Goal: Task Accomplishment & Management: Manage account settings

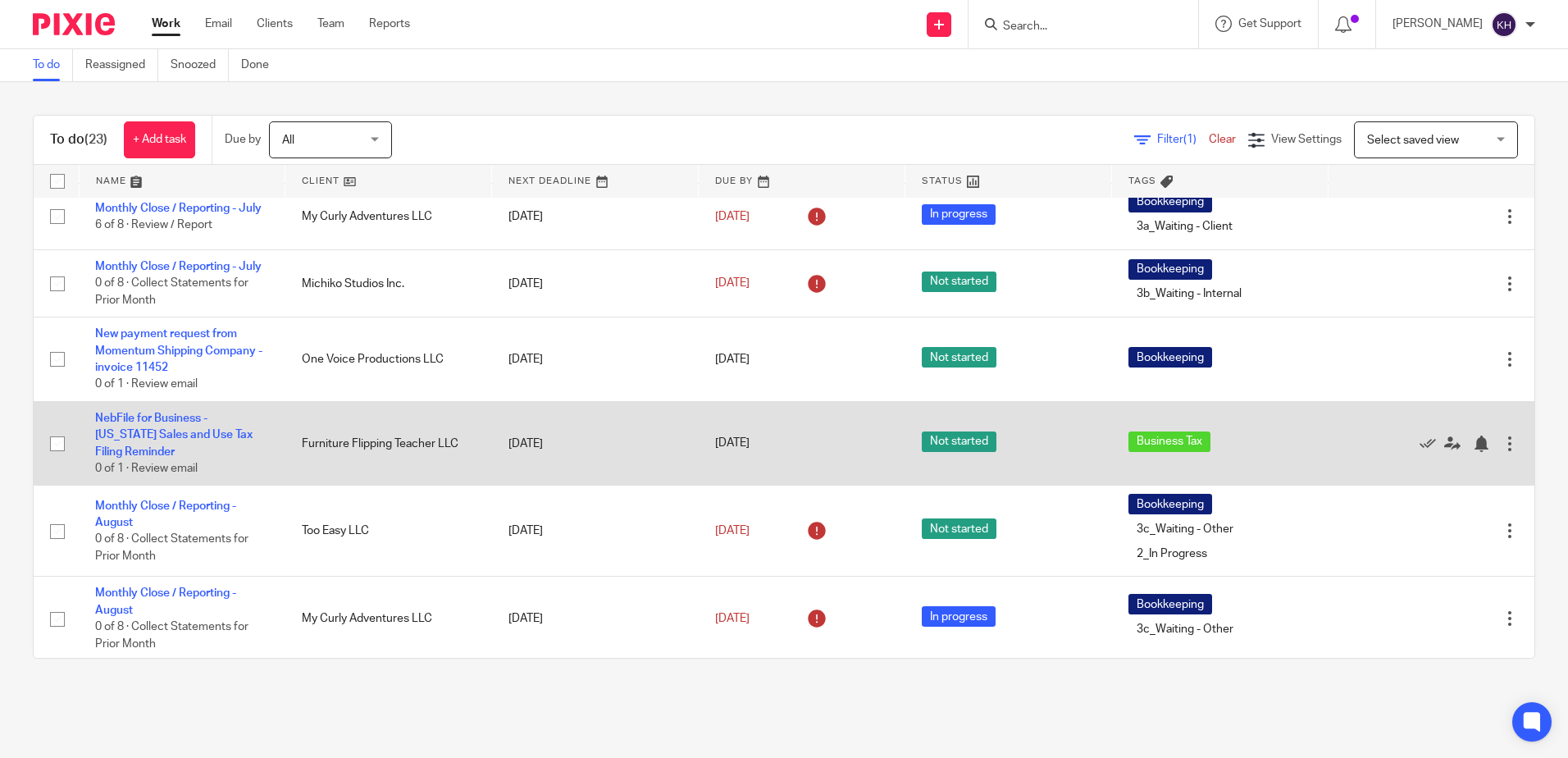
scroll to position [164, 0]
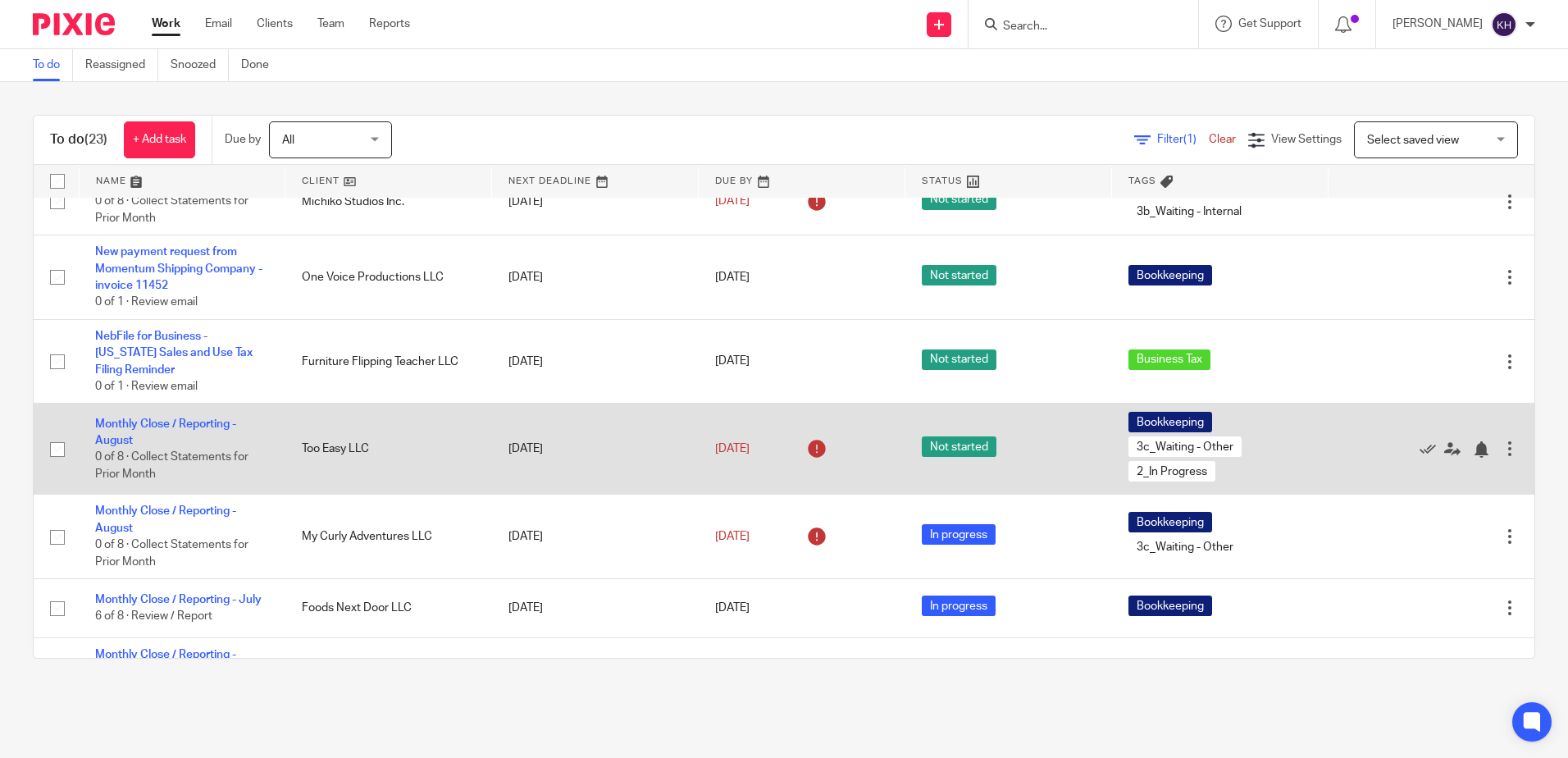
click at [196, 451] on td "Monthly Close / Reporting - August 0 of 8 · Collect Statements for Prior Month" at bounding box center [181, 449] width 207 height 92
click at [198, 446] on link "Monthly Close / Reporting - August" at bounding box center [166, 432] width 142 height 28
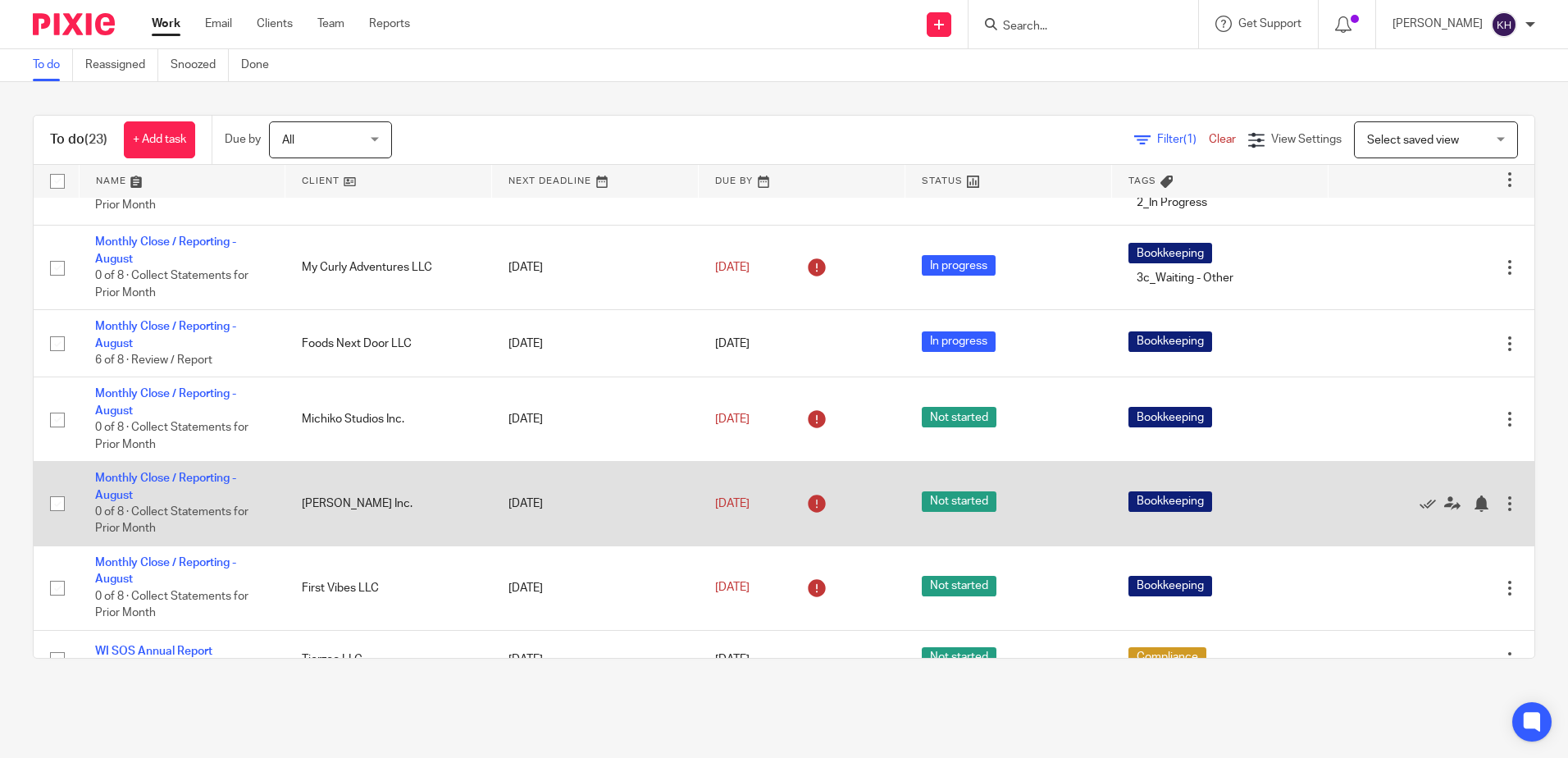
scroll to position [575, 0]
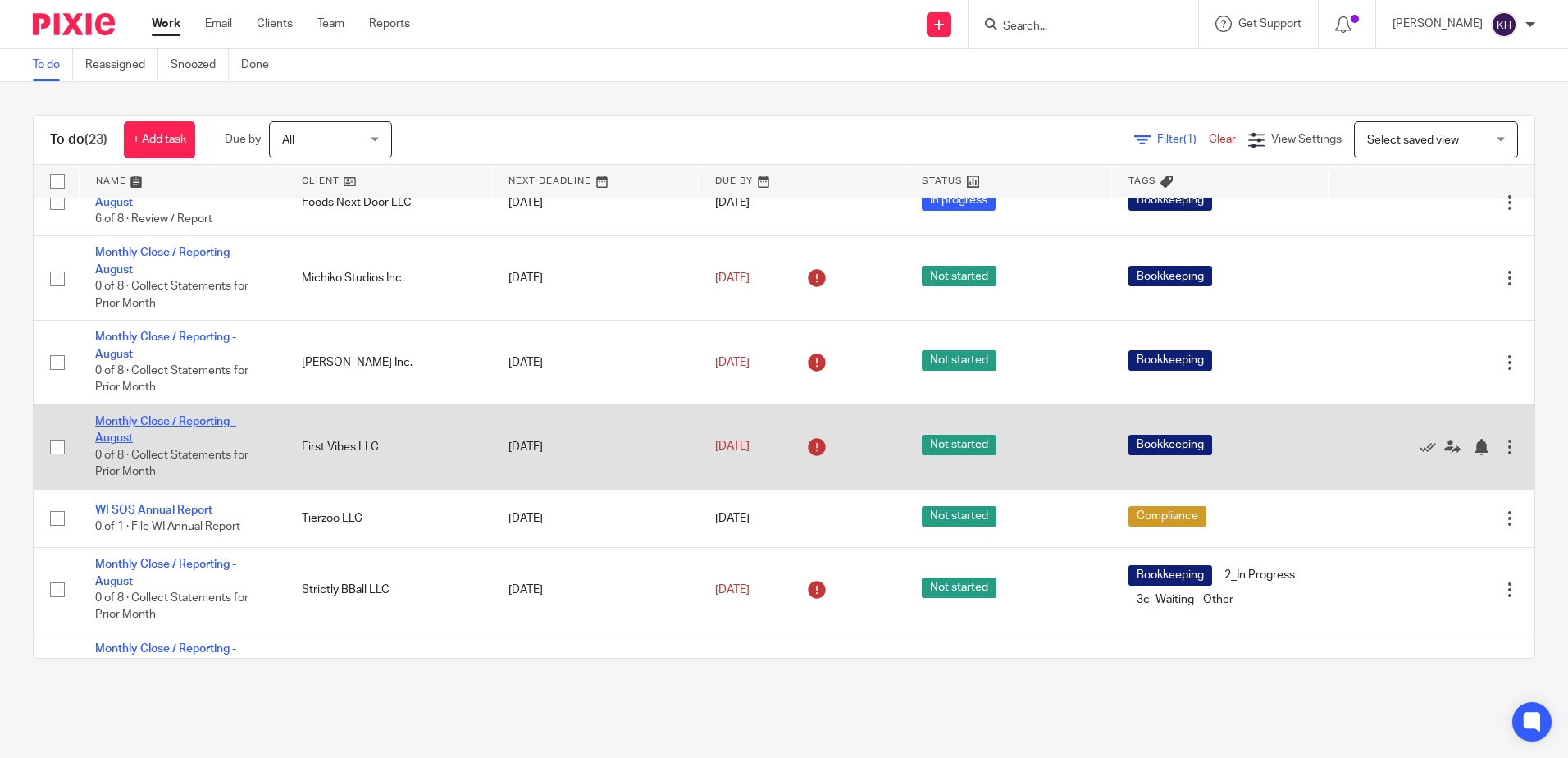
click at [208, 444] on link "Monthly Close / Reporting - August" at bounding box center [166, 430] width 142 height 28
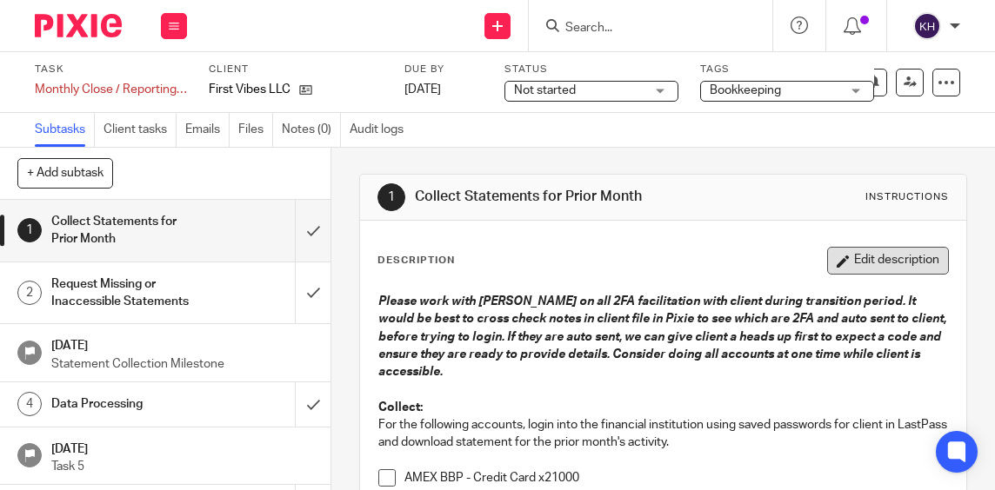
click at [889, 257] on button "Edit description" at bounding box center [888, 261] width 122 height 28
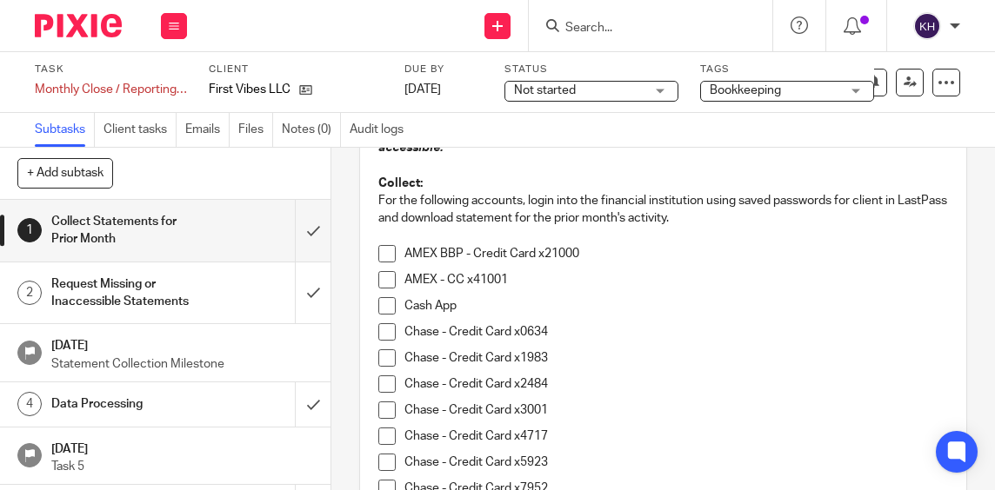
scroll to position [261, 0]
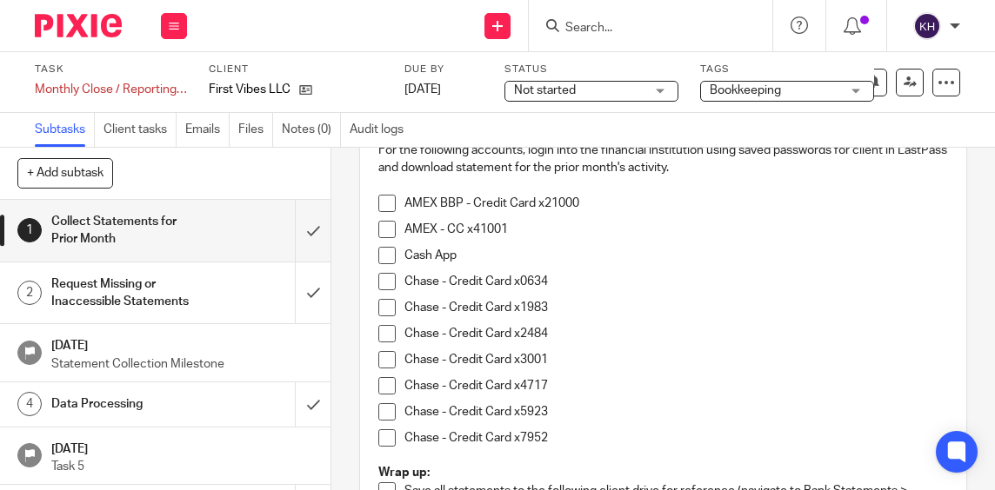
click at [499, 254] on p "Cash App" at bounding box center [675, 255] width 543 height 17
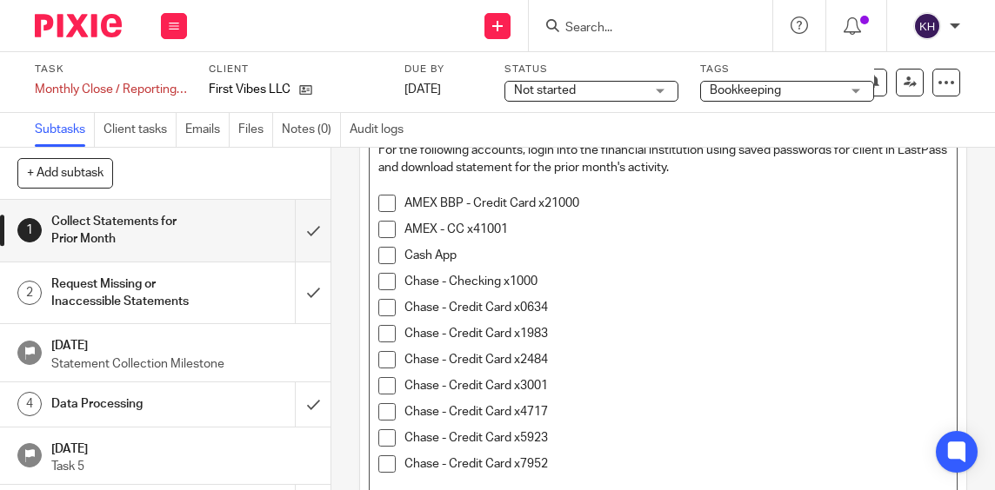
click at [563, 251] on p "Cash App" at bounding box center [675, 255] width 543 height 17
click at [378, 280] on span at bounding box center [386, 281] width 17 height 17
click at [378, 281] on span at bounding box center [386, 281] width 17 height 17
drag, startPoint x: 537, startPoint y: 281, endPoint x: 400, endPoint y: 280, distance: 137.4
click at [404, 280] on p "Chase - Checking x1000" at bounding box center [675, 281] width 543 height 17
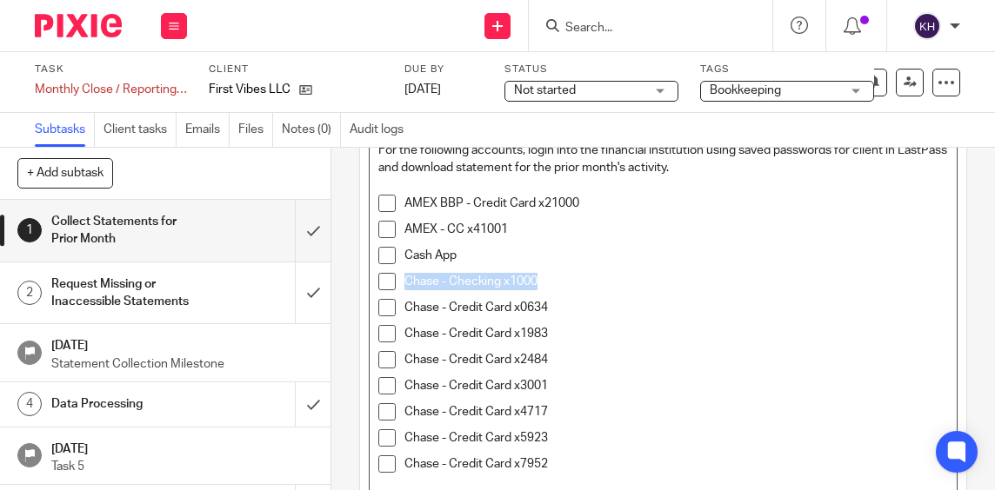
copy p "Chase - Checking x1000"
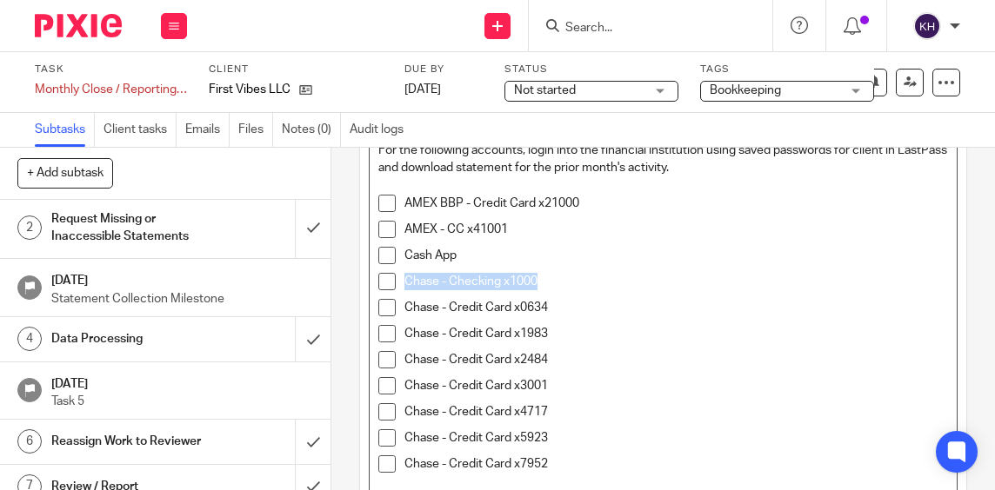
scroll to position [60, 0]
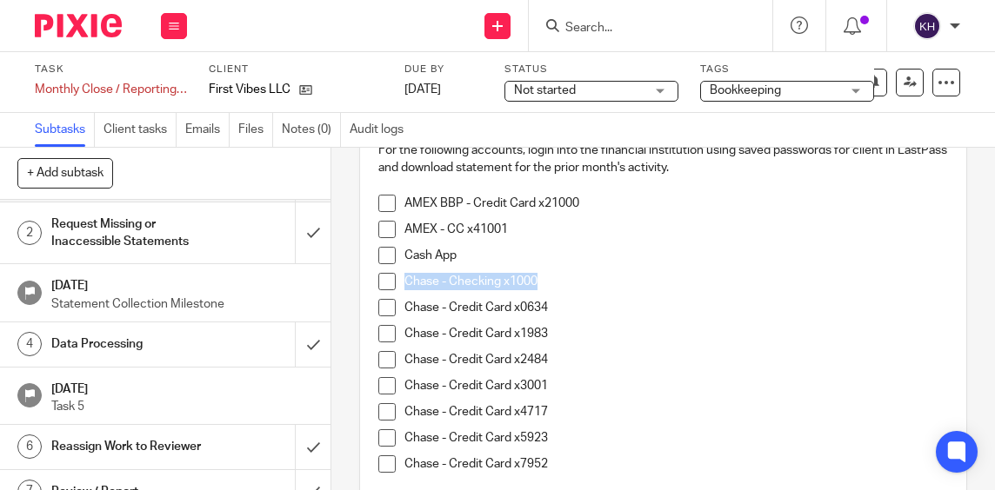
click at [148, 341] on h1 "Data Processing" at bounding box center [126, 344] width 151 height 26
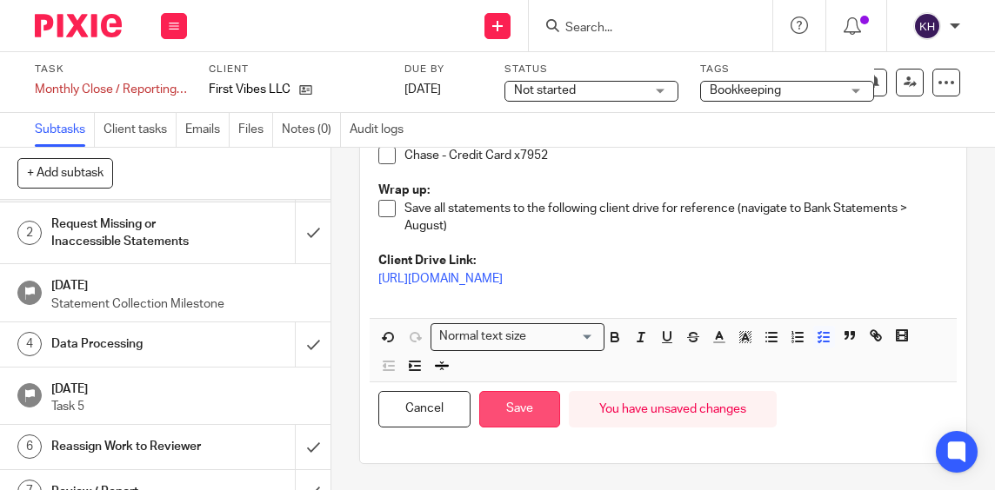
click at [525, 414] on button "Save" at bounding box center [519, 409] width 81 height 37
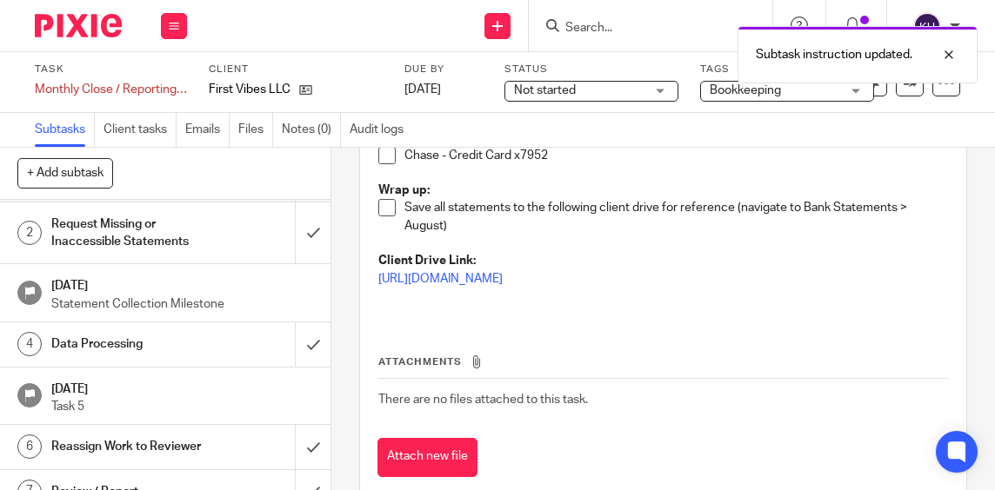
click at [191, 357] on link "4 Data Processing" at bounding box center [147, 344] width 295 height 43
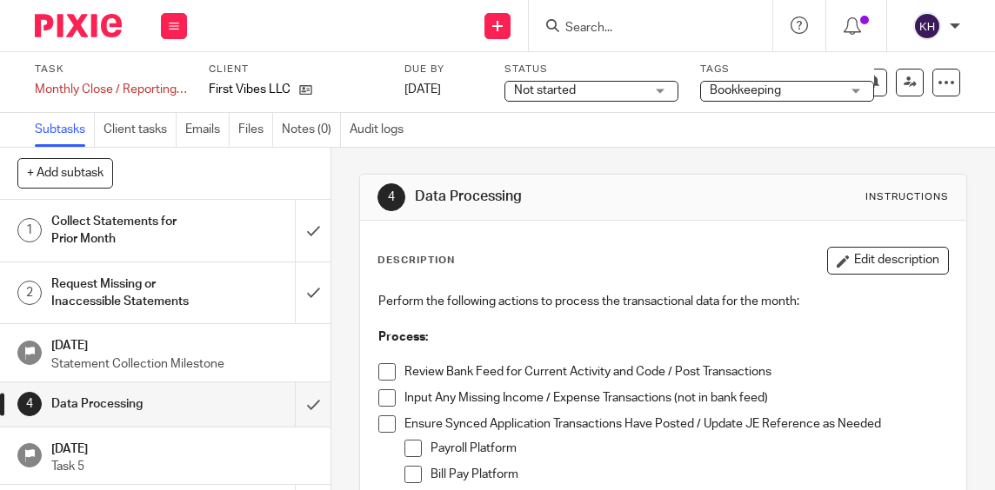
click at [845, 262] on button "Edit description" at bounding box center [888, 261] width 122 height 28
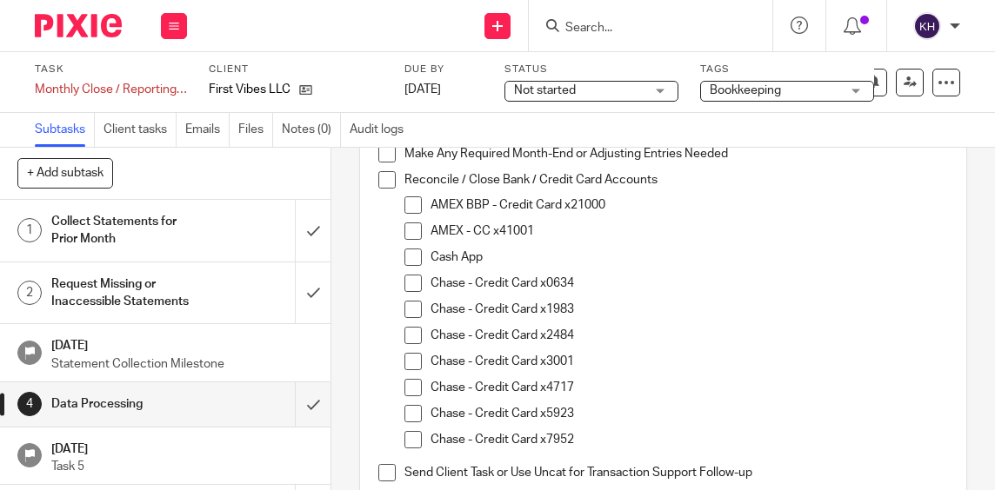
scroll to position [348, 0]
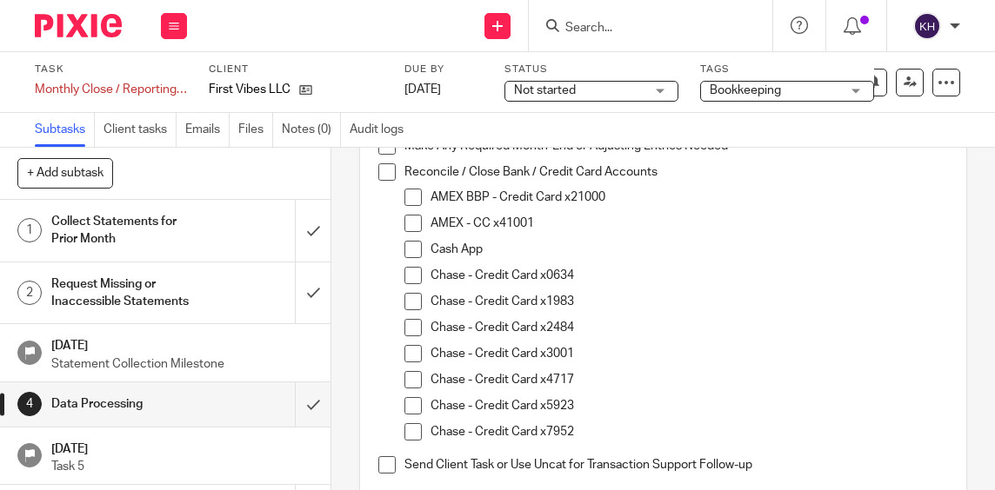
click at [511, 241] on p "Cash App" at bounding box center [688, 249] width 517 height 17
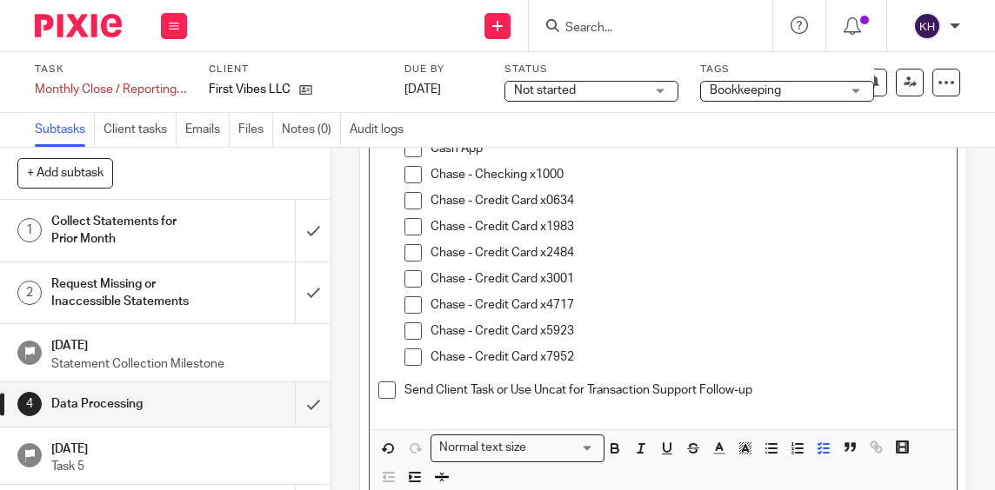
scroll to position [560, 0]
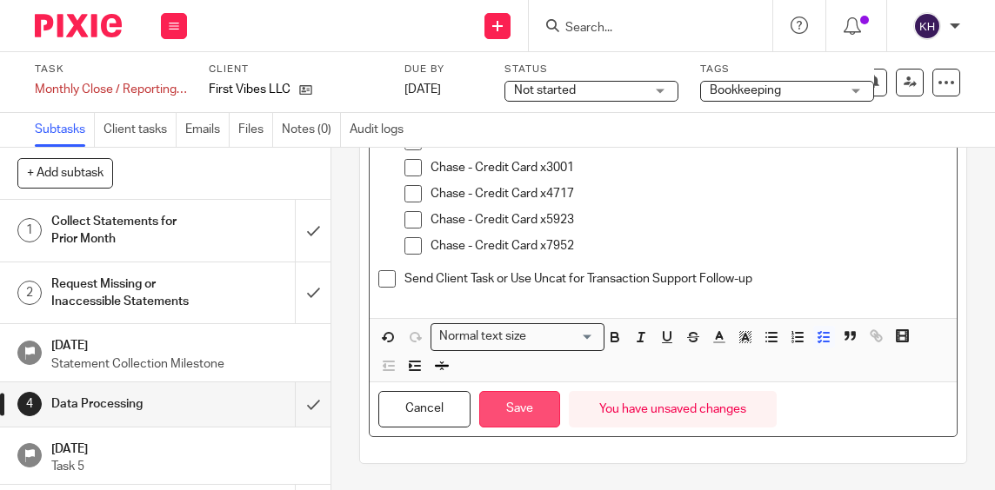
click at [527, 414] on button "Save" at bounding box center [519, 409] width 81 height 37
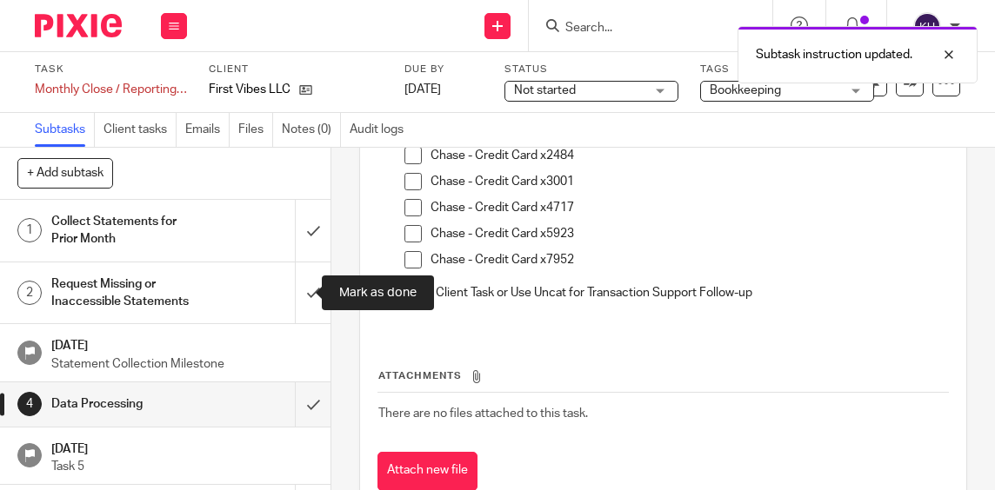
scroll to position [574, 0]
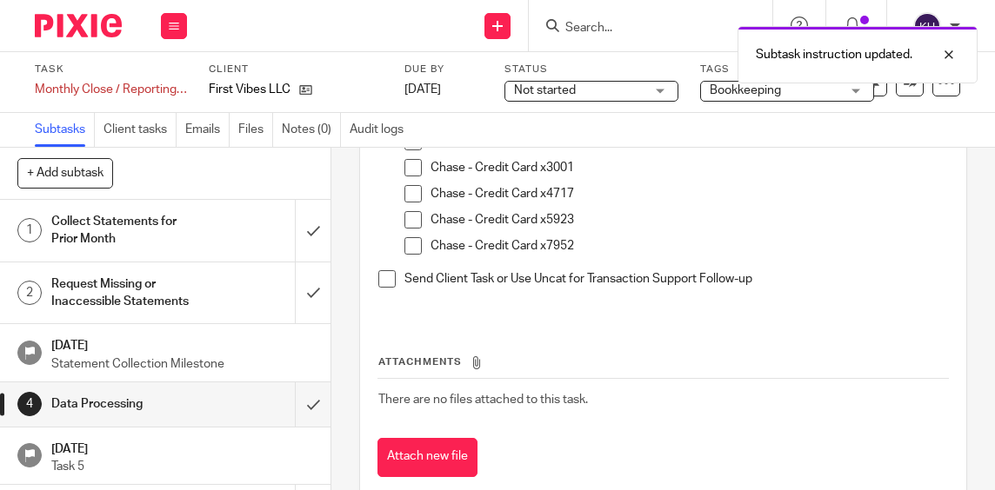
click at [190, 241] on h1 "Collect Statements for Prior Month" at bounding box center [126, 231] width 151 height 44
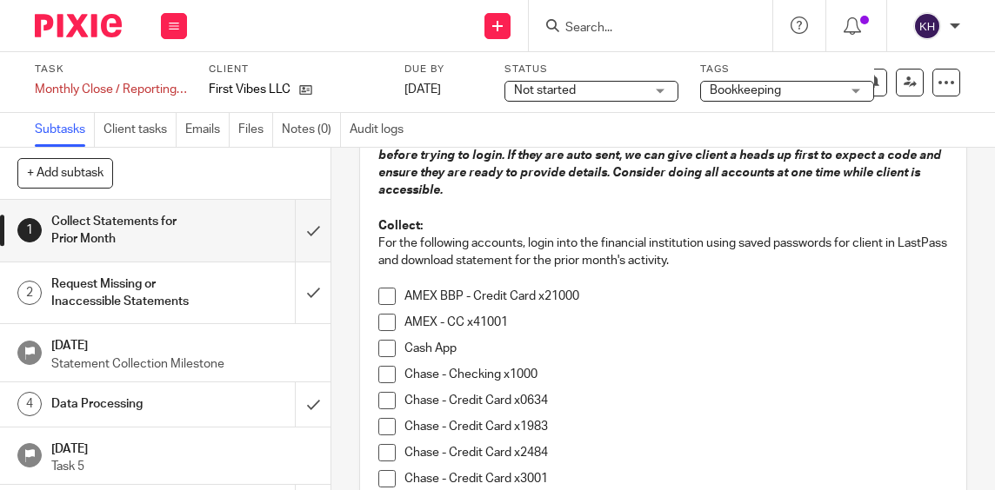
scroll to position [261, 0]
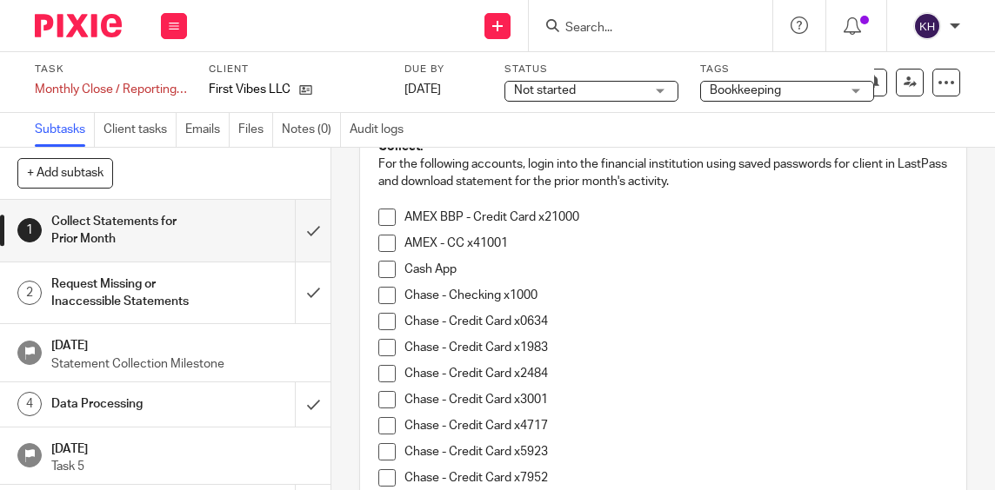
click at [380, 301] on span at bounding box center [386, 295] width 17 height 17
drag, startPoint x: 382, startPoint y: 376, endPoint x: 444, endPoint y: 436, distance: 86.7
click at [382, 376] on span at bounding box center [386, 373] width 17 height 17
drag, startPoint x: 383, startPoint y: 346, endPoint x: 436, endPoint y: 364, distance: 55.3
click at [383, 346] on span at bounding box center [386, 347] width 17 height 17
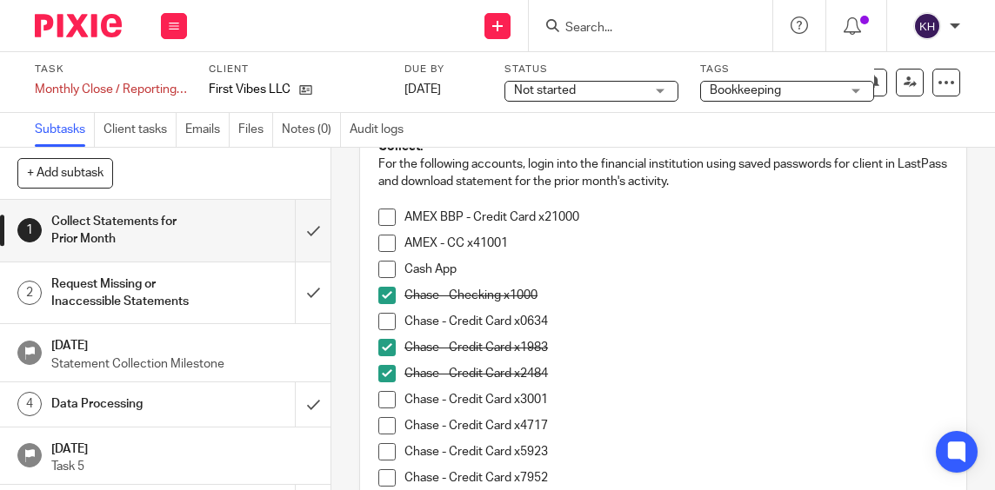
click at [383, 428] on span at bounding box center [386, 425] width 17 height 17
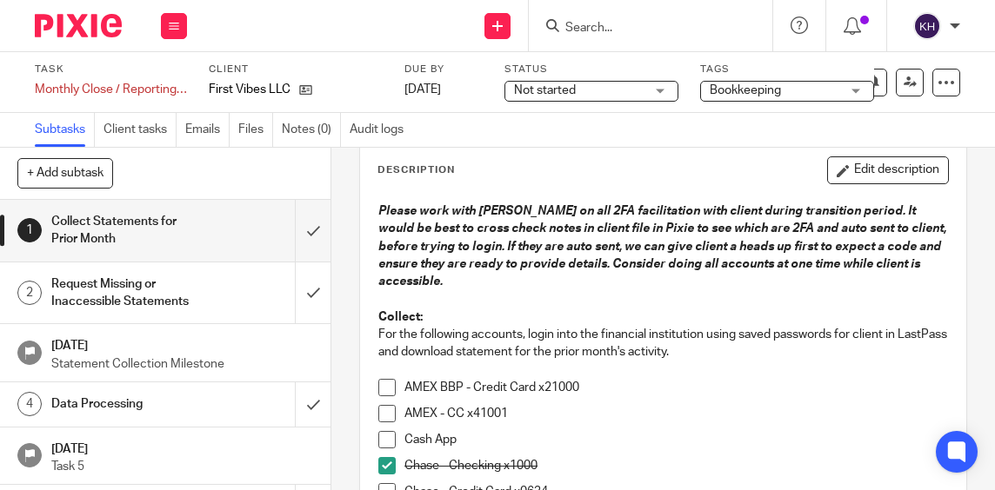
scroll to position [87, 0]
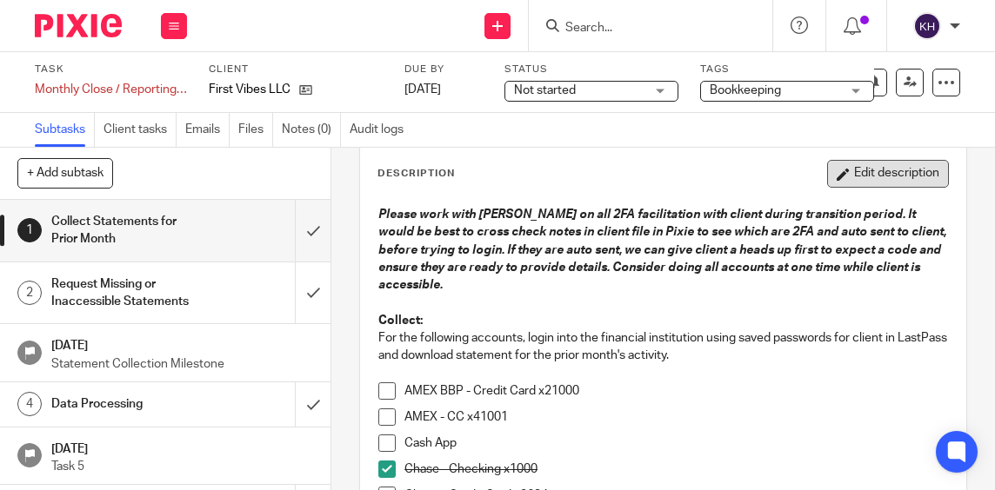
drag, startPoint x: 819, startPoint y: 172, endPoint x: 693, endPoint y: 260, distance: 153.6
click at [836, 172] on icon "button" at bounding box center [842, 174] width 13 height 13
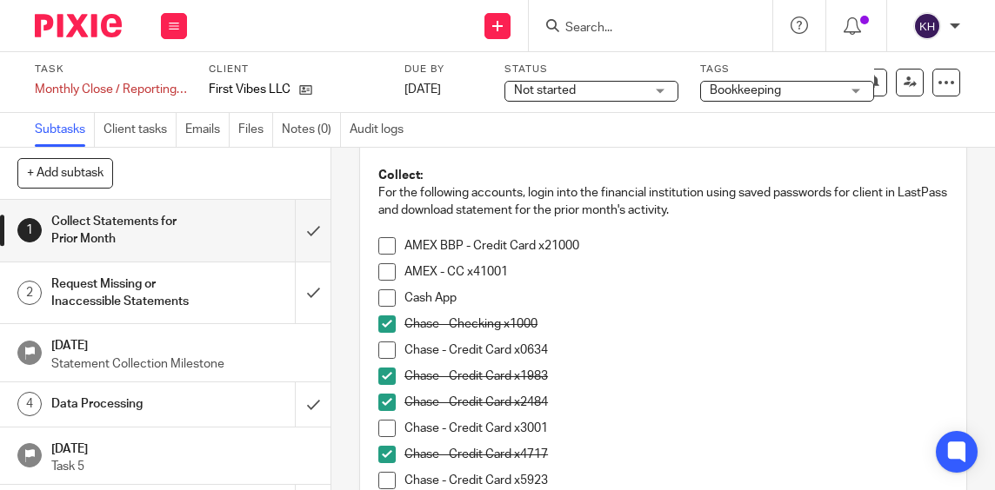
scroll to position [261, 0]
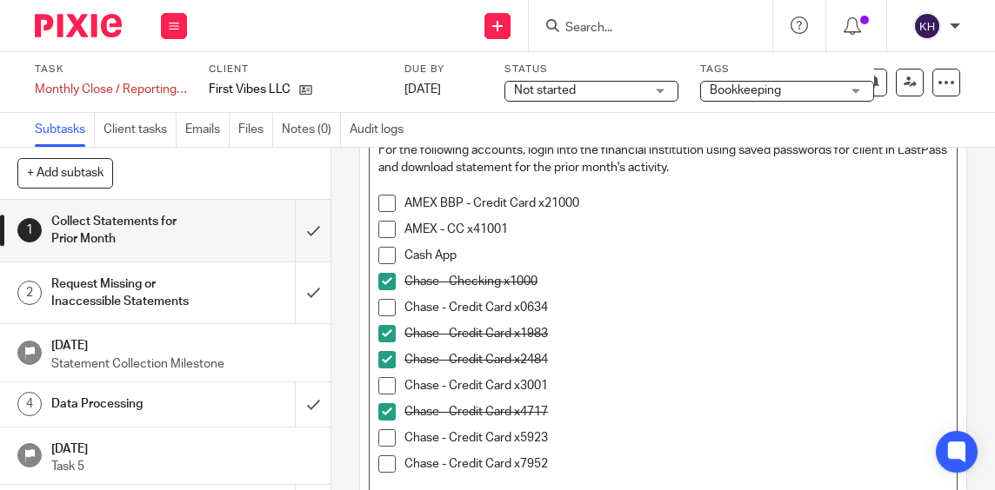
click at [559, 283] on p "Chase - Checking x1000" at bounding box center [675, 281] width 543 height 17
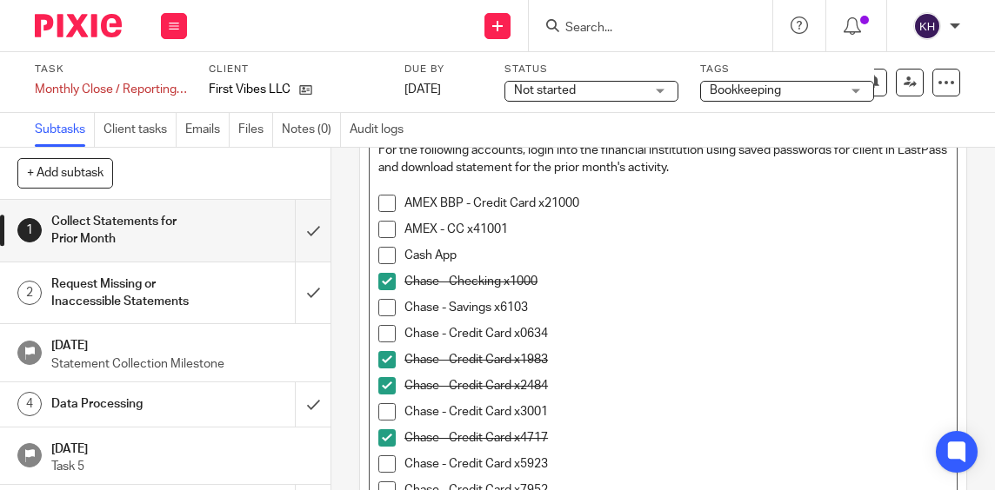
scroll to position [596, 0]
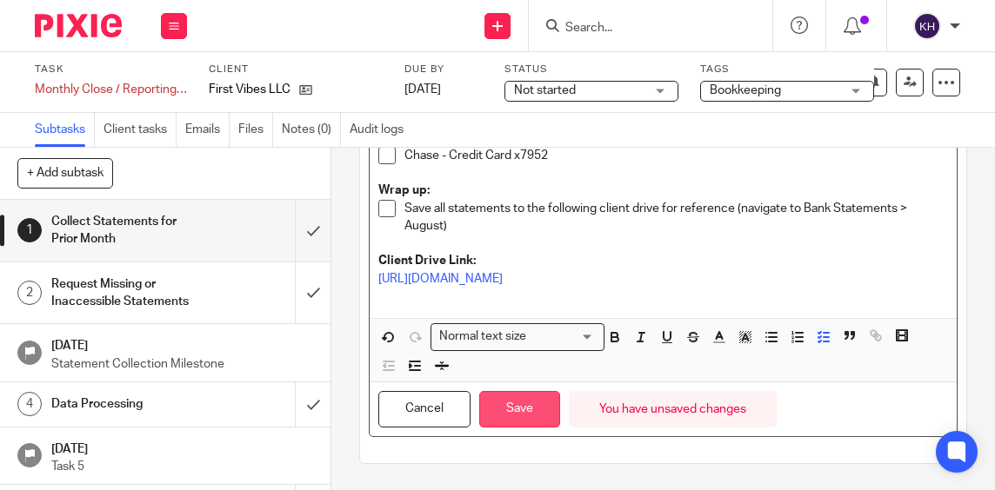
click at [531, 407] on button "Save" at bounding box center [519, 409] width 81 height 37
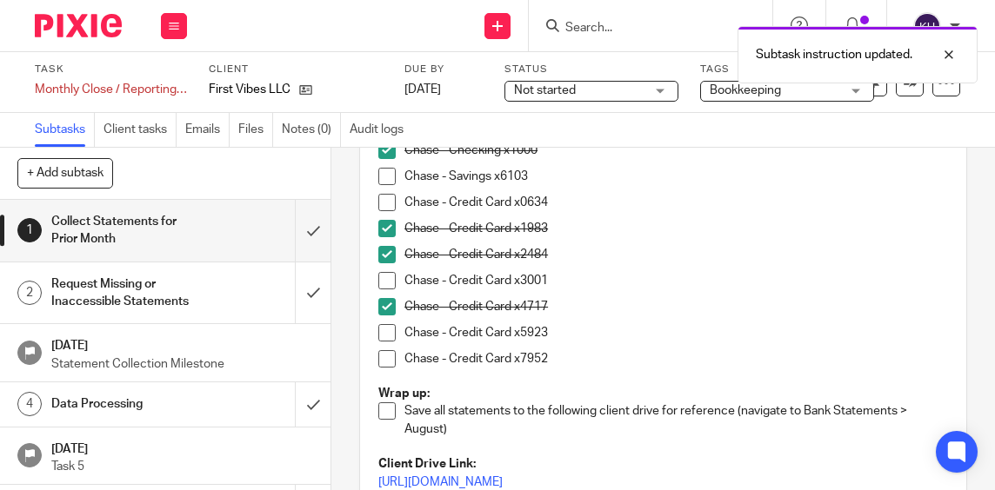
scroll to position [262, 0]
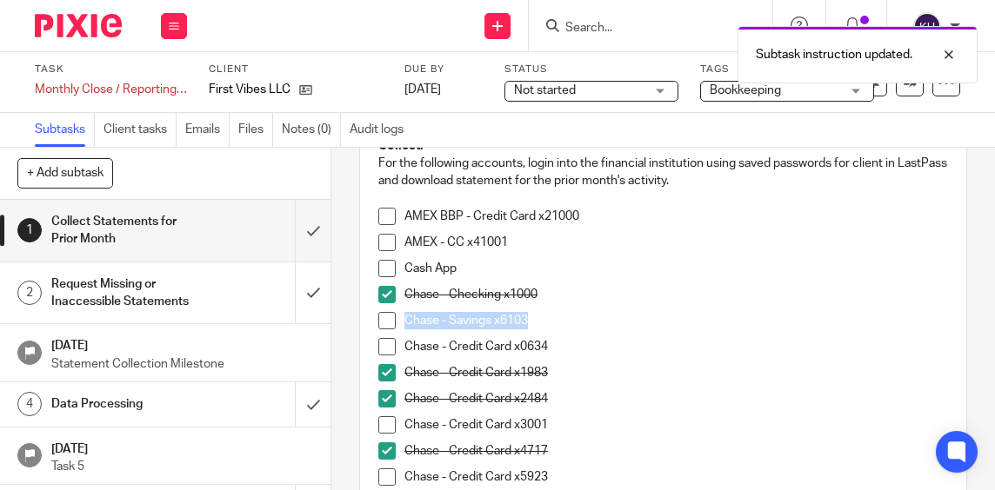
drag, startPoint x: 528, startPoint y: 321, endPoint x: 398, endPoint y: 329, distance: 129.8
click at [398, 329] on li "Chase - Savings x6103" at bounding box center [662, 325] width 569 height 26
copy p "Chase - Savings x6103"
click at [190, 416] on div "Data Processing" at bounding box center [164, 404] width 227 height 26
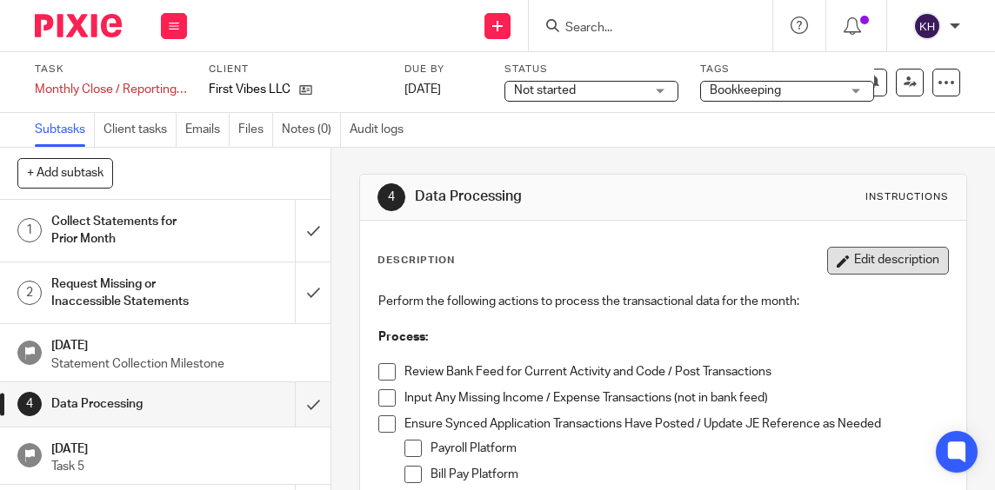
click at [827, 254] on button "Edit description" at bounding box center [888, 261] width 122 height 28
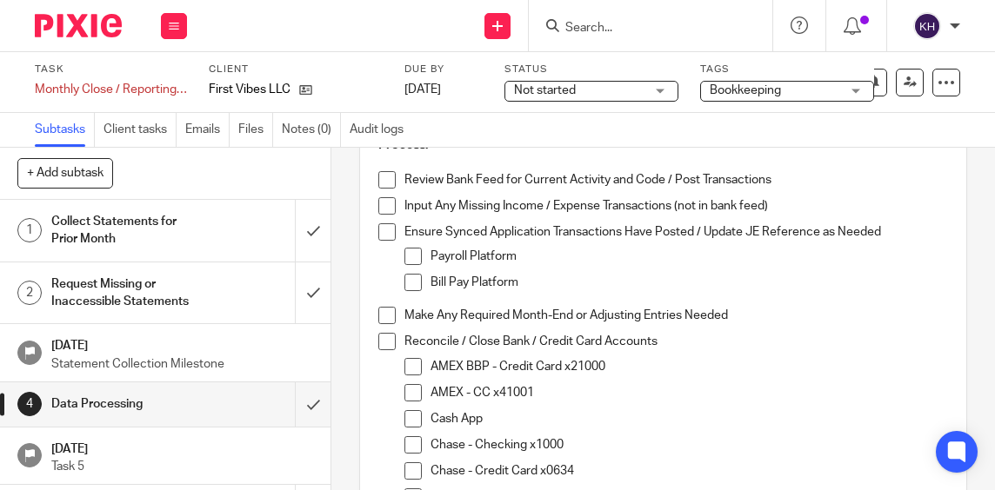
scroll to position [435, 0]
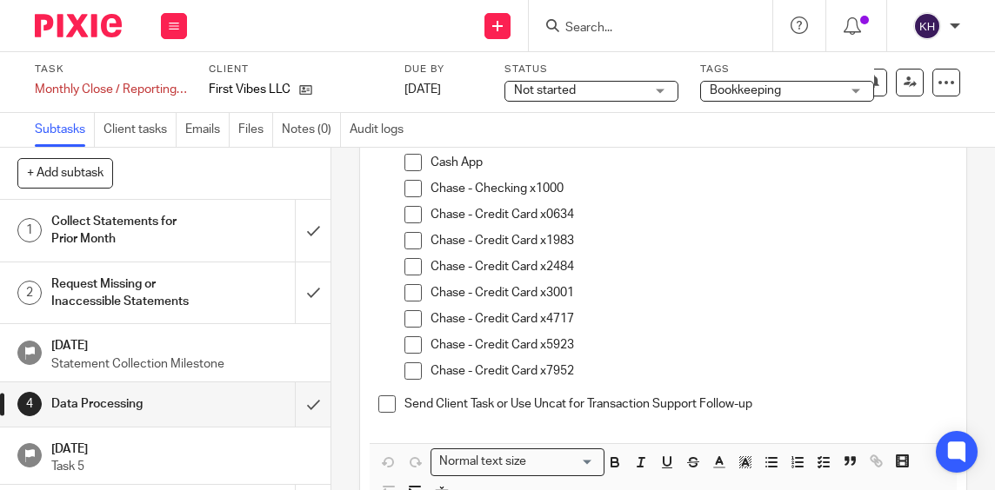
click at [589, 184] on p "Chase - Checking x1000" at bounding box center [688, 188] width 517 height 17
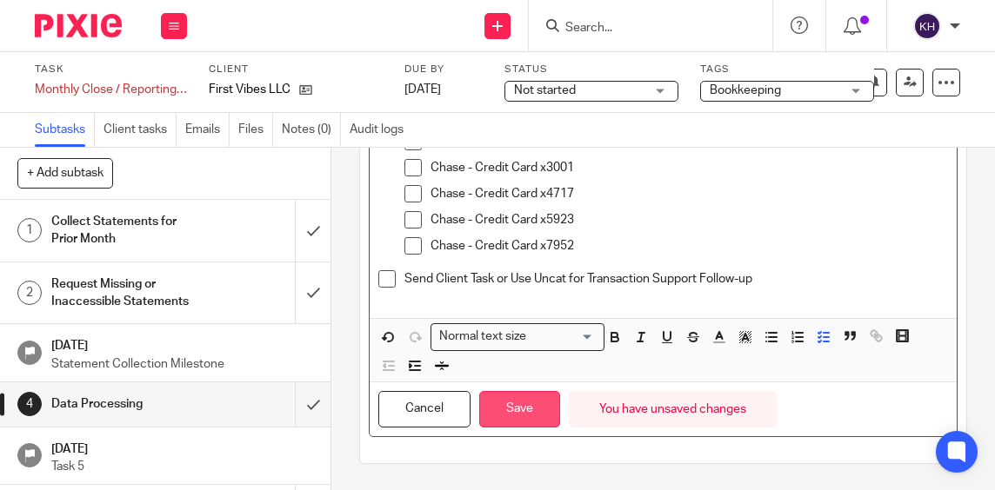
drag, startPoint x: 524, startPoint y: 411, endPoint x: 502, endPoint y: 413, distance: 22.7
click at [524, 411] on button "Save" at bounding box center [519, 409] width 81 height 37
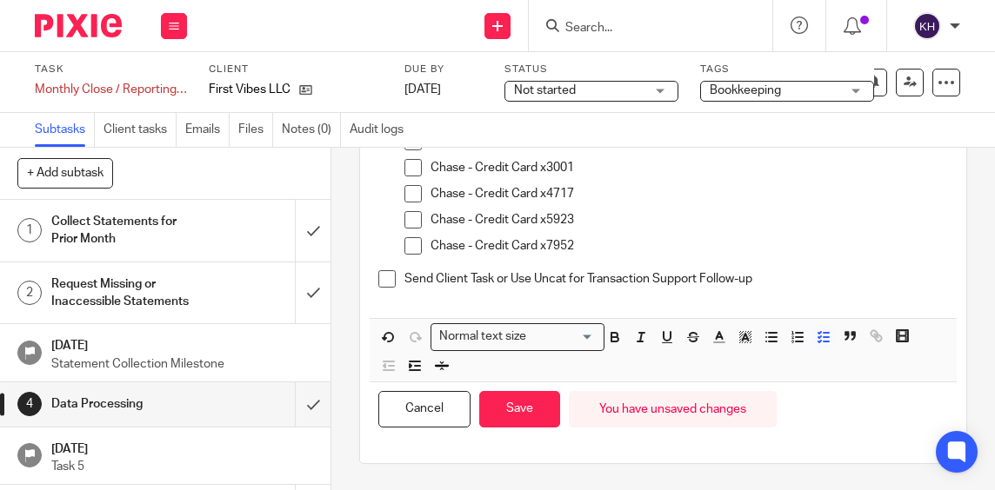
scroll to position [600, 0]
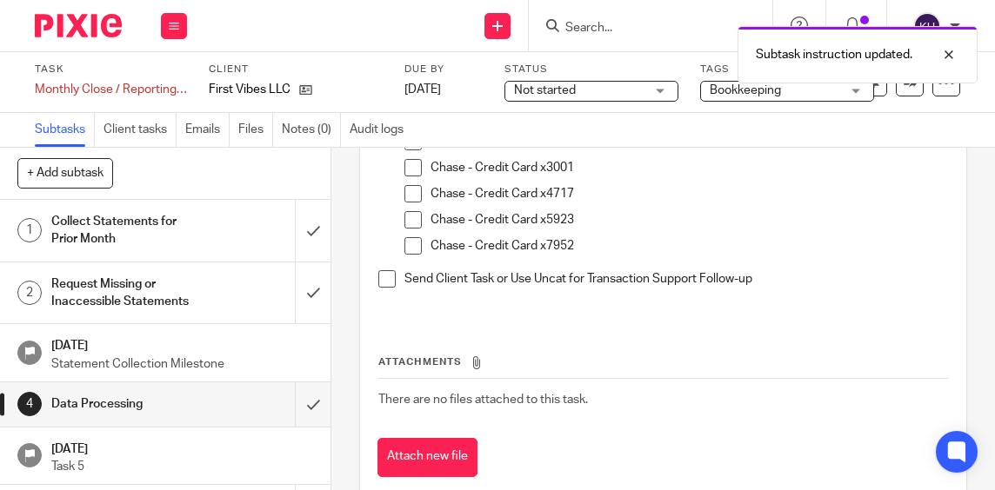
click at [198, 244] on div "Collect Statements for Prior Month" at bounding box center [164, 231] width 227 height 44
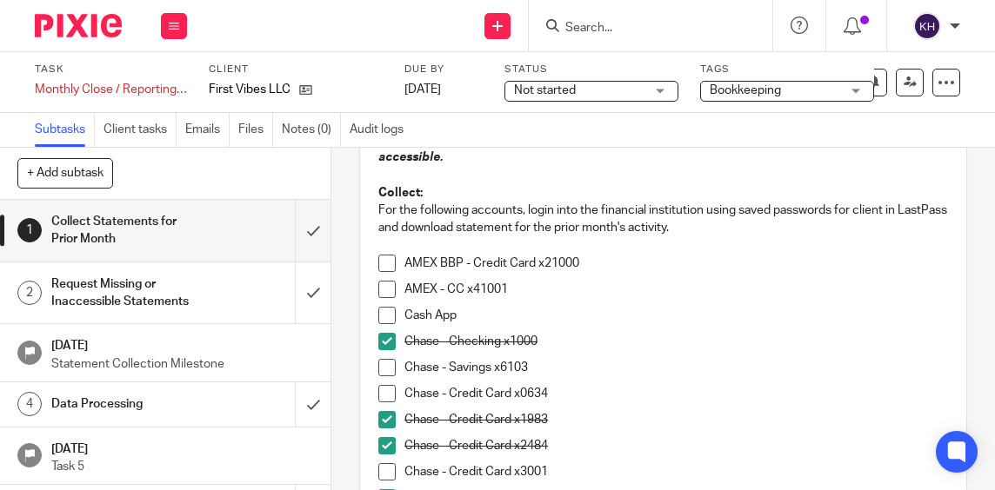
scroll to position [348, 0]
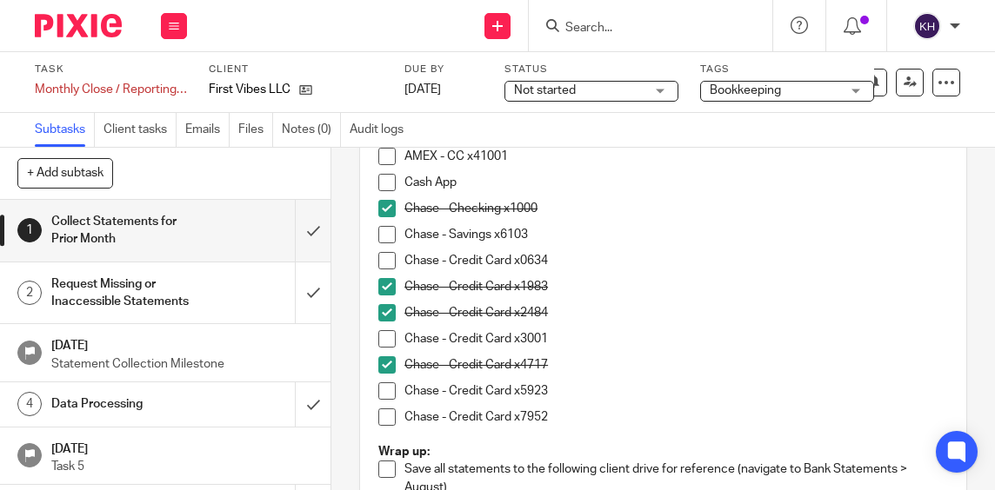
click at [380, 238] on span at bounding box center [386, 234] width 17 height 17
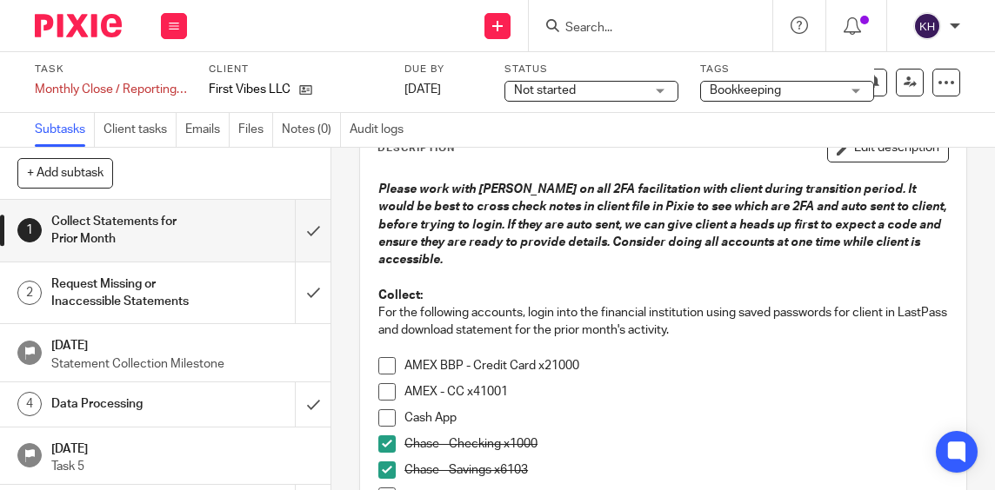
scroll to position [0, 0]
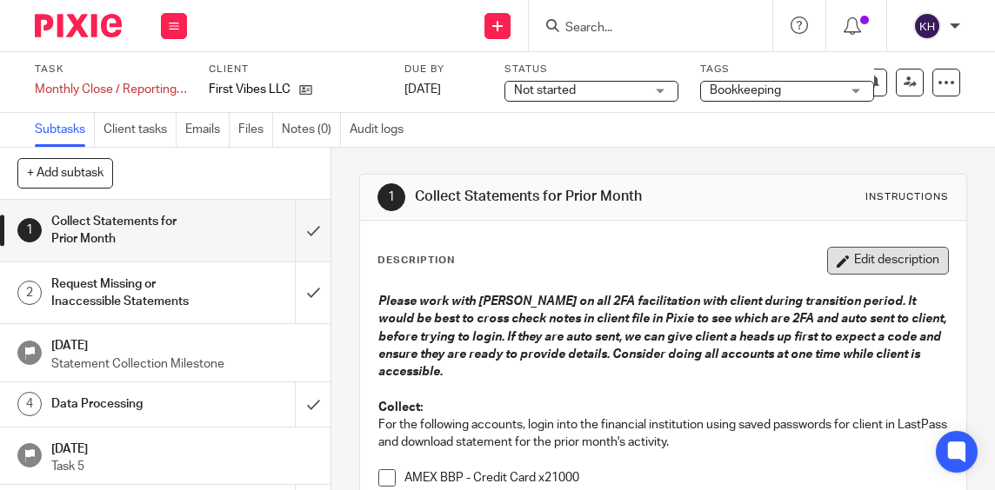
click at [836, 258] on icon "button" at bounding box center [842, 261] width 13 height 13
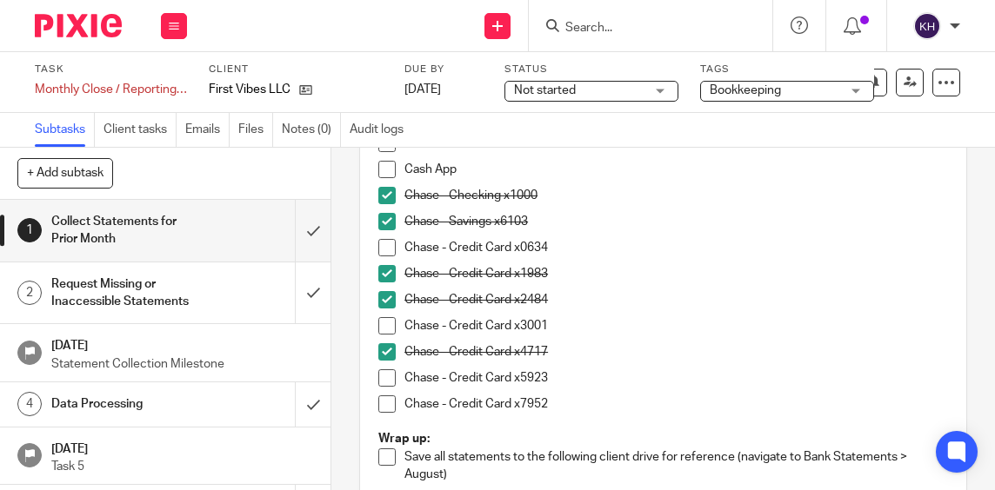
scroll to position [348, 0]
click at [565, 324] on p "Chase - Credit Card x3001" at bounding box center [675, 324] width 543 height 17
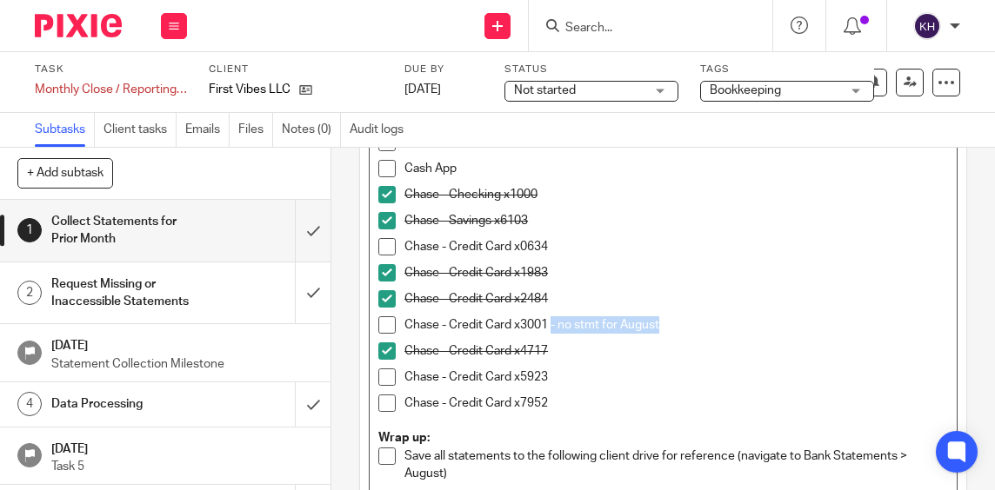
drag, startPoint x: 660, startPoint y: 325, endPoint x: 548, endPoint y: 331, distance: 112.3
click at [548, 331] on p "Chase - Credit Card x3001 - no stmt for August" at bounding box center [675, 324] width 543 height 17
copy p "- no stmt for August"
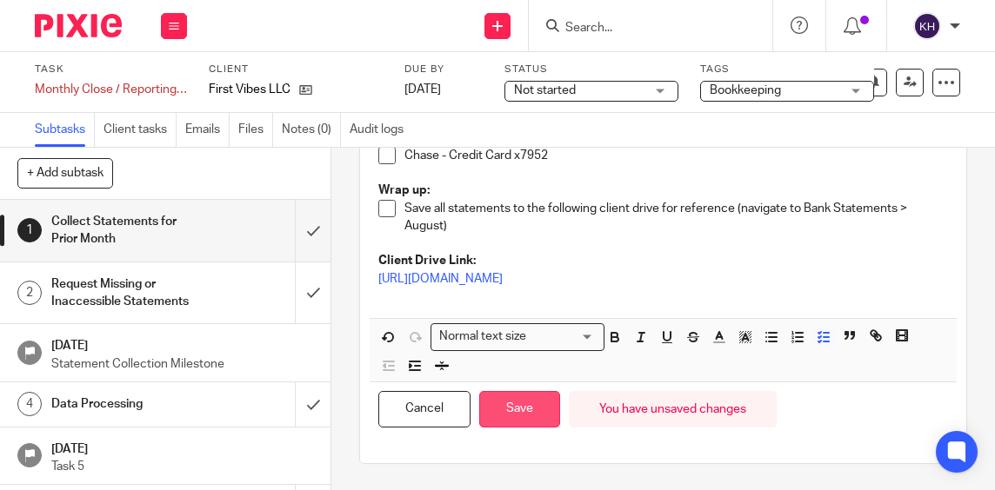
click at [532, 405] on button "Save" at bounding box center [519, 409] width 81 height 37
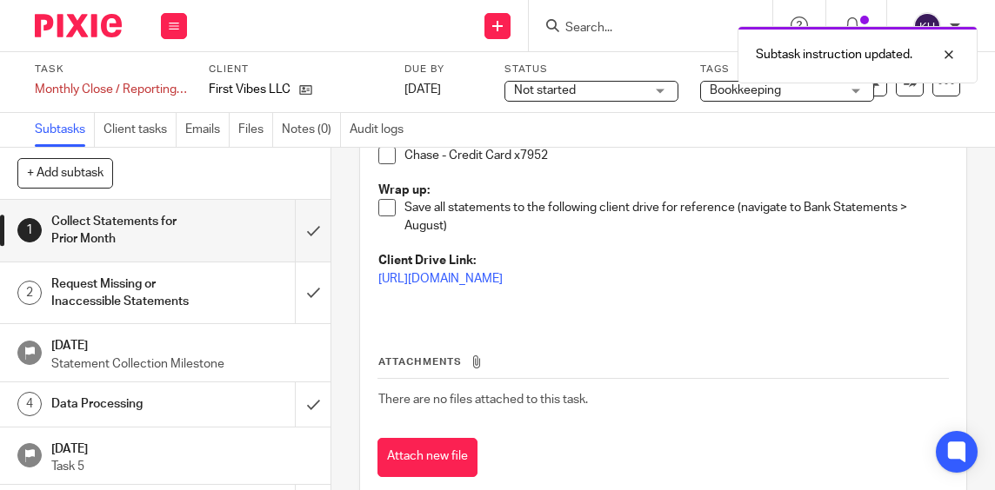
click at [197, 367] on p "Statement Collection Milestone" at bounding box center [182, 364] width 263 height 17
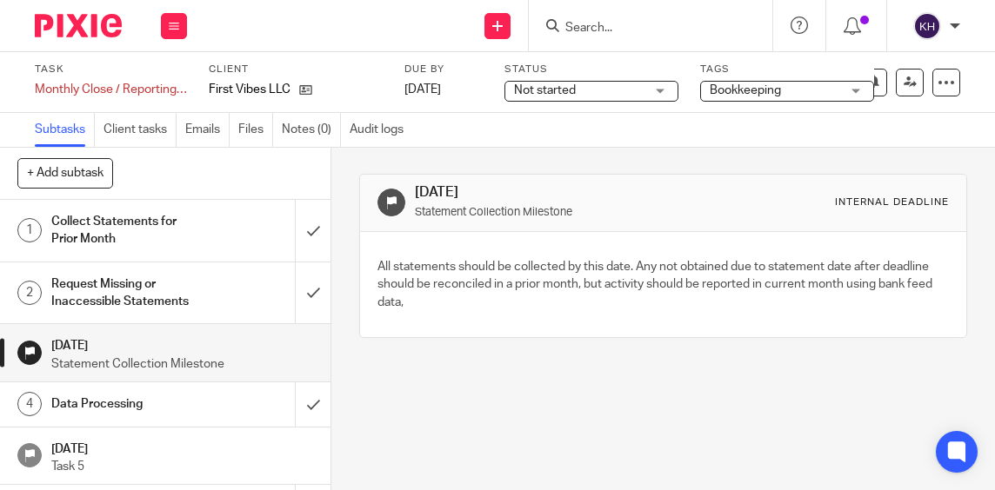
click at [180, 412] on h1 "Data Processing" at bounding box center [126, 404] width 151 height 26
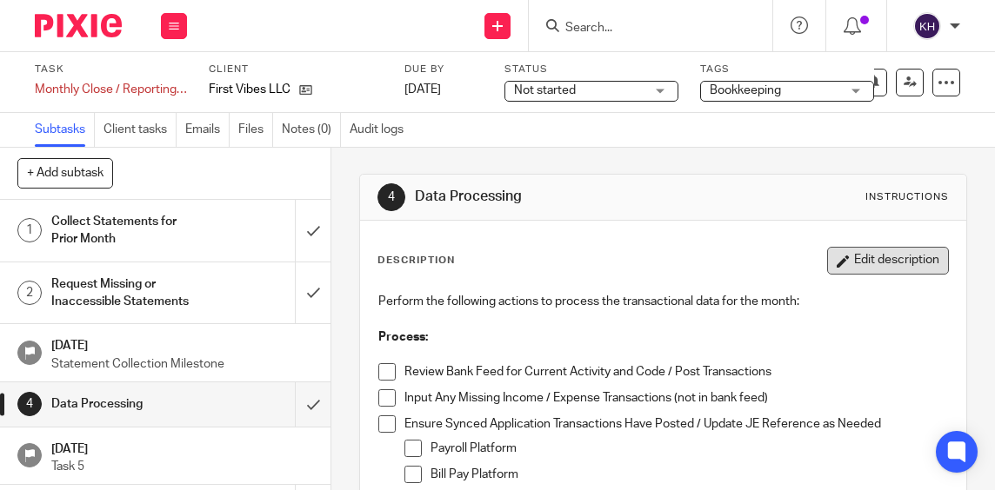
click at [843, 269] on button "Edit description" at bounding box center [888, 261] width 122 height 28
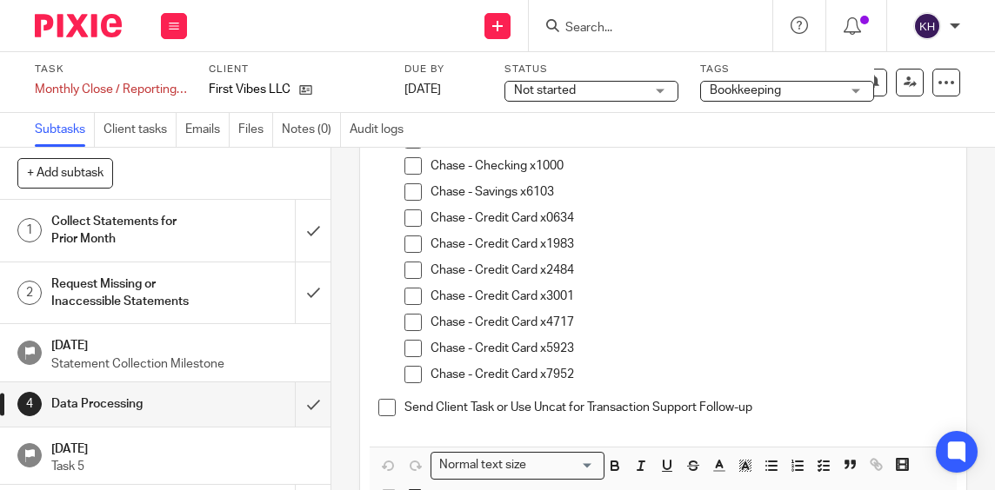
scroll to position [412, 0]
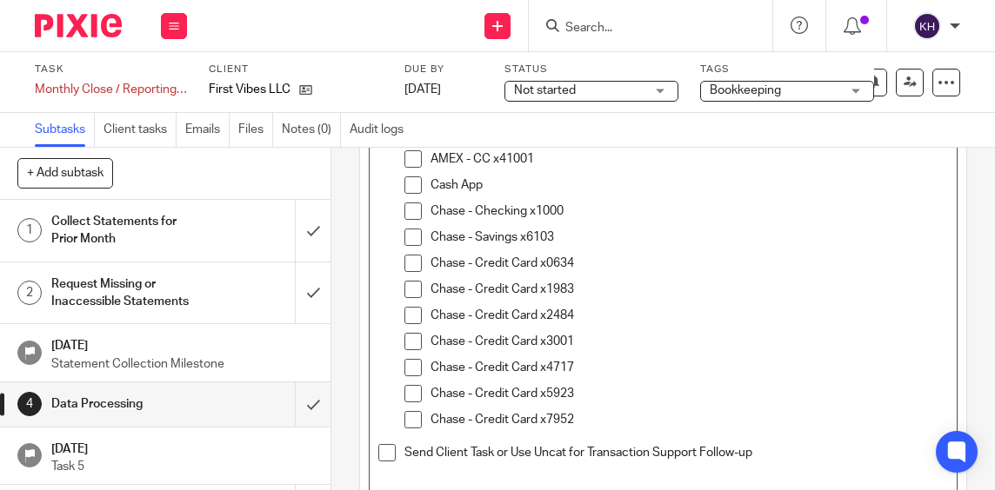
click at [589, 343] on p "Chase - Credit Card x3001" at bounding box center [688, 341] width 517 height 17
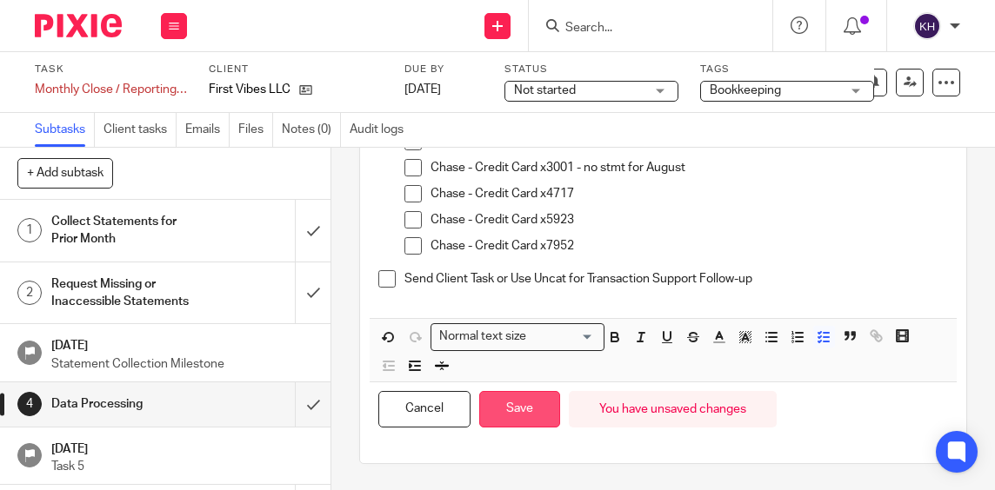
click at [516, 409] on button "Save" at bounding box center [519, 409] width 81 height 37
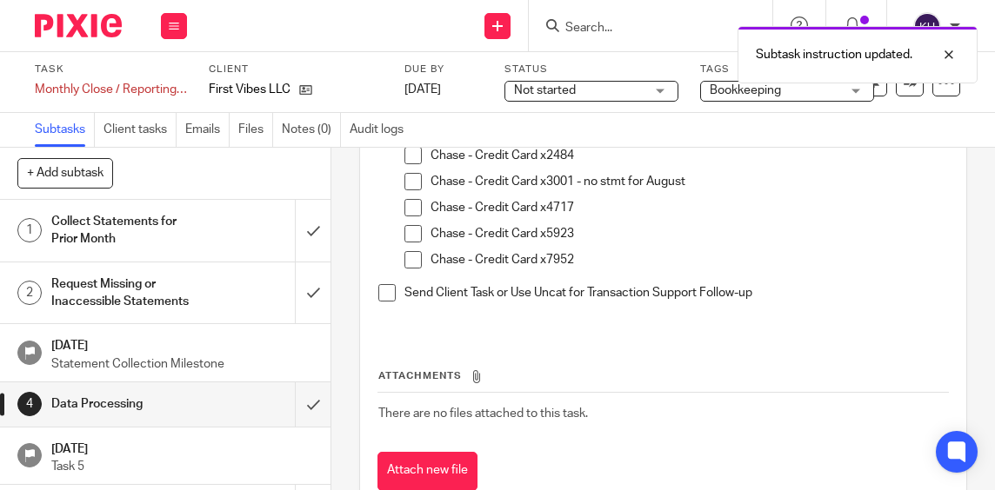
scroll to position [600, 0]
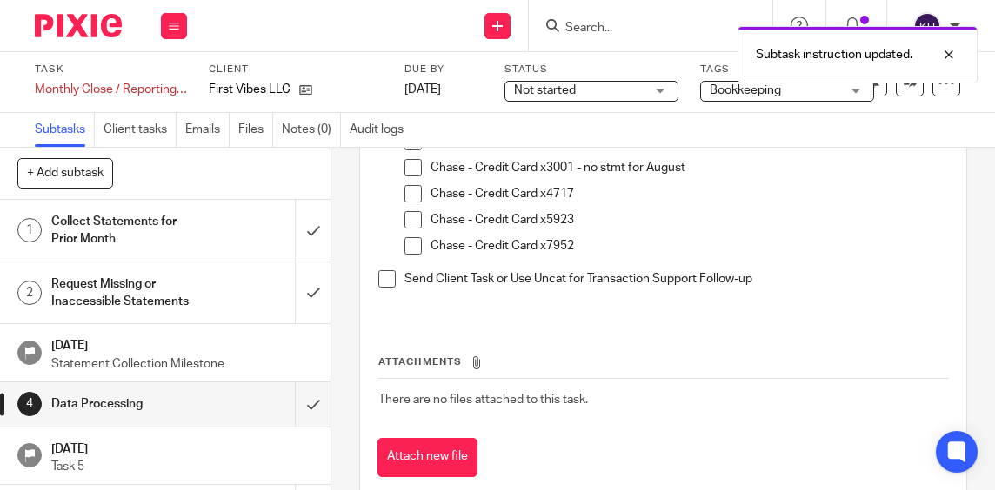
click at [216, 244] on div "Collect Statements for Prior Month" at bounding box center [164, 231] width 227 height 44
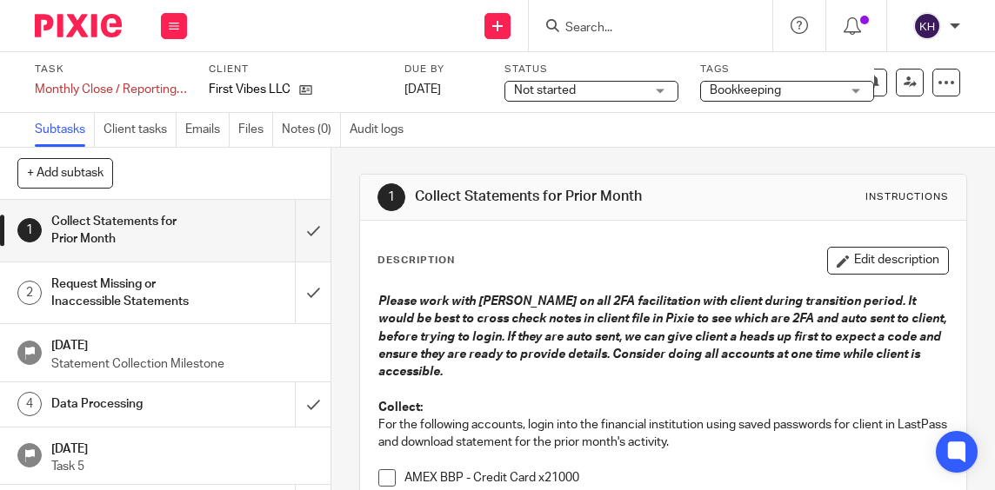
click at [858, 260] on button "Edit description" at bounding box center [888, 261] width 122 height 28
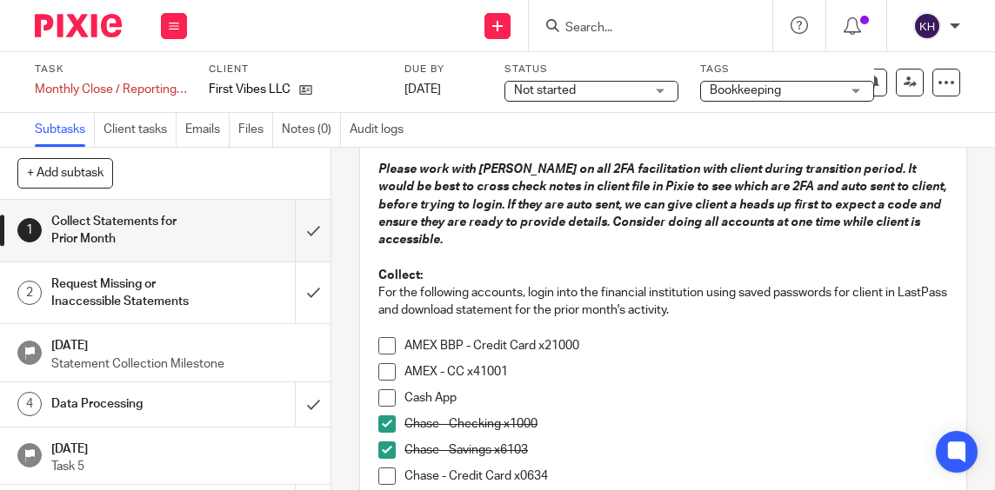
scroll to position [261, 0]
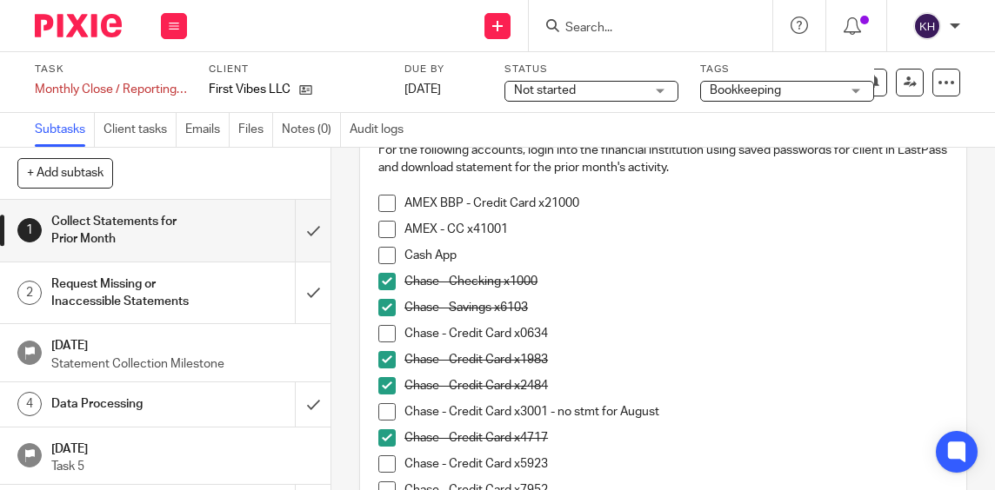
click at [566, 333] on p "Chase - Credit Card x0634" at bounding box center [675, 333] width 543 height 17
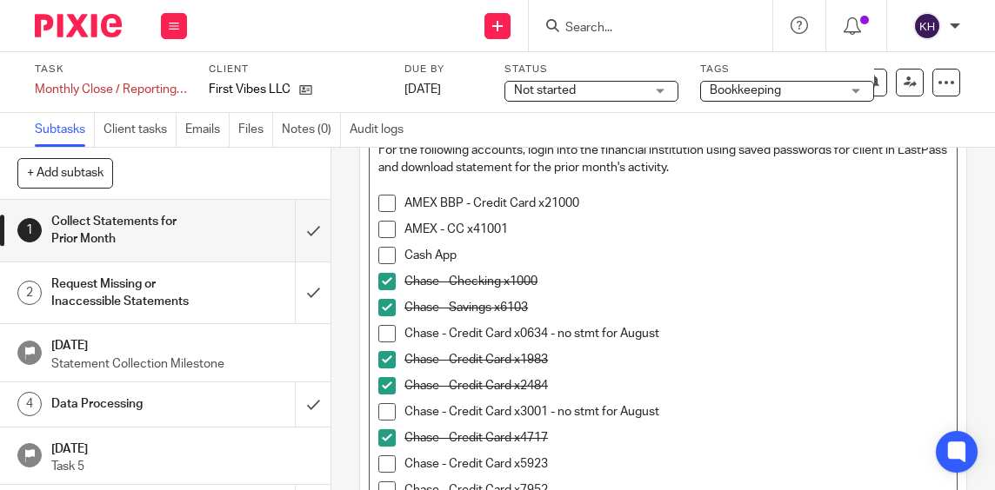
scroll to position [435, 0]
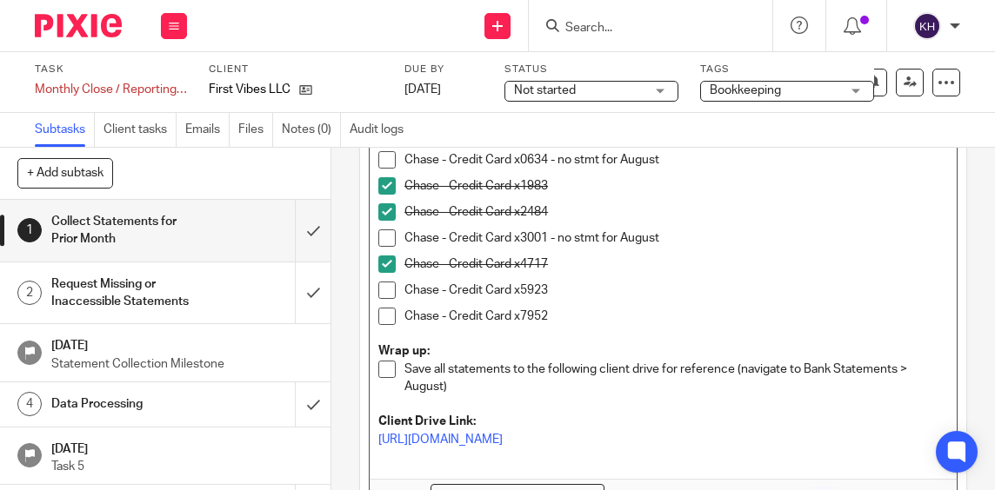
click at [580, 315] on p "Chase - Credit Card x7952" at bounding box center [675, 316] width 543 height 17
click at [573, 285] on p "Chase - Credit Card x5923" at bounding box center [675, 290] width 543 height 17
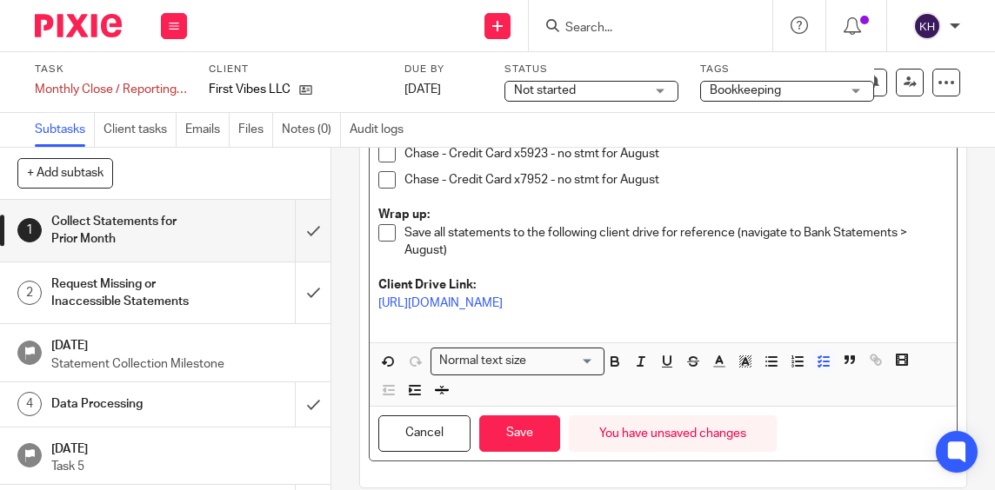
scroll to position [596, 0]
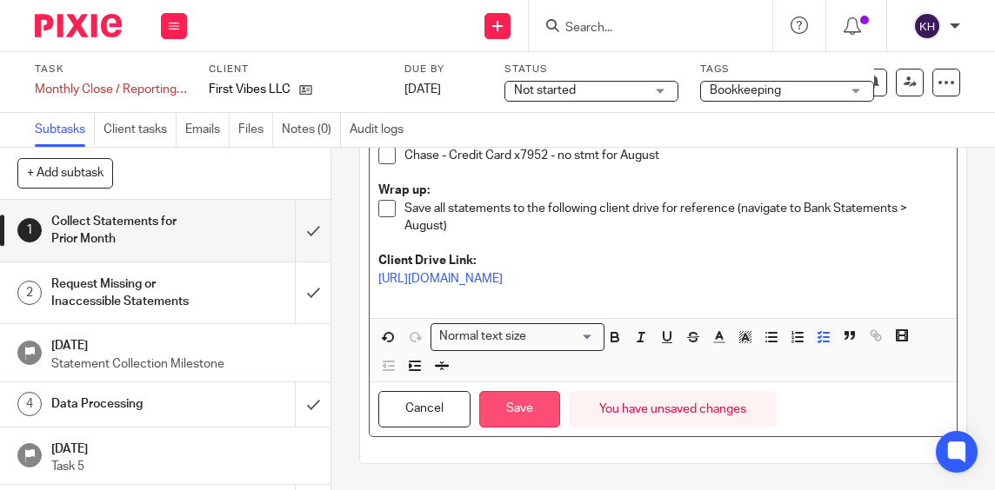
click at [528, 407] on button "Save" at bounding box center [519, 409] width 81 height 37
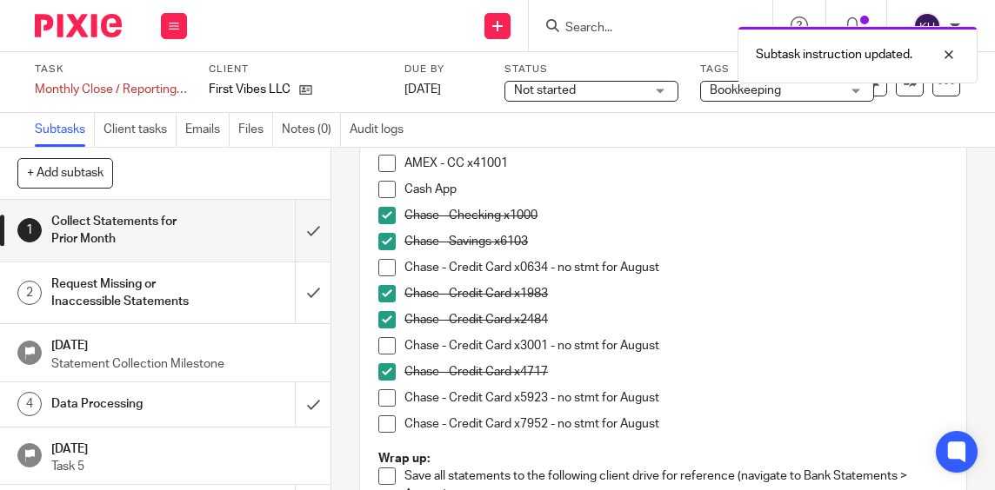
scroll to position [348, 0]
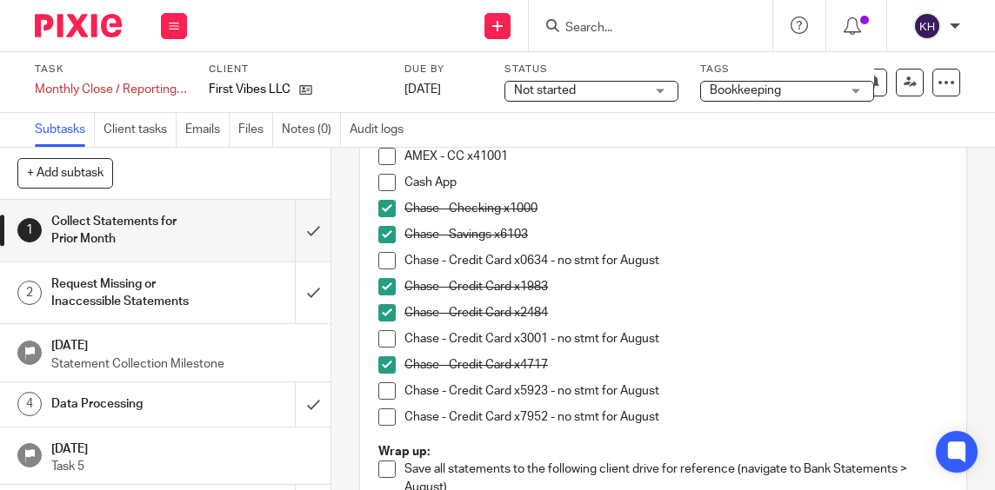
click at [200, 408] on div "Data Processing" at bounding box center [164, 404] width 227 height 26
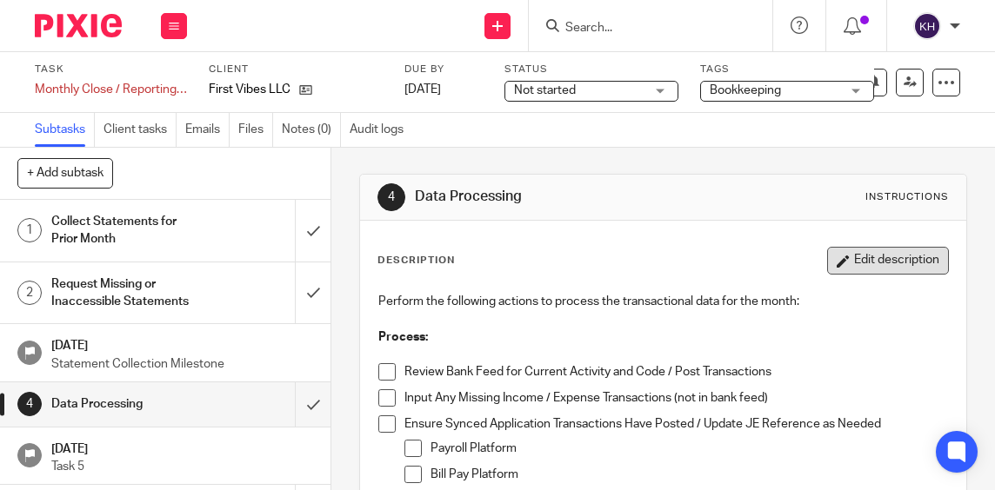
click at [875, 261] on button "Edit description" at bounding box center [888, 261] width 122 height 28
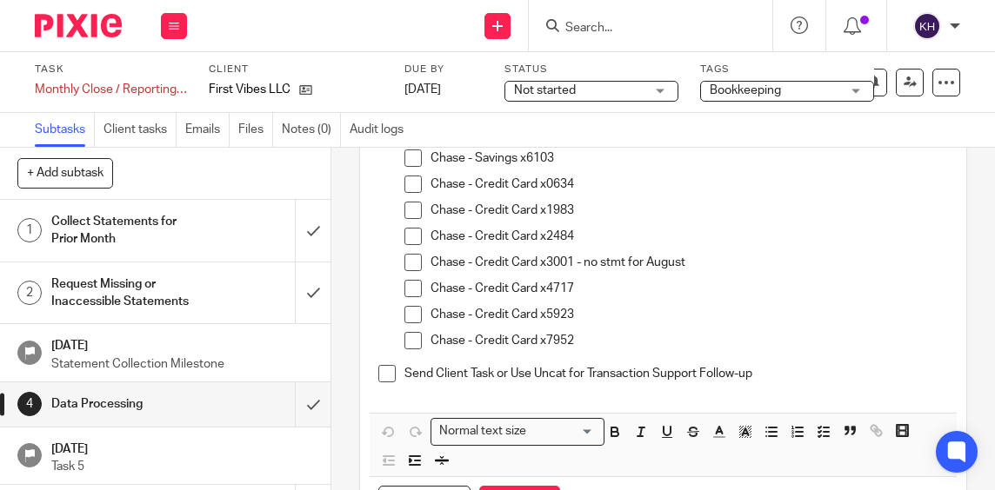
scroll to position [522, 0]
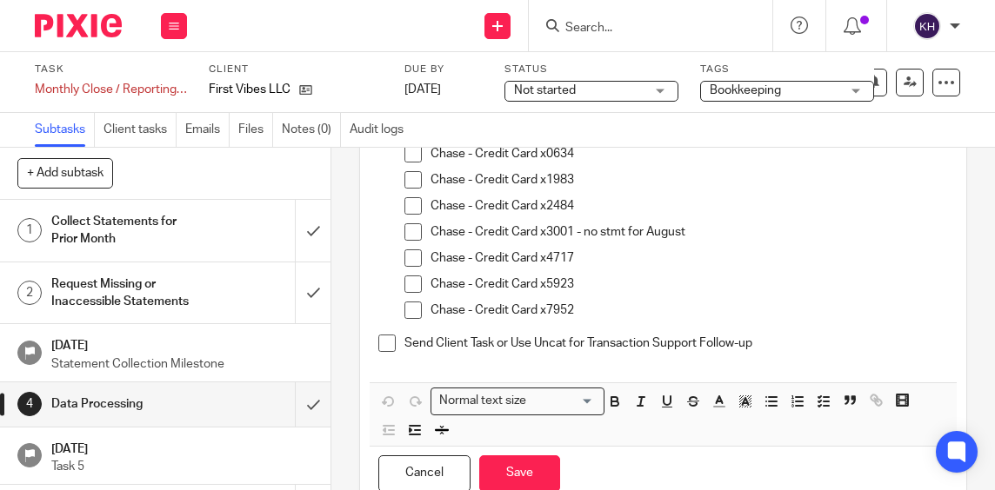
click at [624, 283] on p "Chase - Credit Card x5923" at bounding box center [688, 284] width 517 height 17
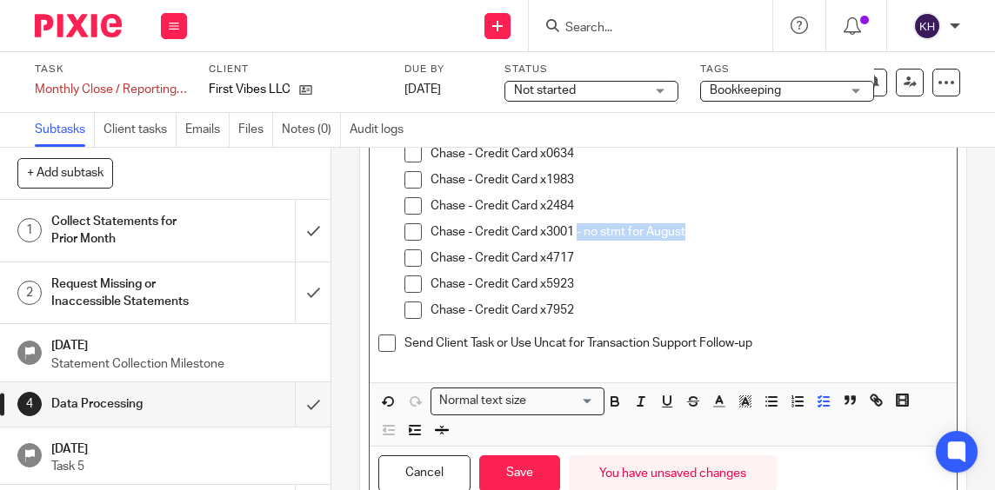
drag, startPoint x: 684, startPoint y: 230, endPoint x: 572, endPoint y: 235, distance: 112.3
click at [572, 235] on p "Chase - Credit Card x3001 - no stmt for August" at bounding box center [688, 231] width 517 height 17
copy p "- no stmt for August"
click at [597, 278] on p "Chase - Credit Card x5923" at bounding box center [688, 284] width 517 height 17
click at [602, 303] on p "Chase - Credit Card x7952" at bounding box center [688, 310] width 517 height 17
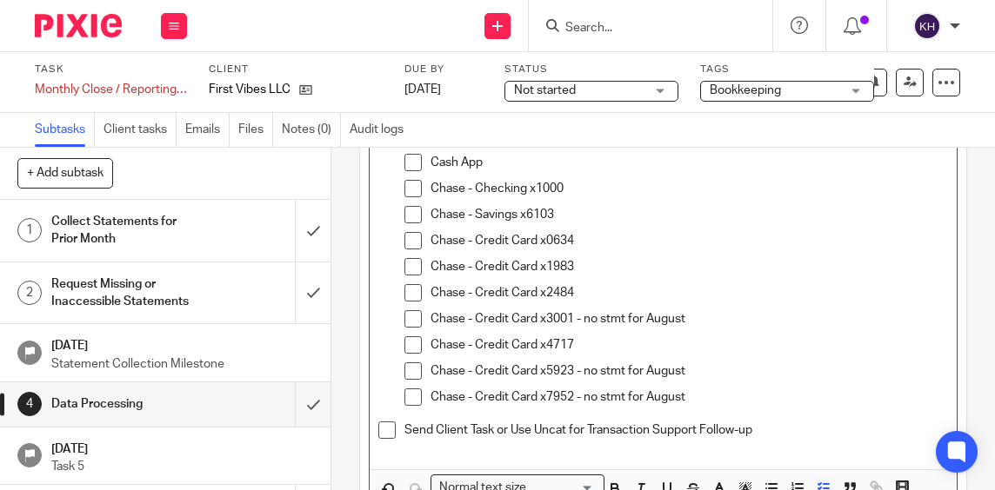
scroll to position [348, 0]
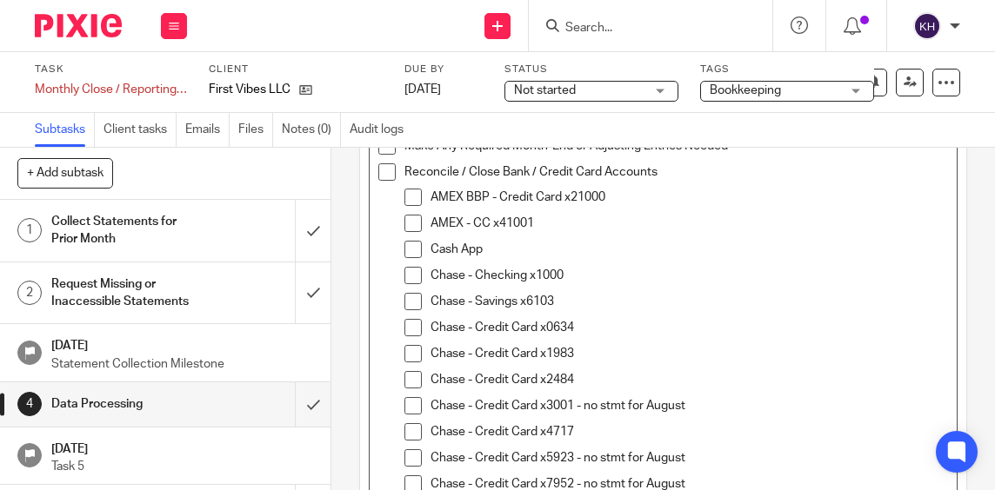
click at [602, 323] on p "Chase - Credit Card x0634" at bounding box center [688, 327] width 517 height 17
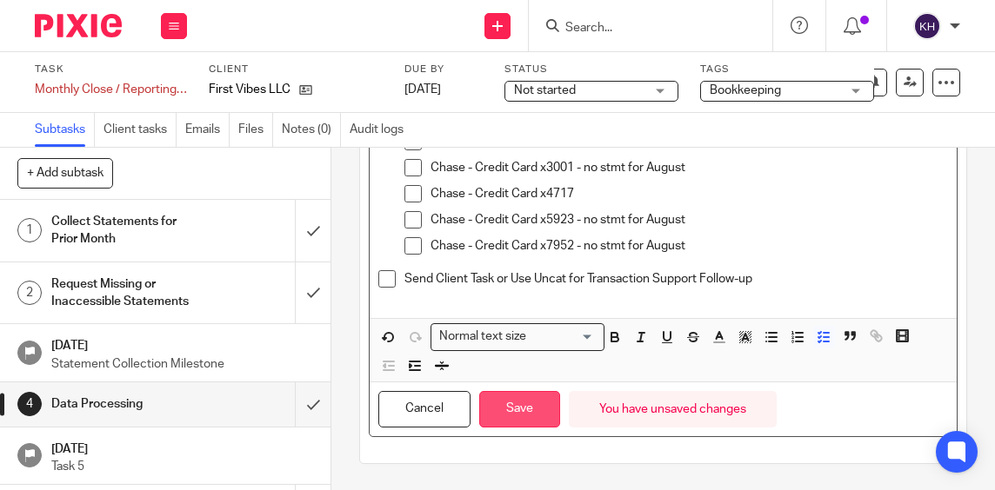
click at [527, 398] on button "Save" at bounding box center [519, 409] width 81 height 37
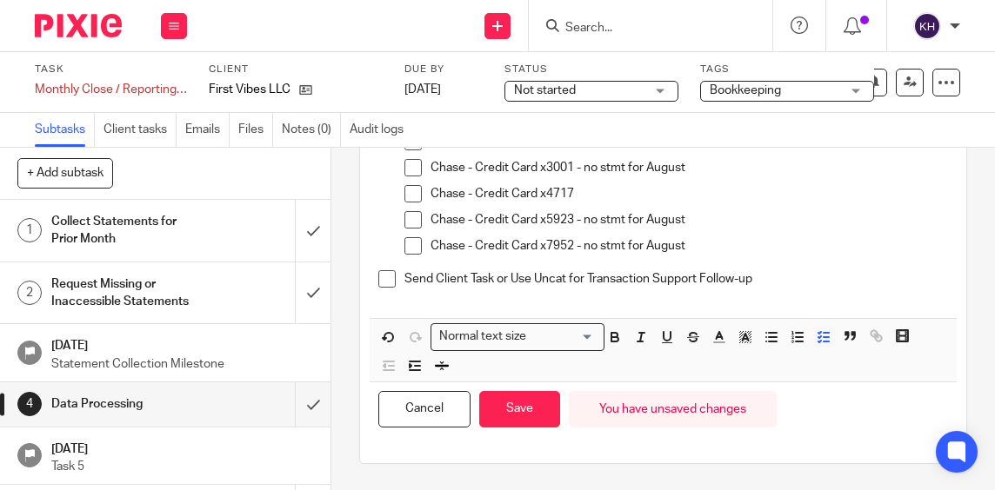
scroll to position [600, 0]
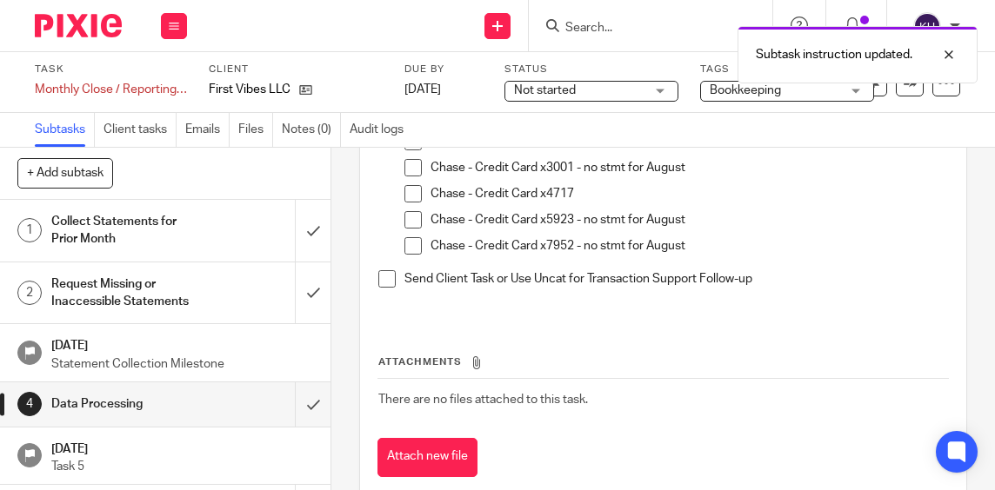
click at [205, 249] on div "Collect Statements for Prior Month" at bounding box center [164, 231] width 227 height 44
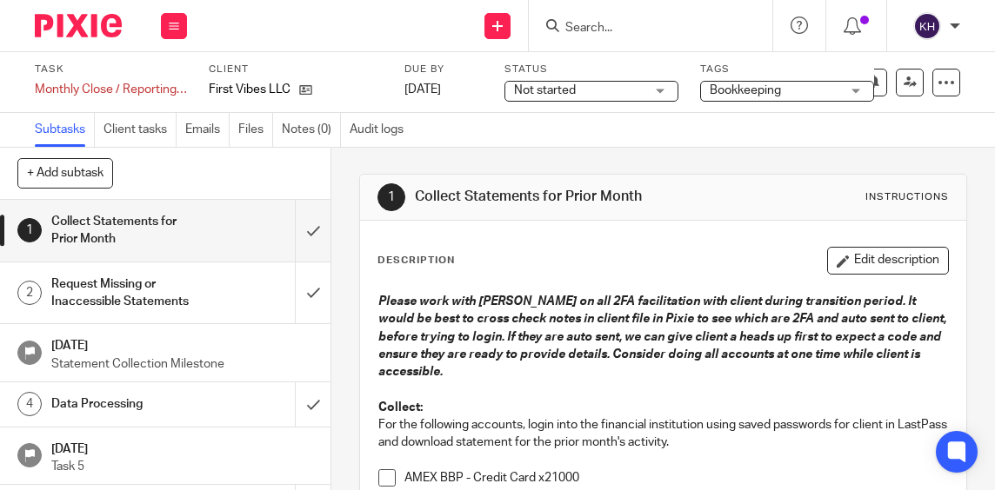
click at [834, 262] on button "Edit description" at bounding box center [888, 261] width 122 height 28
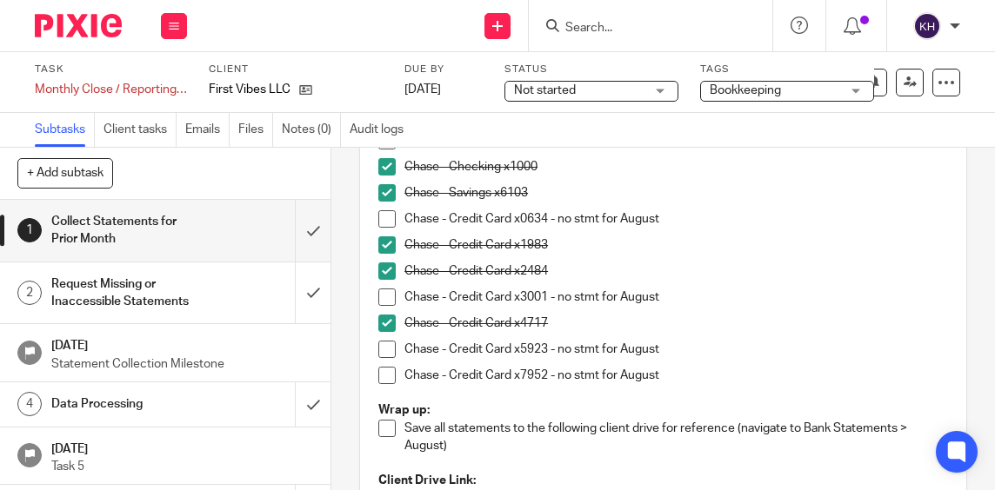
scroll to position [435, 0]
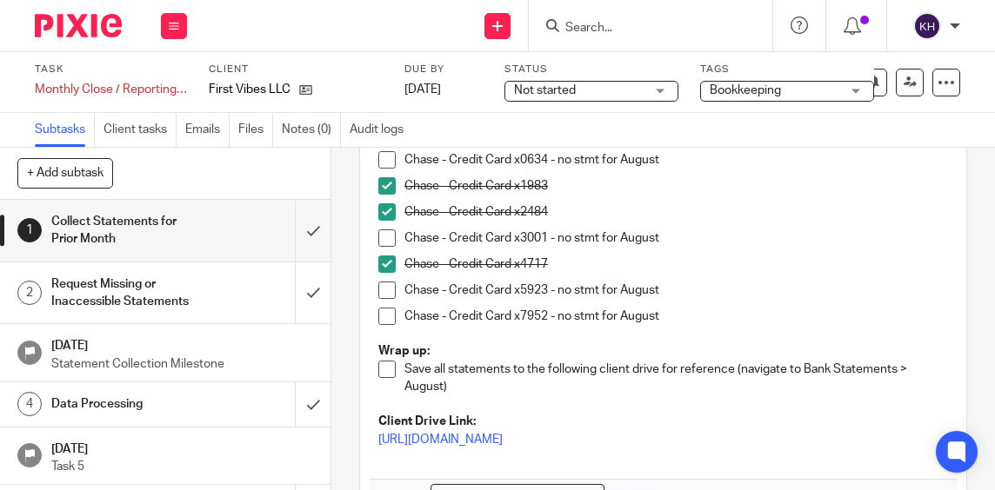
click at [689, 314] on p "Chase - Credit Card x7952 - no stmt for August" at bounding box center [675, 316] width 543 height 17
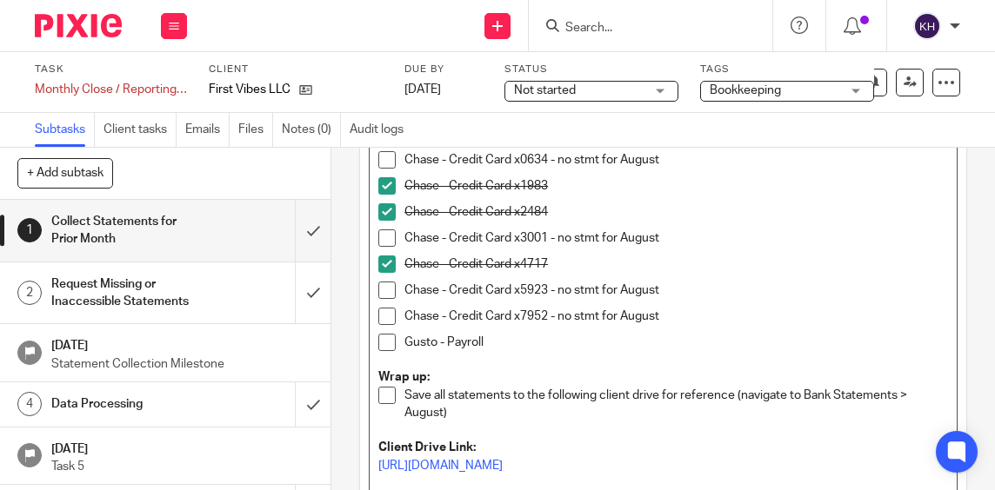
drag, startPoint x: 490, startPoint y: 347, endPoint x: 398, endPoint y: 349, distance: 92.2
click at [404, 348] on p "Gusto - Payroll" at bounding box center [675, 342] width 543 height 17
copy p "Gusto - Payroll"
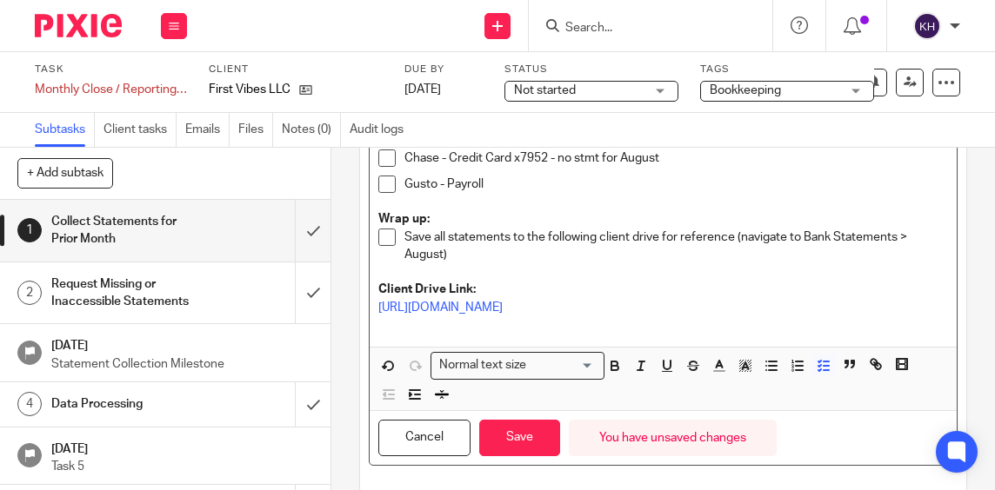
scroll to position [622, 0]
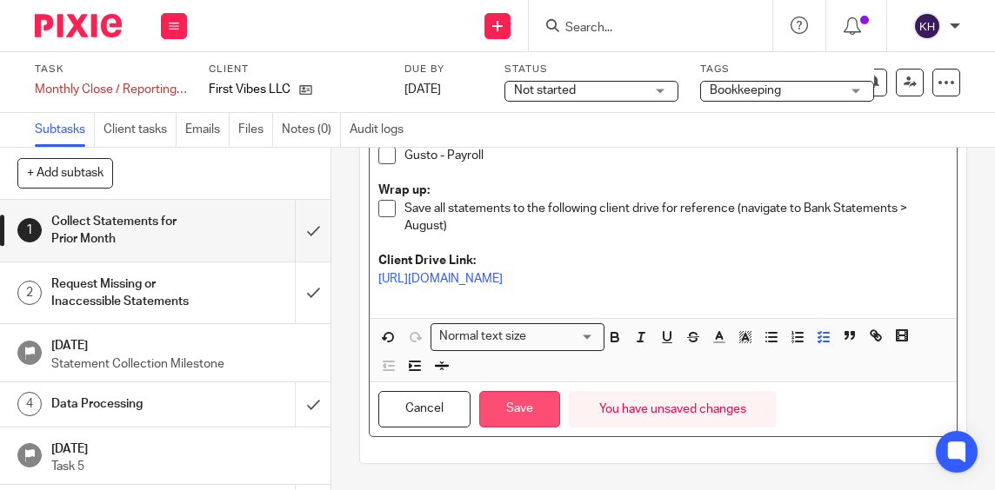
click at [515, 412] on button "Save" at bounding box center [519, 409] width 81 height 37
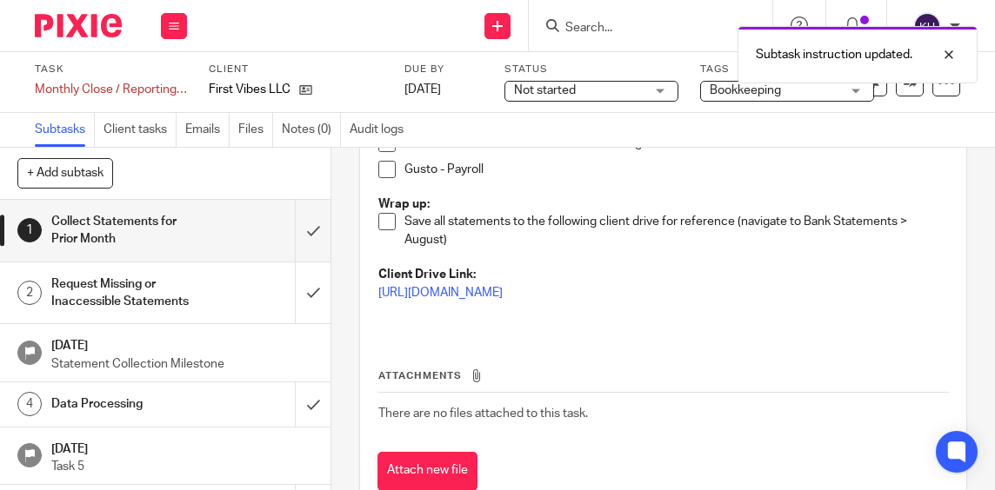
scroll to position [636, 0]
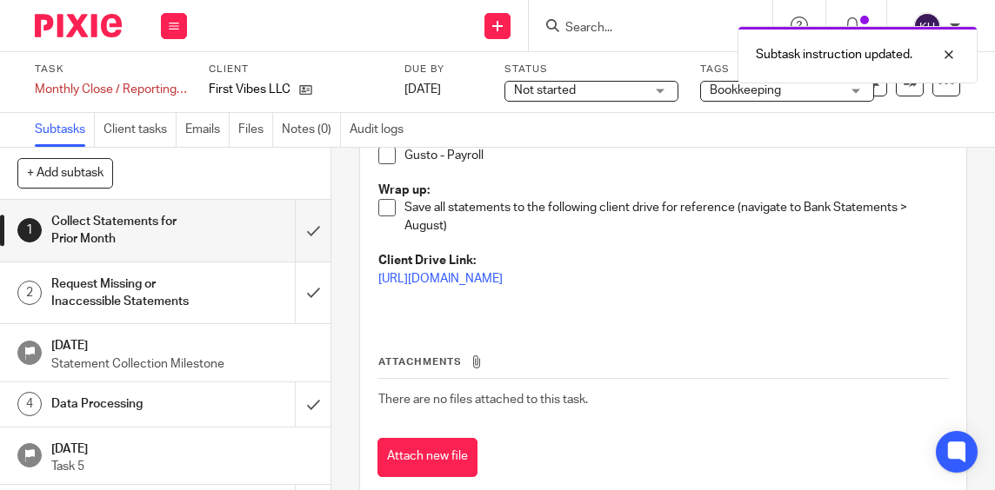
click at [146, 416] on h1 "Data Processing" at bounding box center [126, 404] width 151 height 26
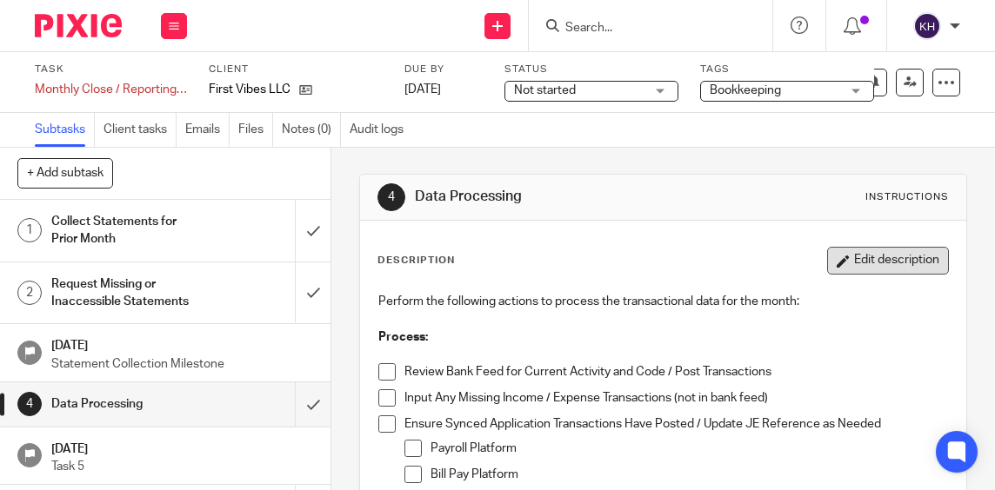
click at [856, 261] on button "Edit description" at bounding box center [888, 261] width 122 height 28
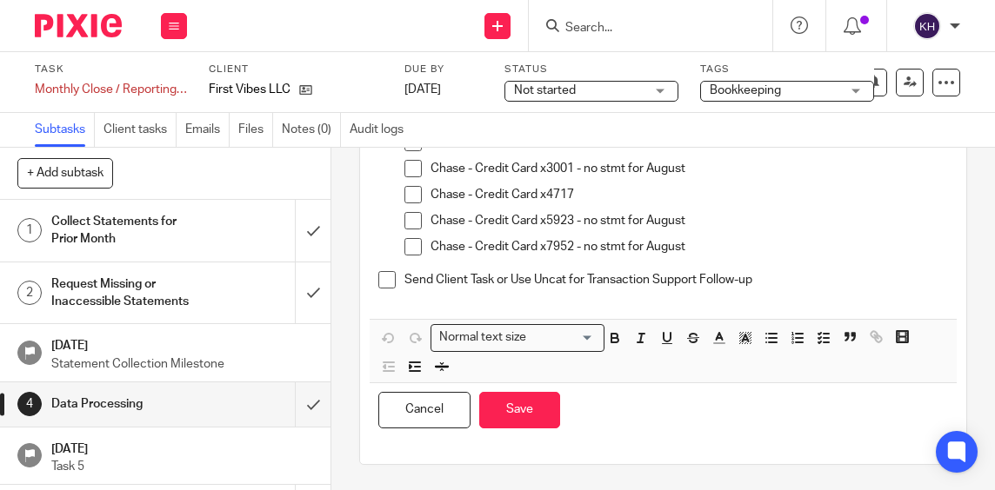
scroll to position [586, 0]
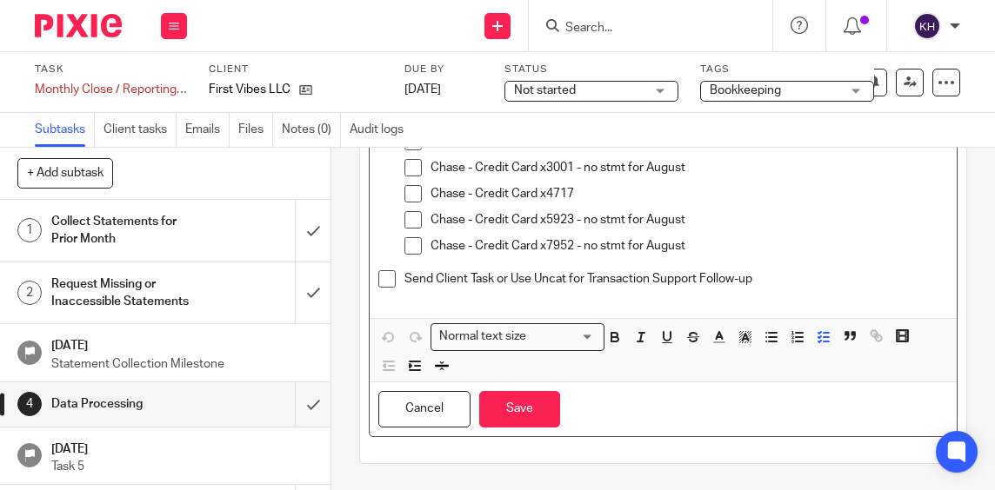
click at [714, 246] on p "Chase - Credit Card x7952 - no stmt for August" at bounding box center [688, 245] width 517 height 17
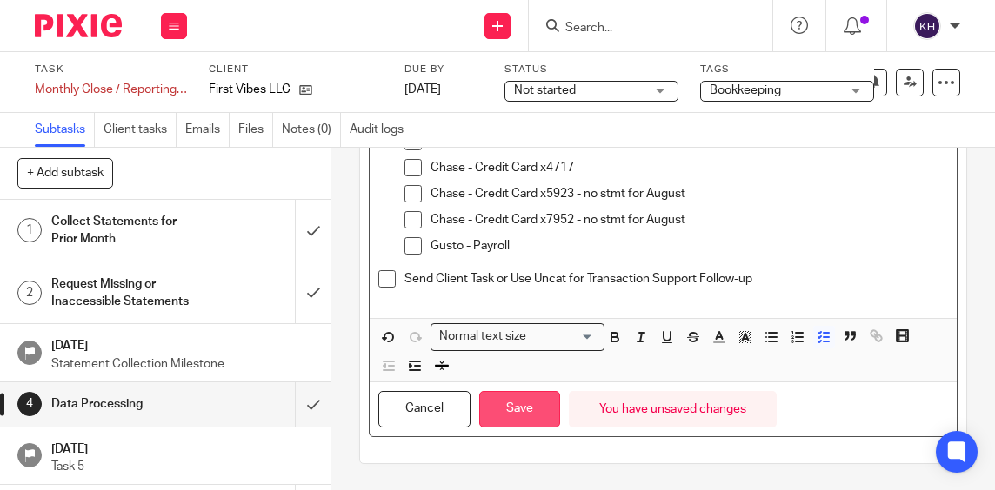
click at [525, 409] on button "Save" at bounding box center [519, 409] width 81 height 37
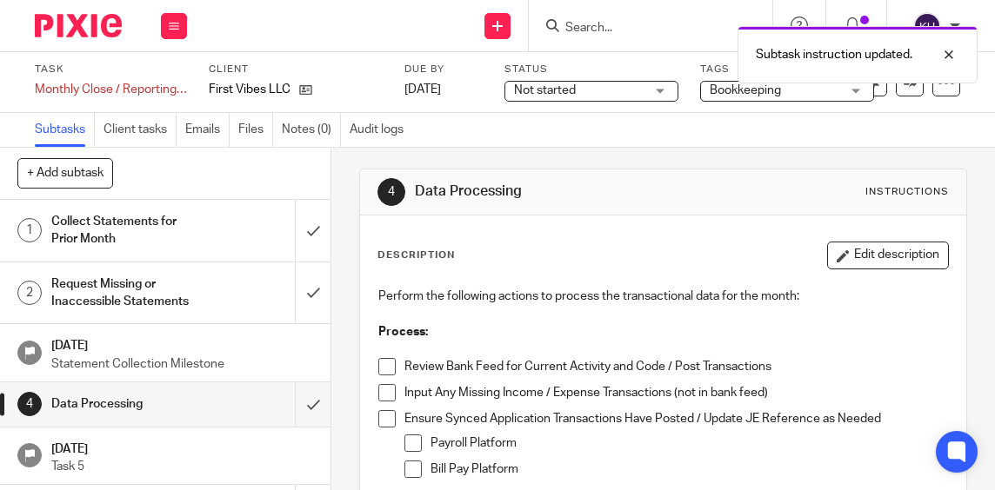
scroll to position [0, 0]
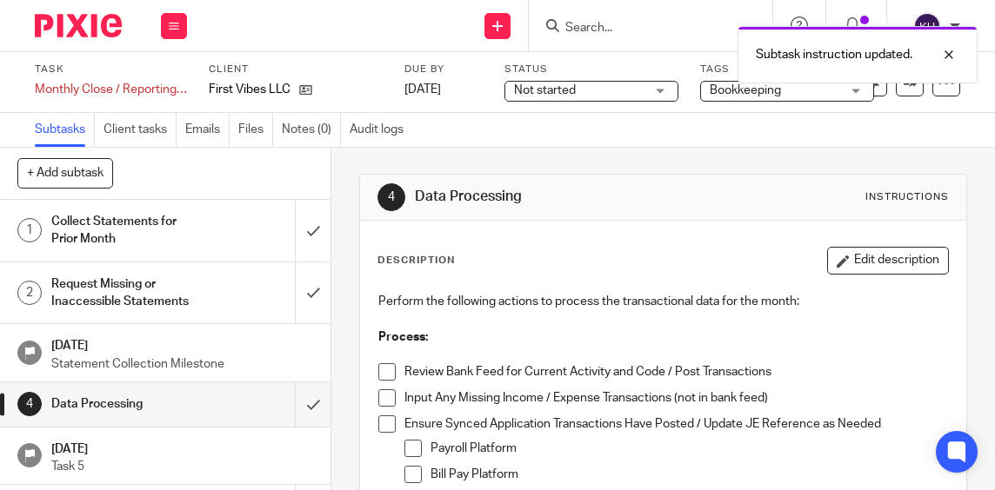
click at [171, 232] on h1 "Collect Statements for Prior Month" at bounding box center [126, 231] width 151 height 44
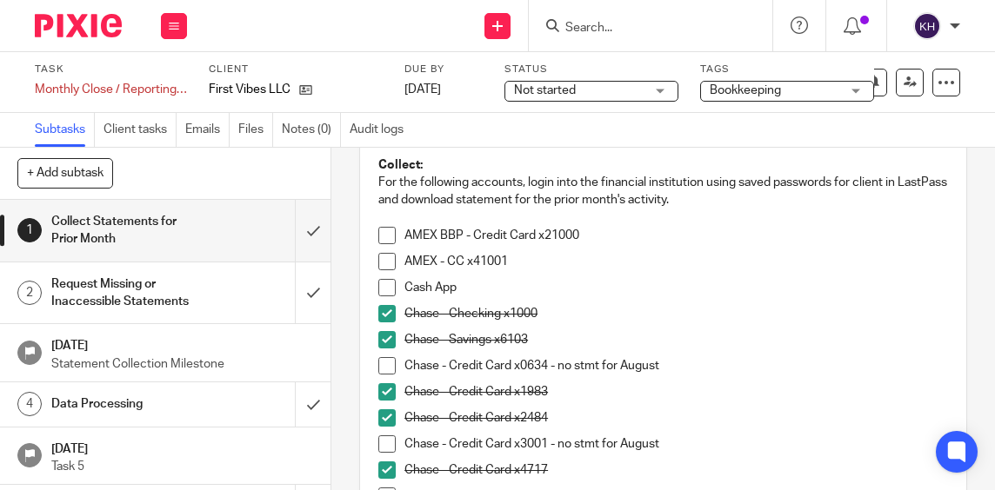
scroll to position [348, 0]
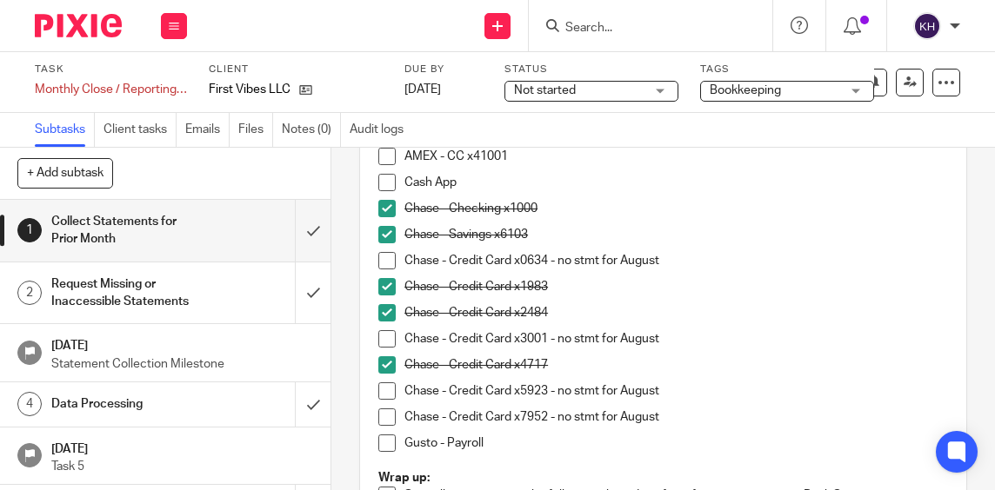
click at [380, 444] on span at bounding box center [386, 443] width 17 height 17
click at [381, 263] on span at bounding box center [386, 260] width 17 height 17
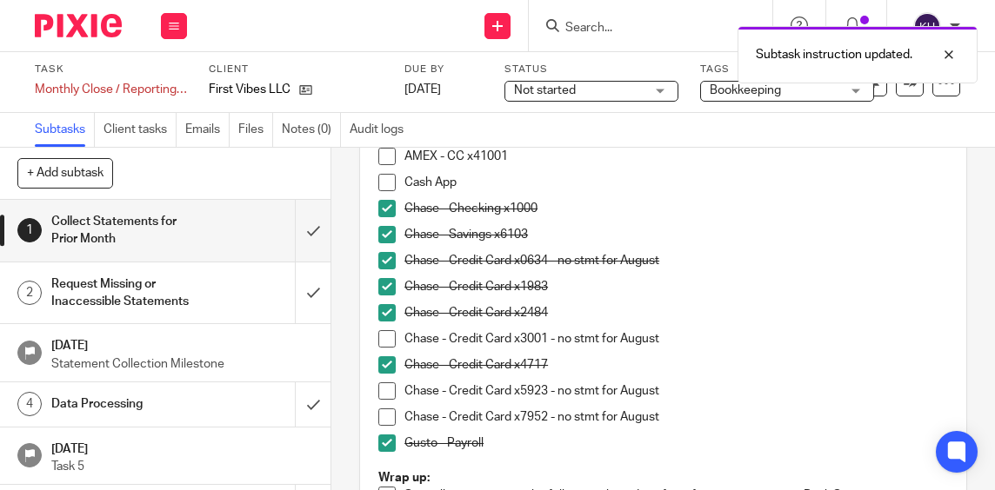
click at [381, 263] on span at bounding box center [386, 260] width 17 height 17
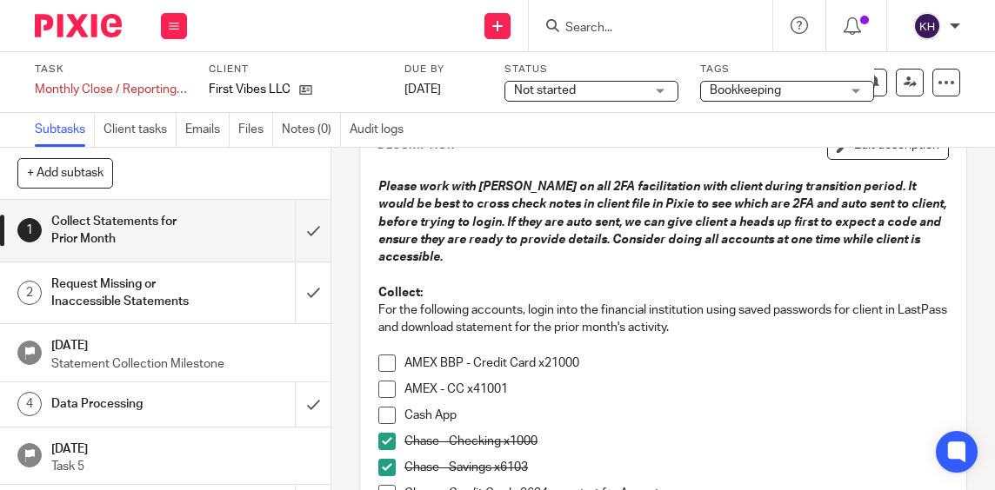
scroll to position [87, 0]
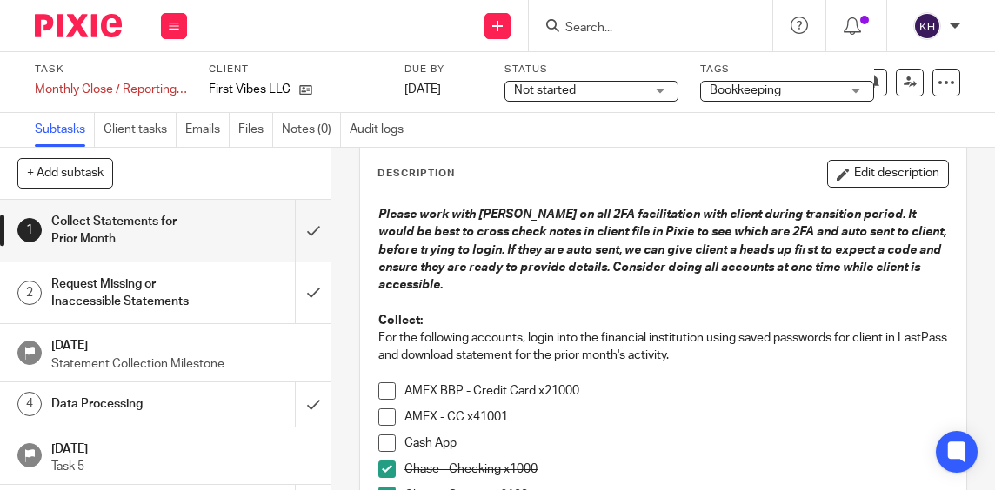
click at [865, 181] on button "Edit description" at bounding box center [888, 174] width 122 height 28
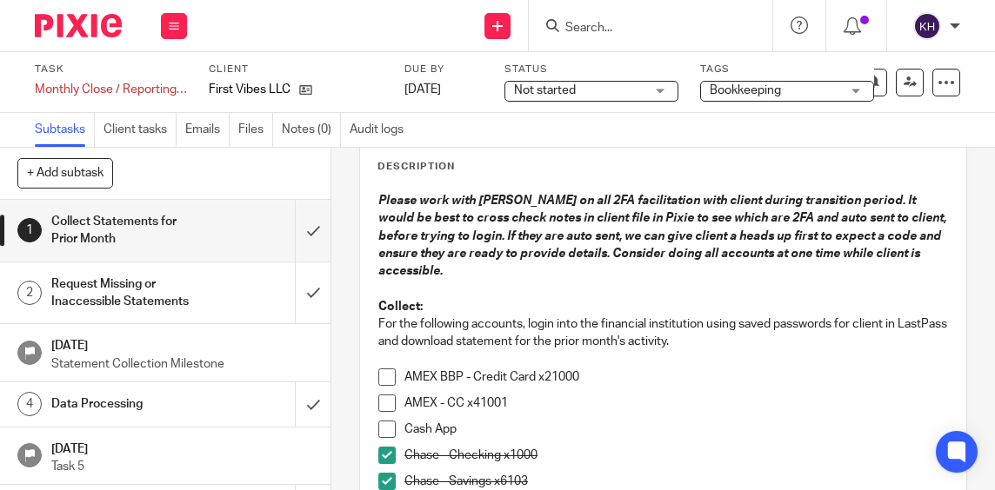
click at [600, 381] on p "AMEX BBP - Credit Card x21000" at bounding box center [675, 377] width 543 height 17
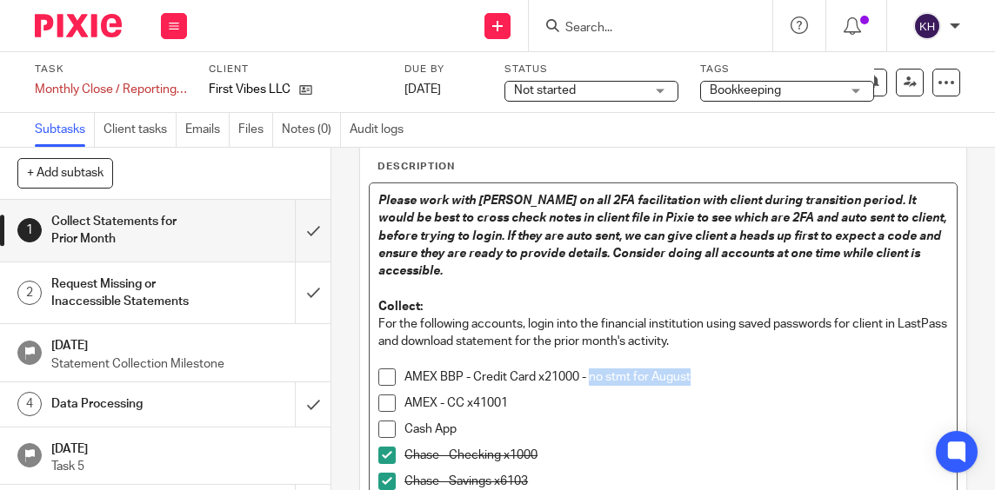
drag, startPoint x: 697, startPoint y: 378, endPoint x: 587, endPoint y: 379, distance: 110.4
click at [587, 379] on p "AMEX BBP - Credit Card x21000 - no stmt for August" at bounding box center [675, 377] width 543 height 17
copy p "no stmt for August"
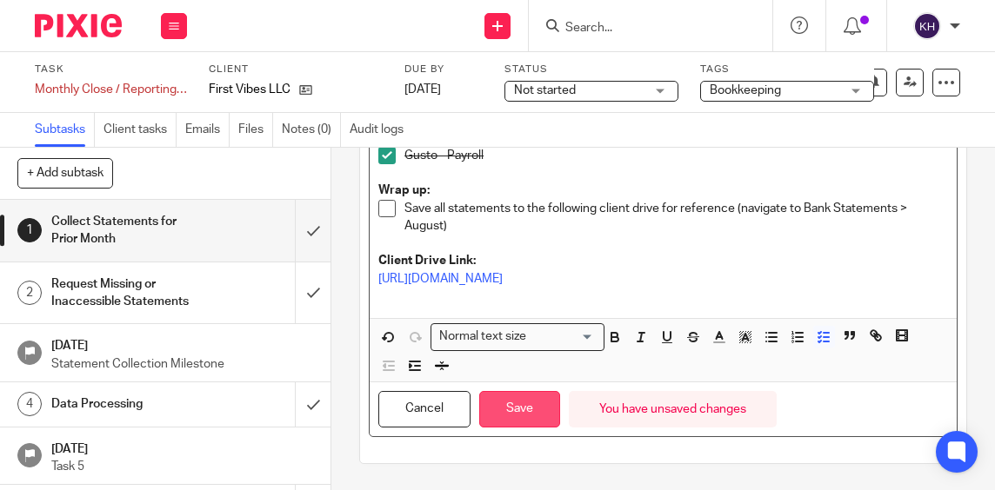
click at [537, 414] on button "Save" at bounding box center [519, 409] width 81 height 37
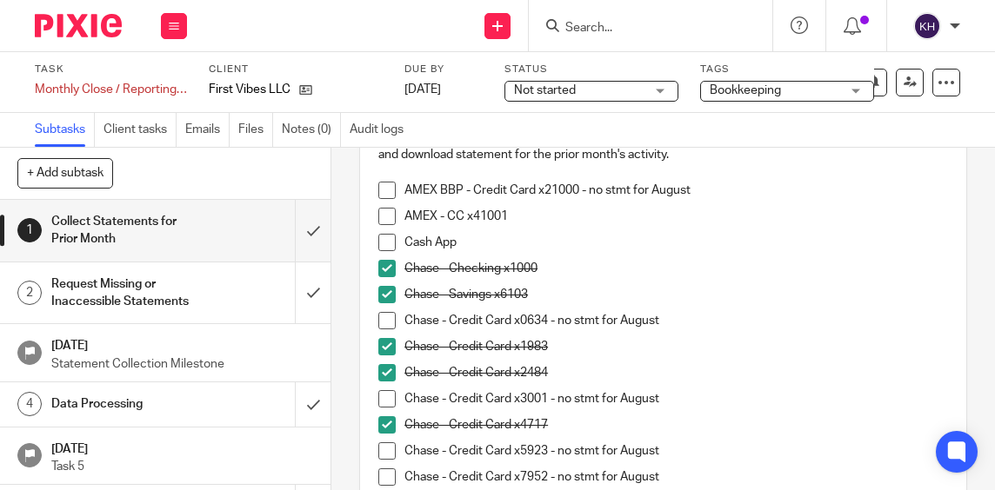
scroll to position [201, 0]
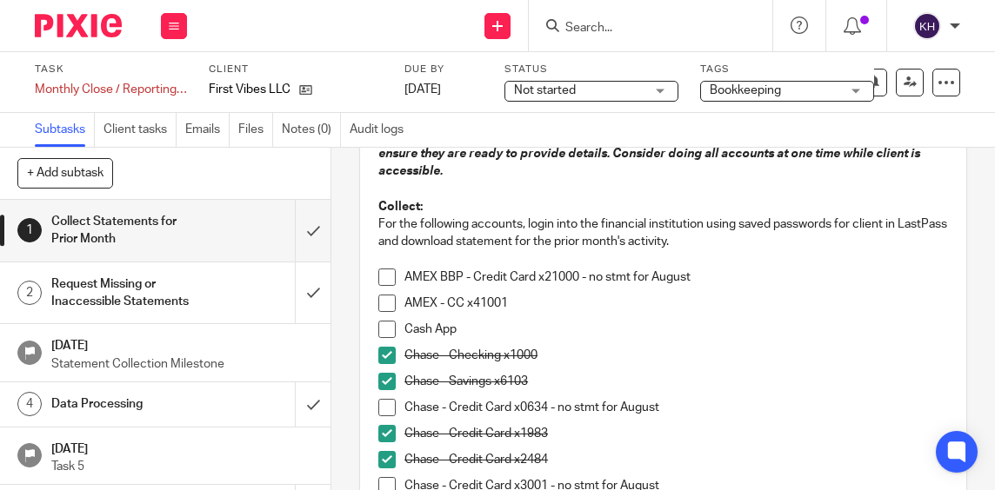
click at [385, 299] on span at bounding box center [386, 303] width 17 height 17
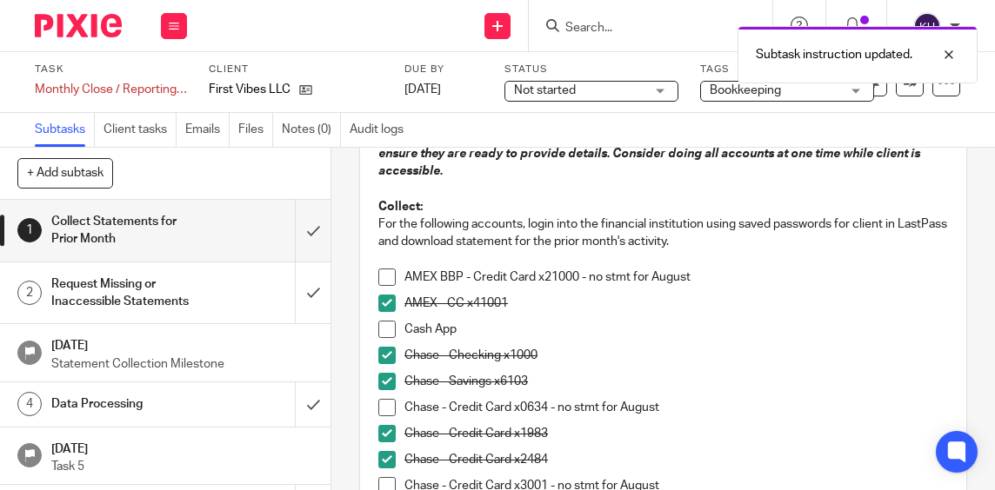
click at [185, 405] on h1 "Data Processing" at bounding box center [126, 404] width 151 height 26
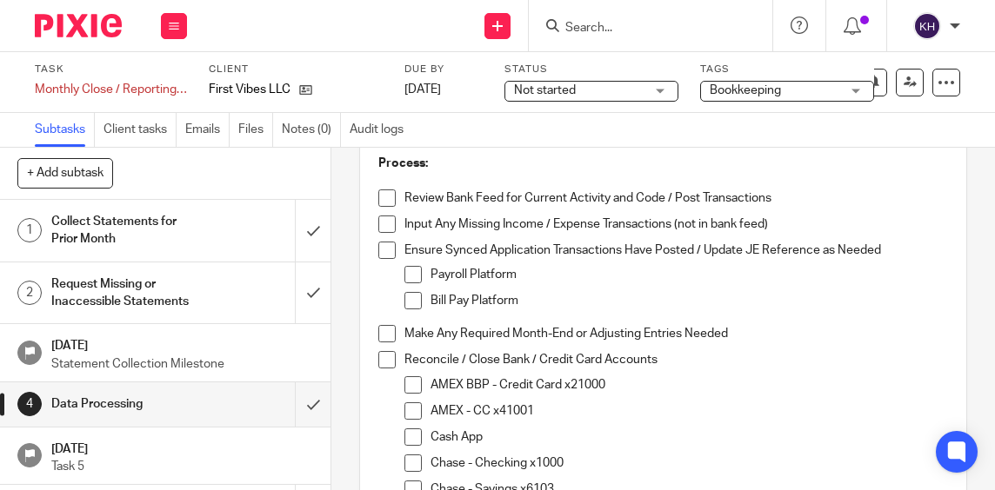
scroll to position [87, 0]
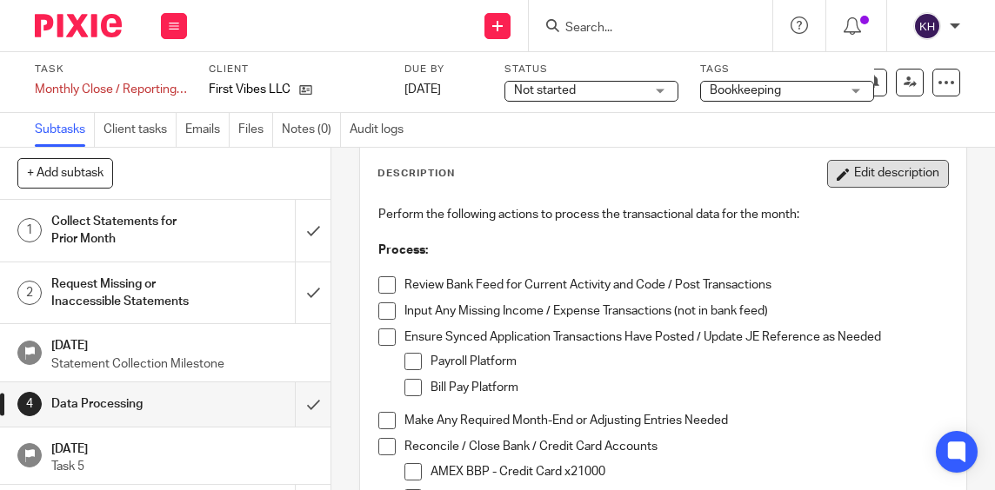
click at [848, 175] on button "Edit description" at bounding box center [888, 174] width 122 height 28
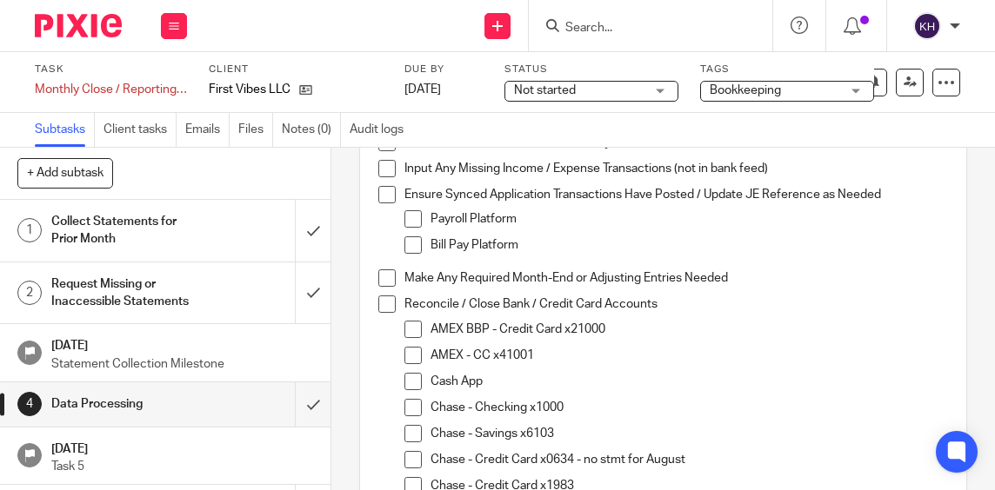
scroll to position [261, 0]
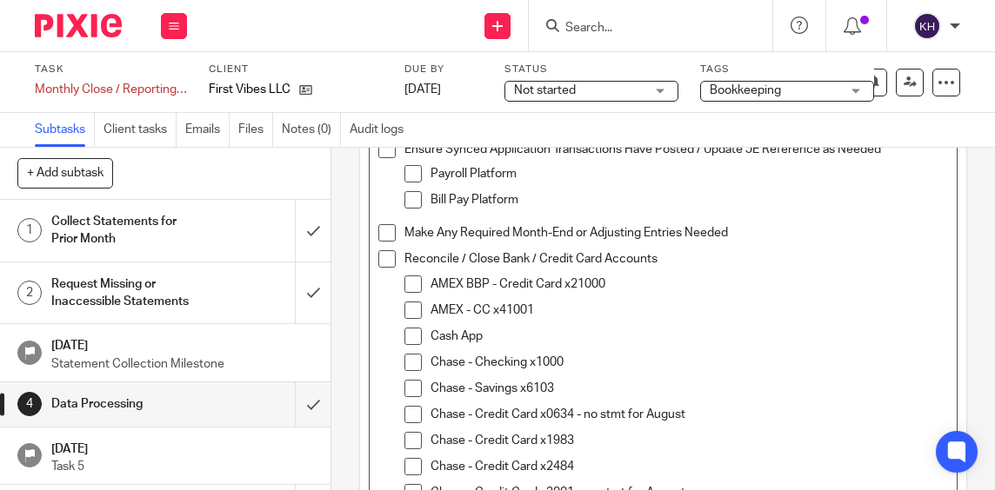
click at [664, 286] on p "AMEX BBP - Credit Card x21000" at bounding box center [688, 284] width 517 height 17
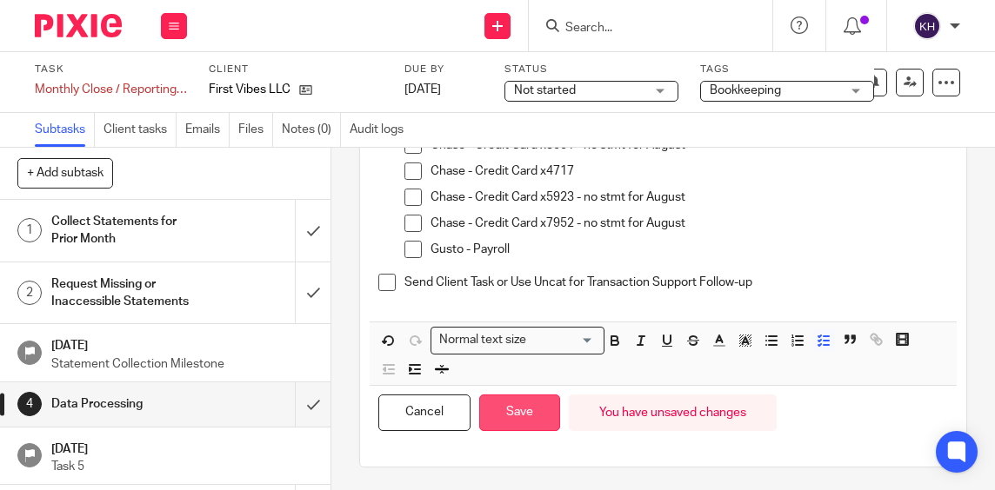
click at [514, 419] on button "Save" at bounding box center [519, 413] width 81 height 37
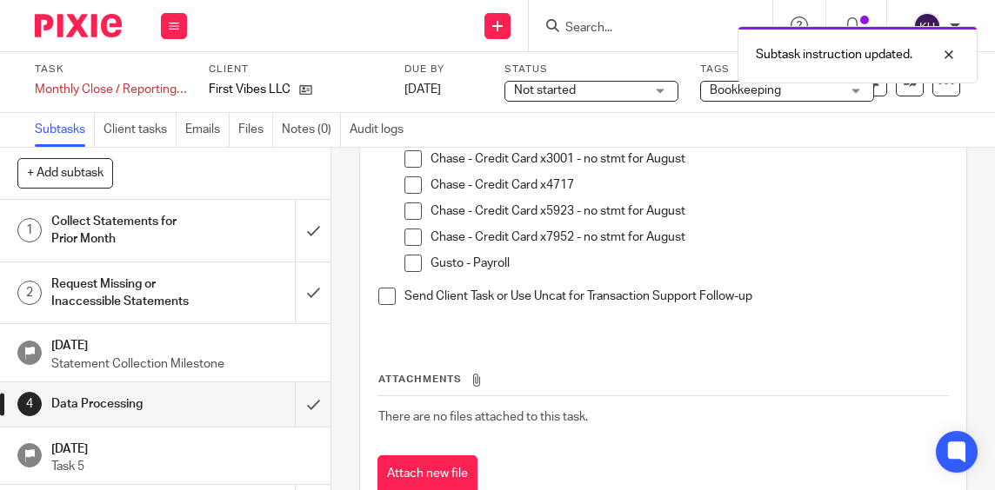
scroll to position [622, 0]
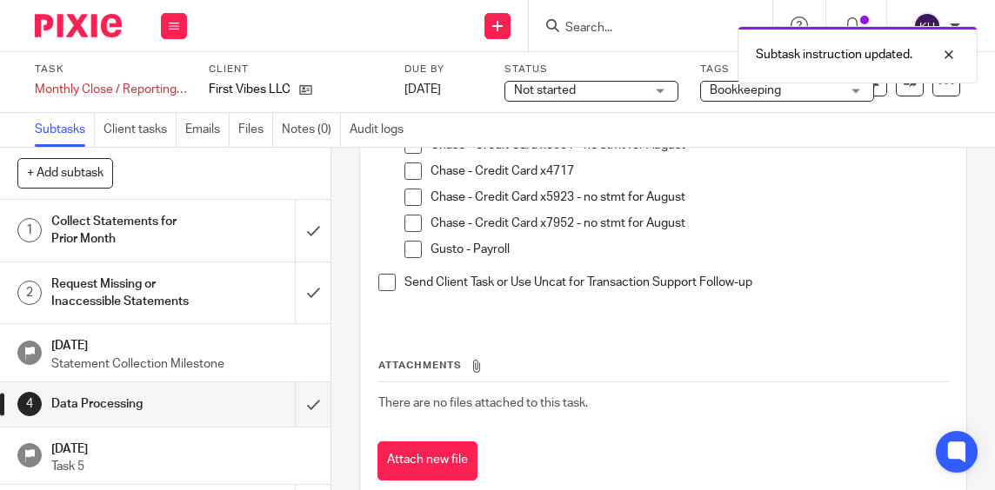
click at [160, 237] on h1 "Collect Statements for Prior Month" at bounding box center [126, 231] width 151 height 44
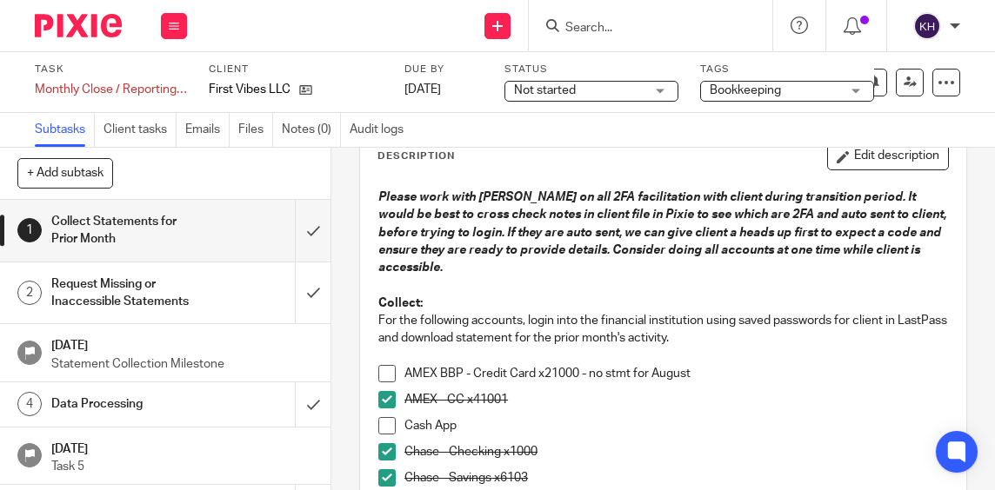
scroll to position [87, 0]
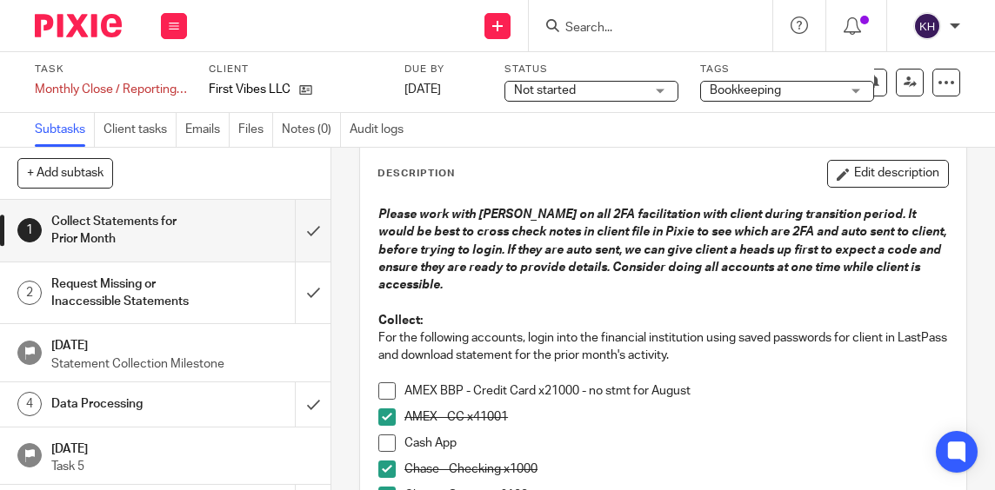
click at [873, 177] on button "Edit description" at bounding box center [888, 174] width 122 height 28
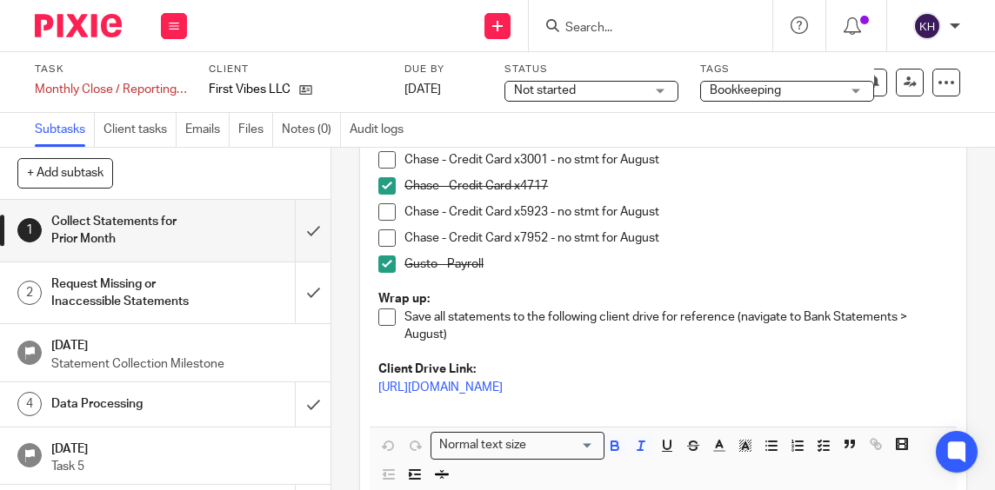
scroll to position [522, 0]
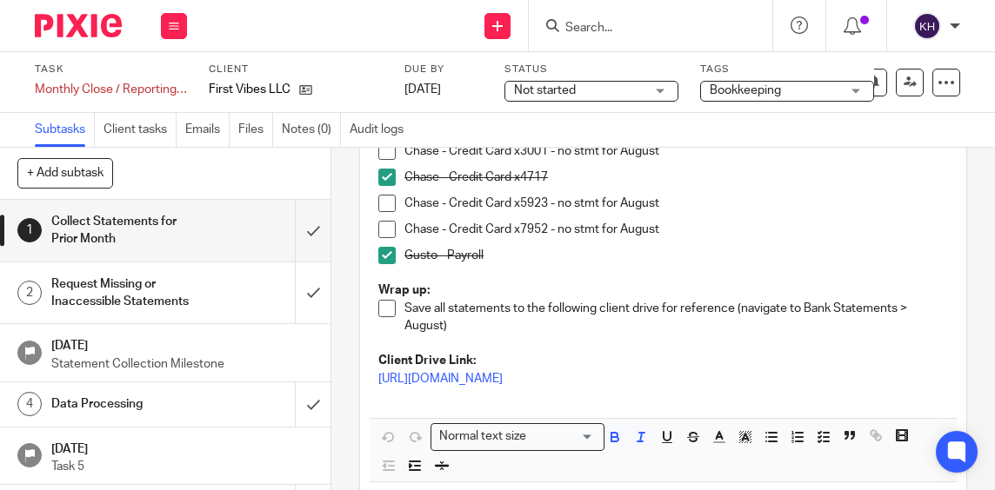
click at [569, 260] on p "Gusto - Payroll" at bounding box center [675, 255] width 543 height 17
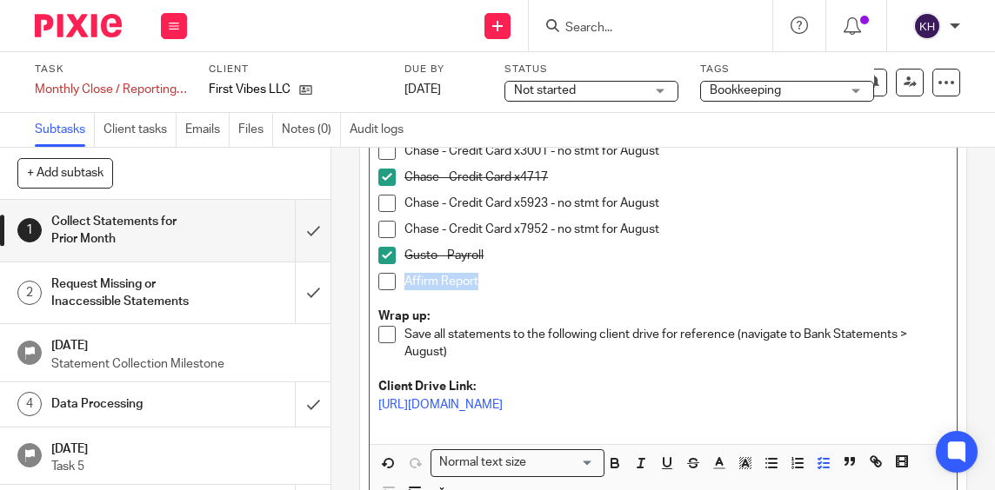
drag, startPoint x: 476, startPoint y: 282, endPoint x: 397, endPoint y: 289, distance: 79.4
click at [397, 288] on li "Affirm Report" at bounding box center [662, 291] width 569 height 36
copy p "Affirm Report"
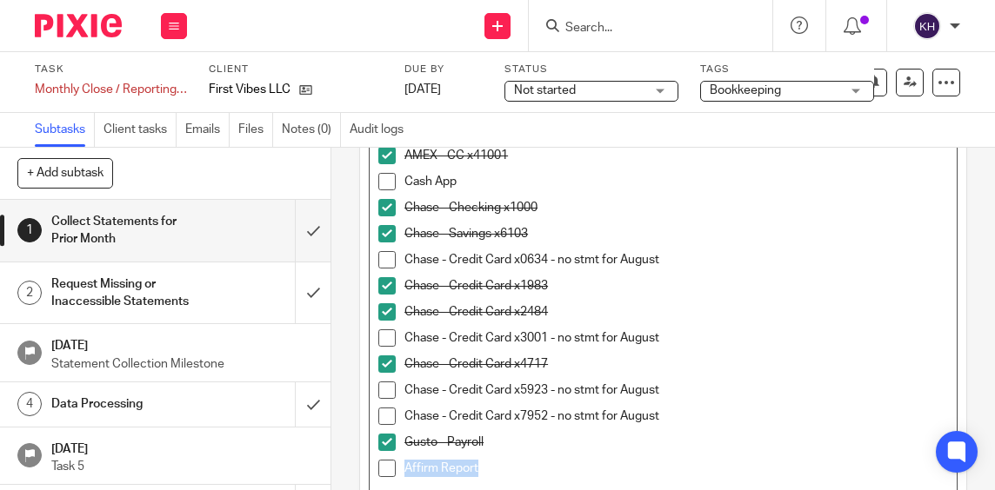
scroll to position [648, 0]
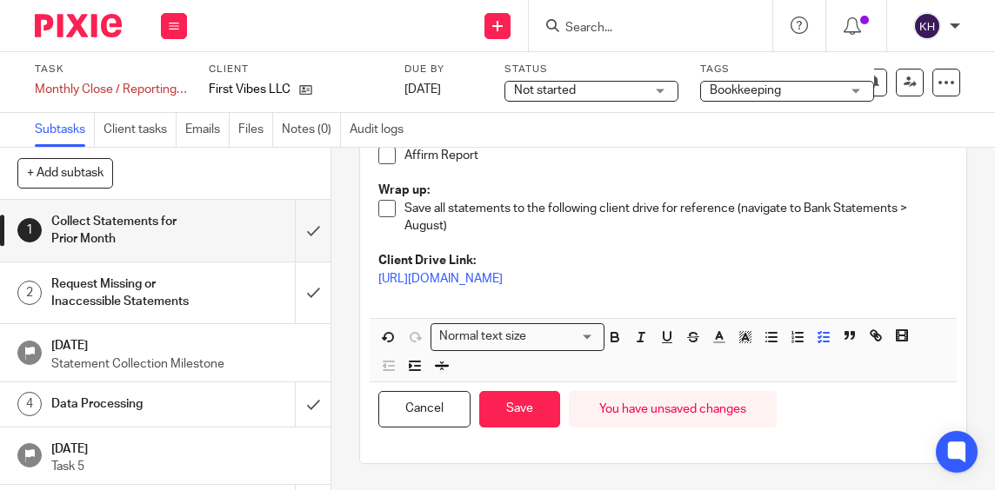
click at [510, 428] on div "Cancel Save You have unsaved changes" at bounding box center [662, 410] width 587 height 55
click at [515, 416] on button "Save" at bounding box center [519, 409] width 81 height 37
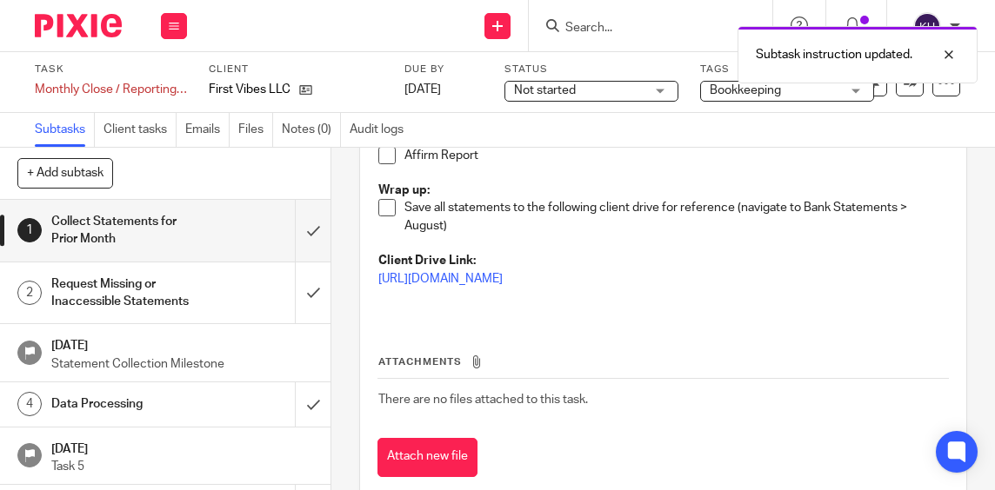
click at [123, 408] on h1 "Data Processing" at bounding box center [126, 404] width 151 height 26
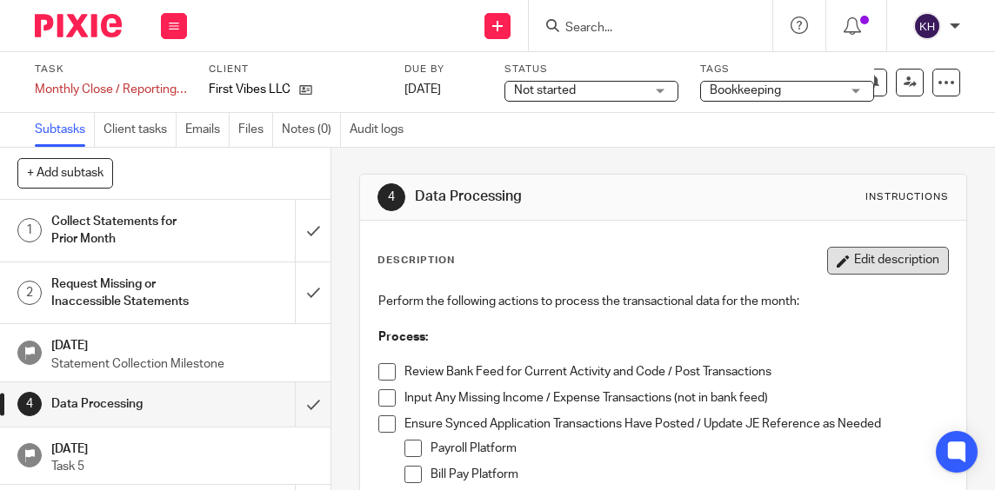
click at [869, 255] on button "Edit description" at bounding box center [888, 261] width 122 height 28
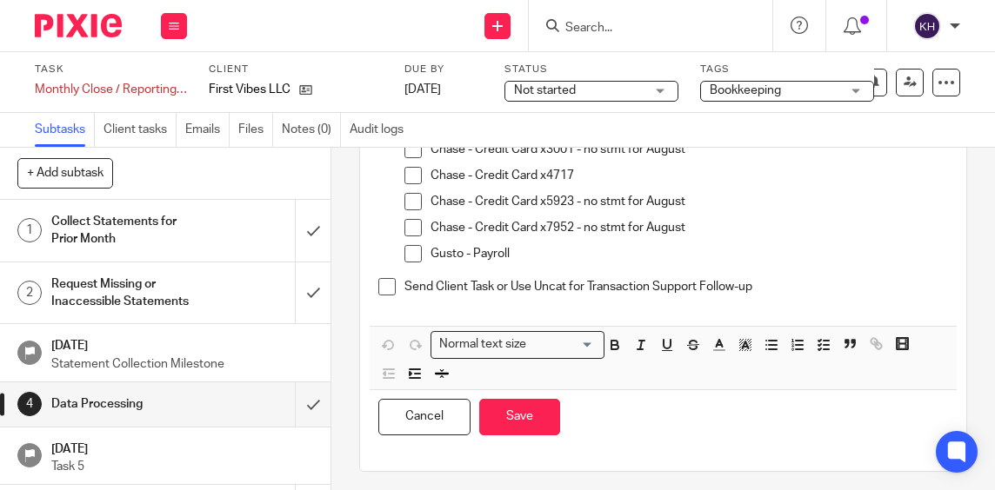
scroll to position [609, 0]
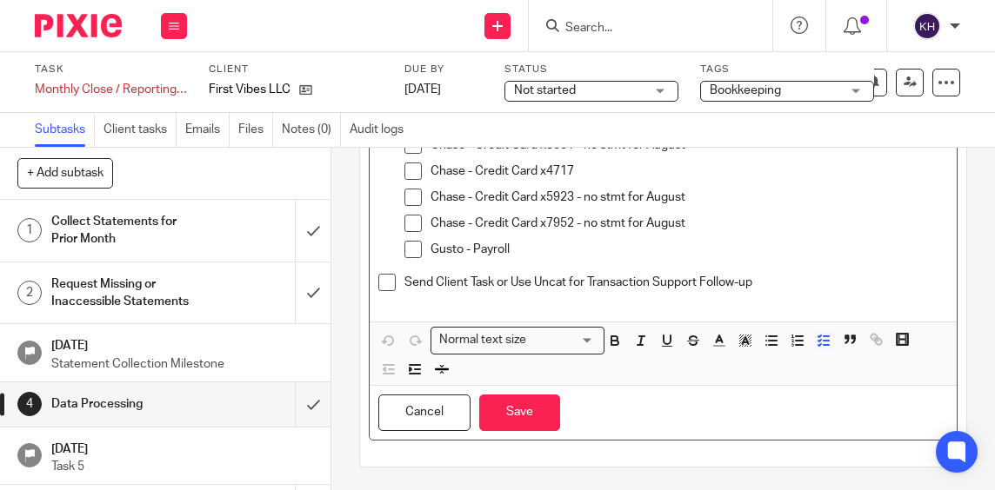
click at [582, 246] on p "Gusto - Payroll" at bounding box center [688, 249] width 517 height 17
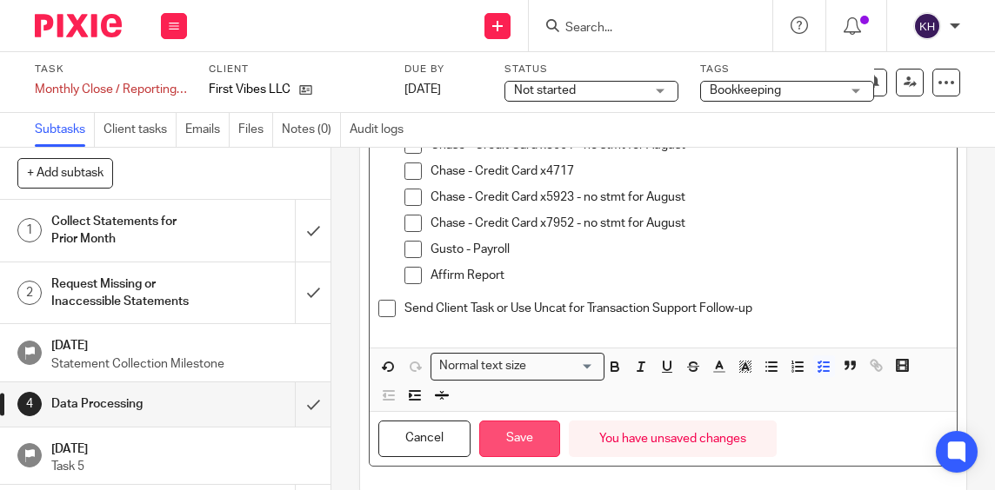
click at [526, 455] on button "Save" at bounding box center [519, 439] width 81 height 37
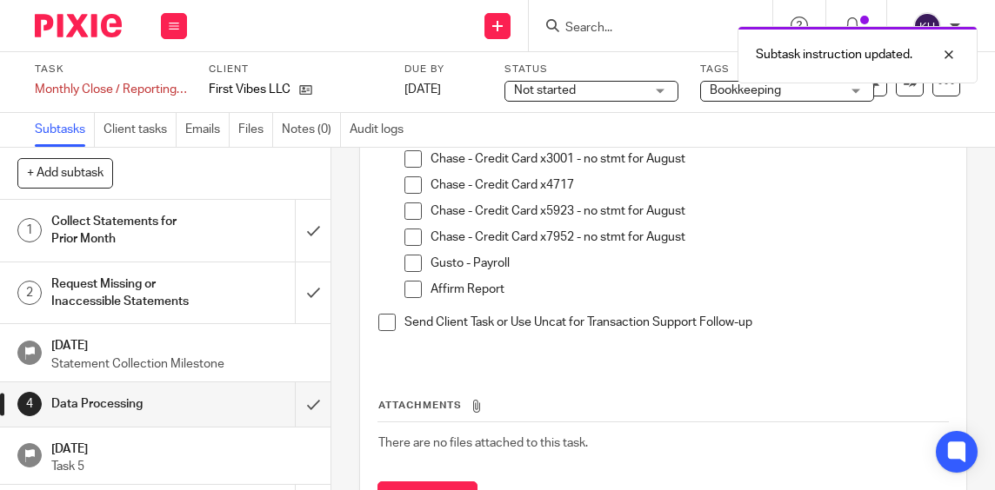
scroll to position [622, 0]
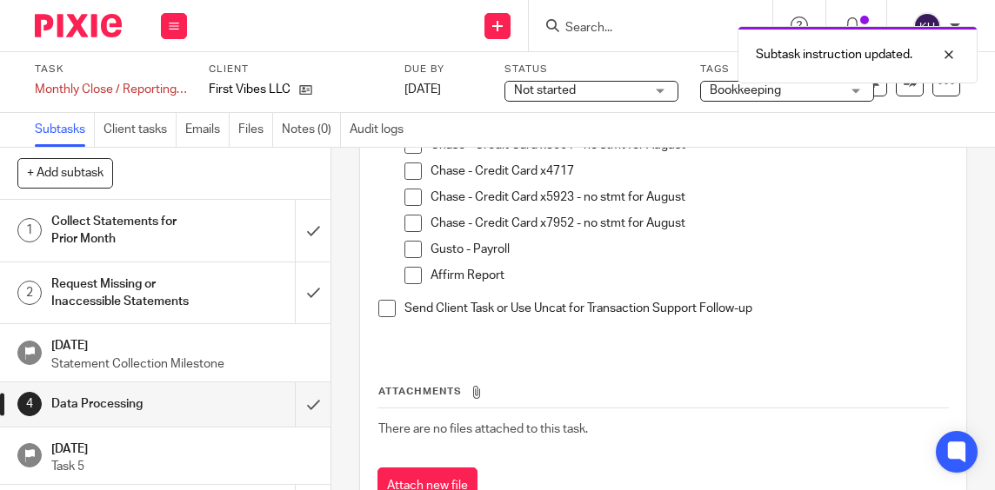
click at [183, 234] on h1 "Collect Statements for Prior Month" at bounding box center [126, 231] width 151 height 44
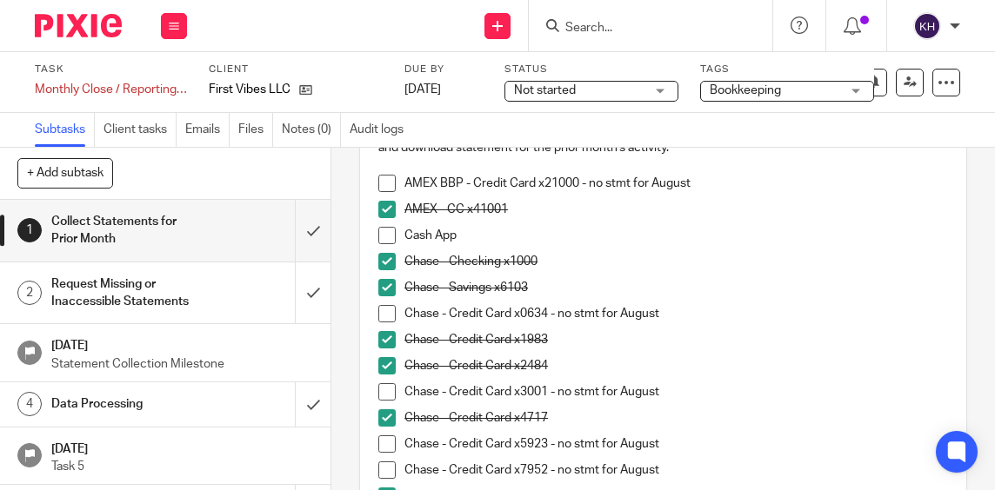
scroll to position [522, 0]
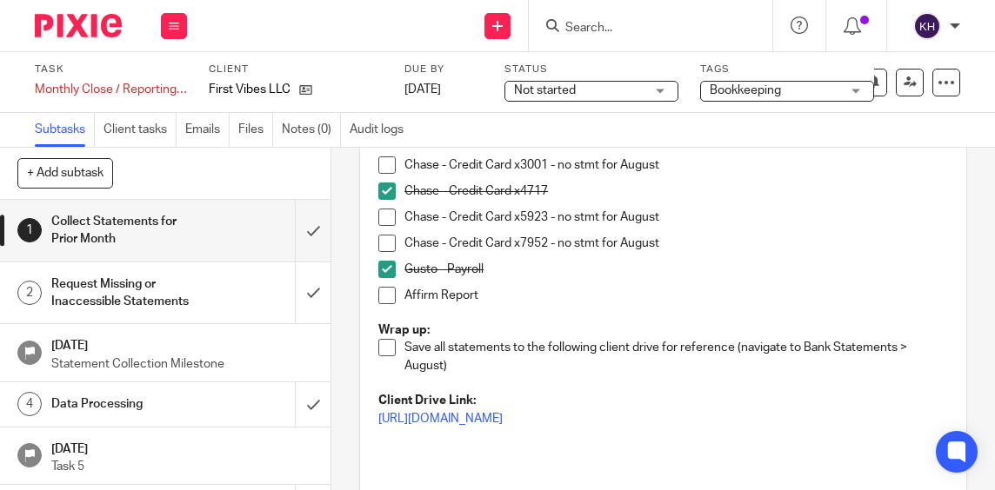
click at [382, 296] on span at bounding box center [386, 295] width 17 height 17
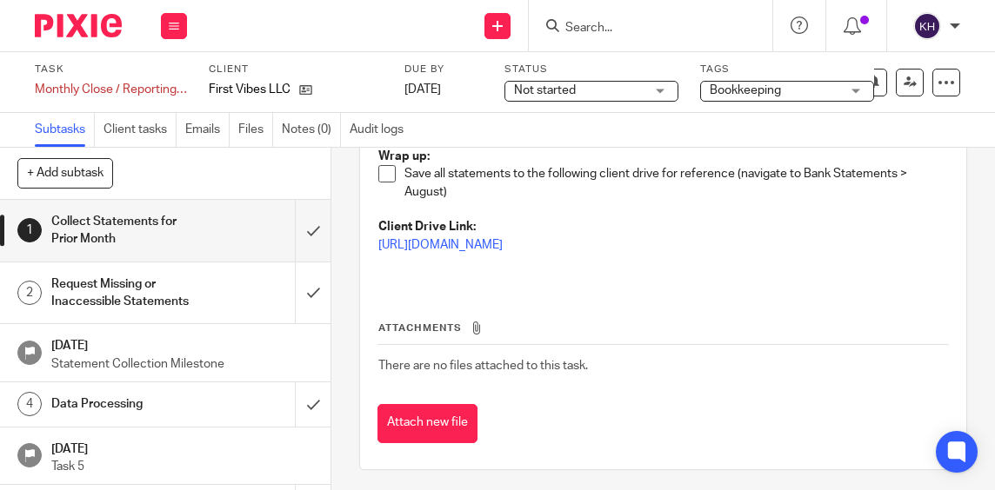
scroll to position [87, 0]
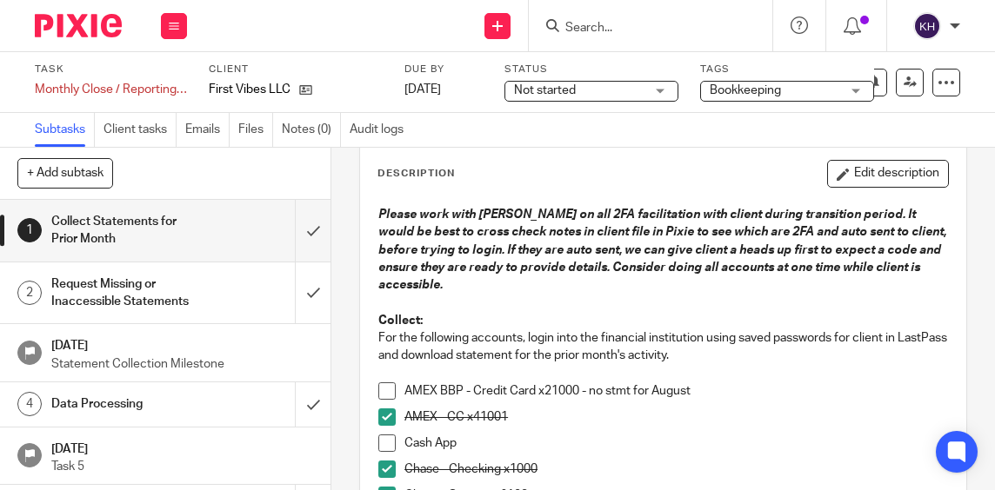
click at [907, 165] on button "Edit description" at bounding box center [888, 174] width 122 height 28
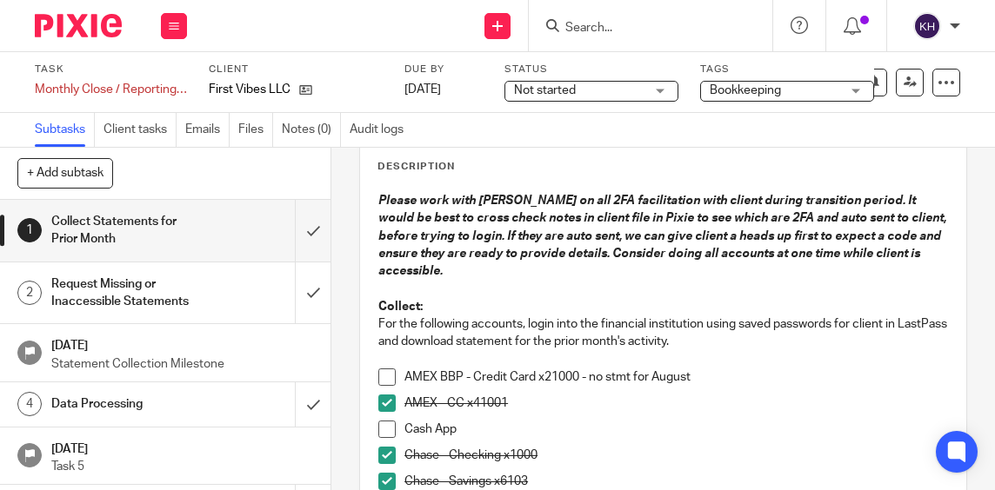
scroll to position [348, 0]
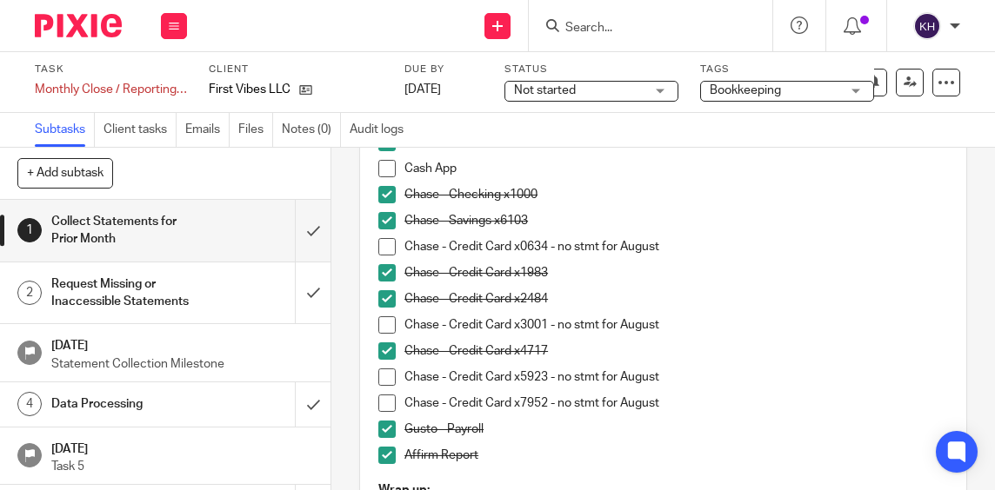
click at [540, 452] on p "Affirm Report" at bounding box center [675, 455] width 543 height 17
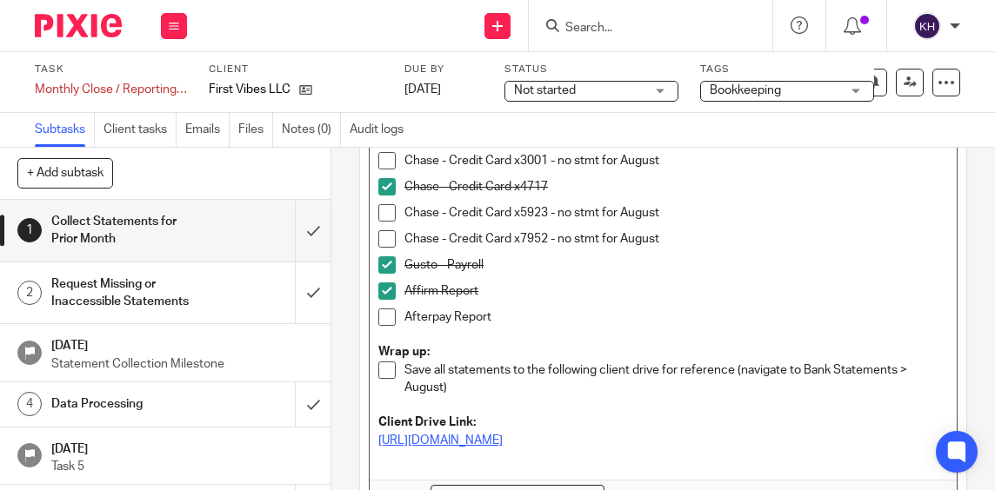
scroll to position [609, 0]
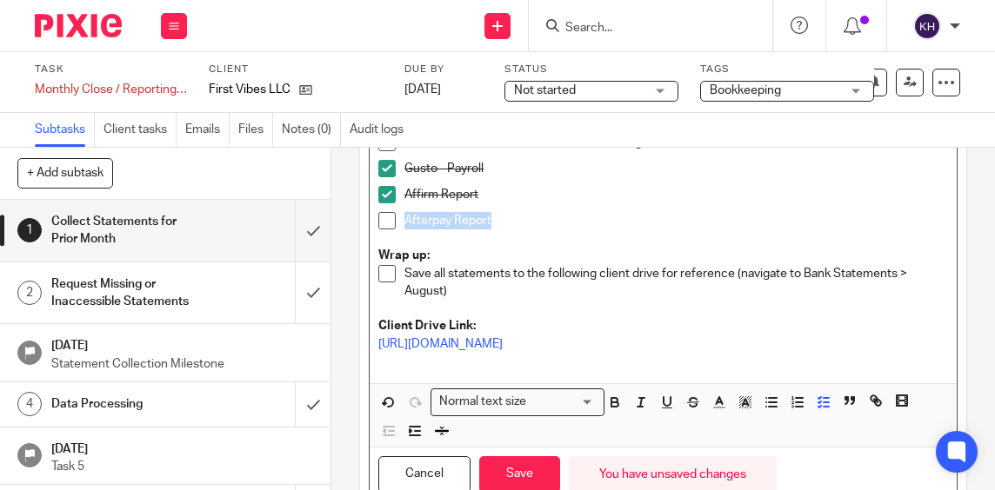
drag, startPoint x: 450, startPoint y: 223, endPoint x: 403, endPoint y: 226, distance: 47.9
click at [404, 226] on p "Afterpay Report" at bounding box center [675, 220] width 543 height 17
copy p "Afterpay Report"
click at [519, 465] on button "Save" at bounding box center [519, 474] width 81 height 37
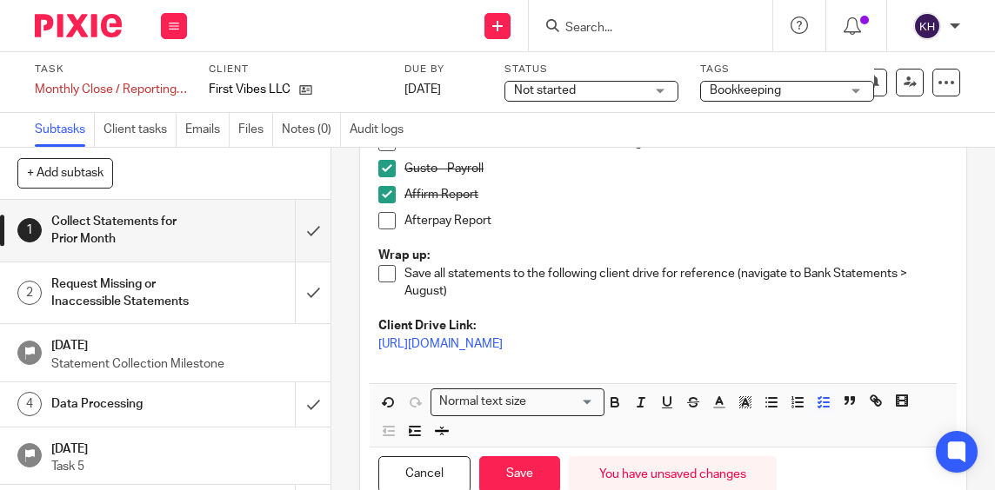
scroll to position [622, 0]
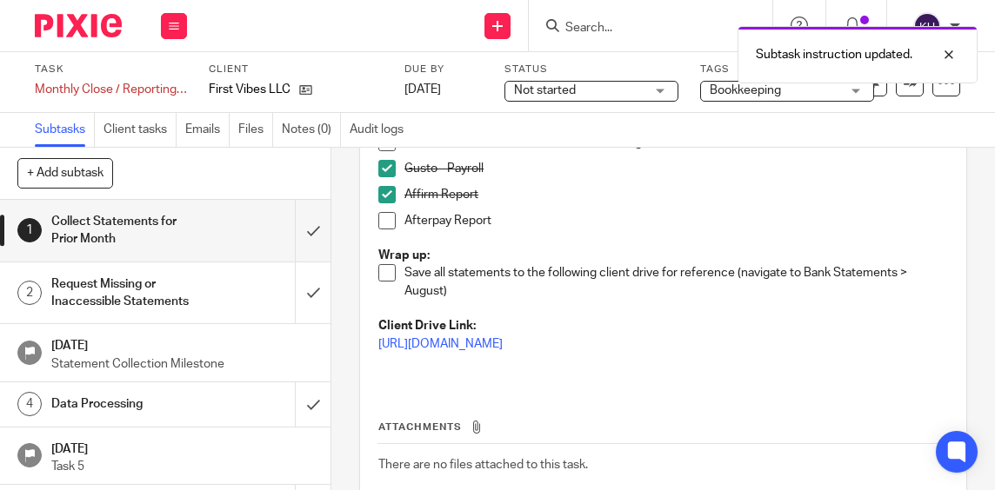
click at [141, 409] on h1 "Data Processing" at bounding box center [126, 404] width 151 height 26
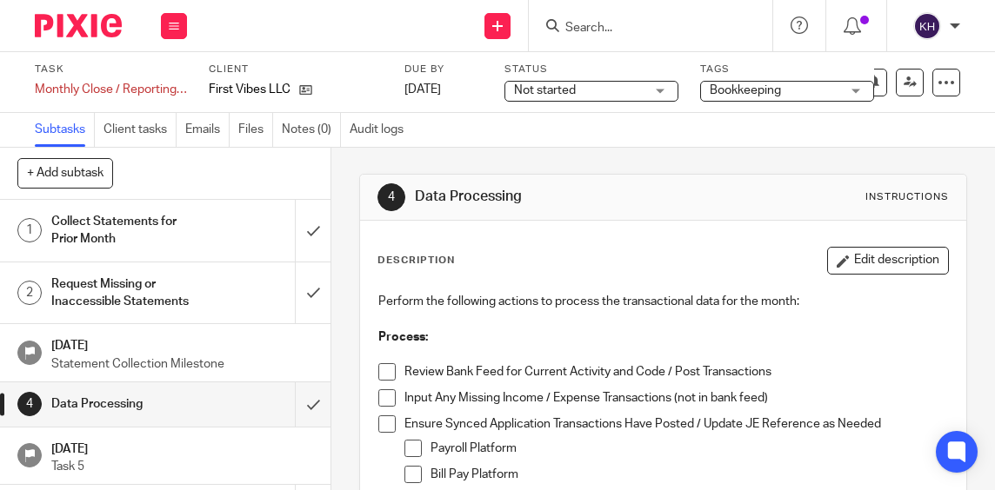
drag, startPoint x: 835, startPoint y: 262, endPoint x: 749, endPoint y: 310, distance: 97.7
click at [834, 262] on button "Edit description" at bounding box center [888, 261] width 122 height 28
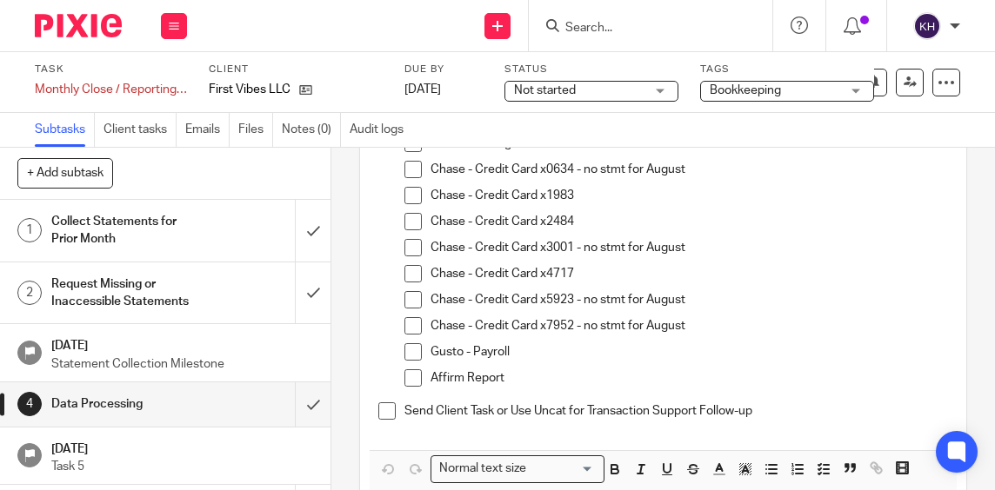
scroll to position [522, 0]
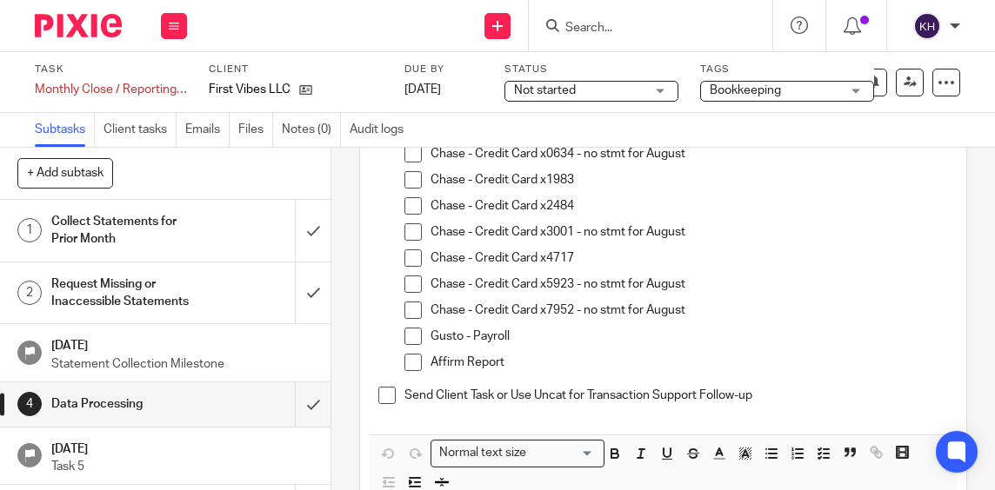
click at [515, 366] on p "Affirm Report" at bounding box center [688, 362] width 517 height 17
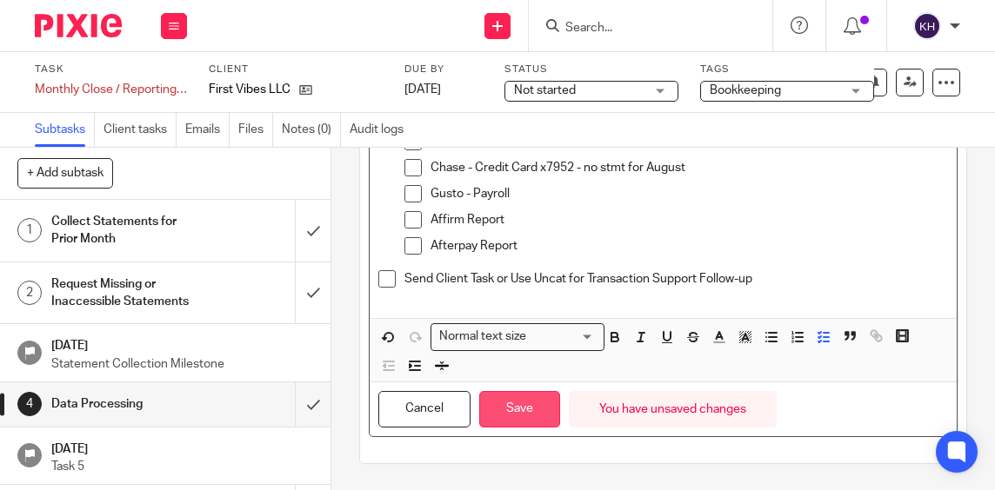
click at [526, 409] on button "Save" at bounding box center [519, 409] width 81 height 37
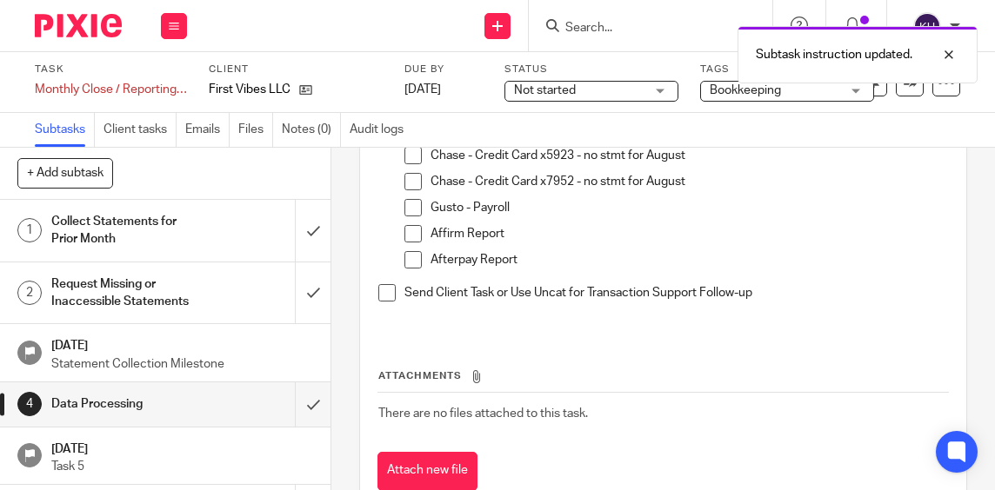
scroll to position [678, 0]
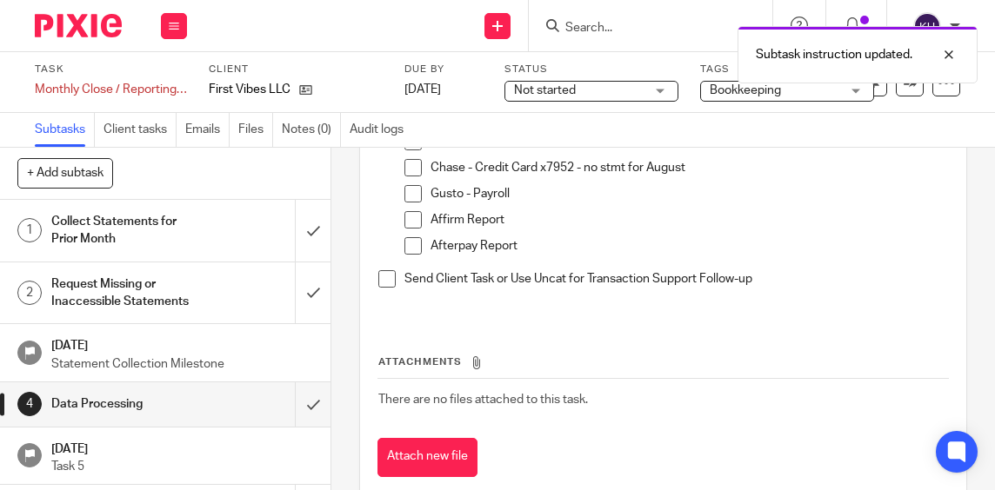
click at [176, 230] on h1 "Collect Statements for Prior Month" at bounding box center [126, 231] width 151 height 44
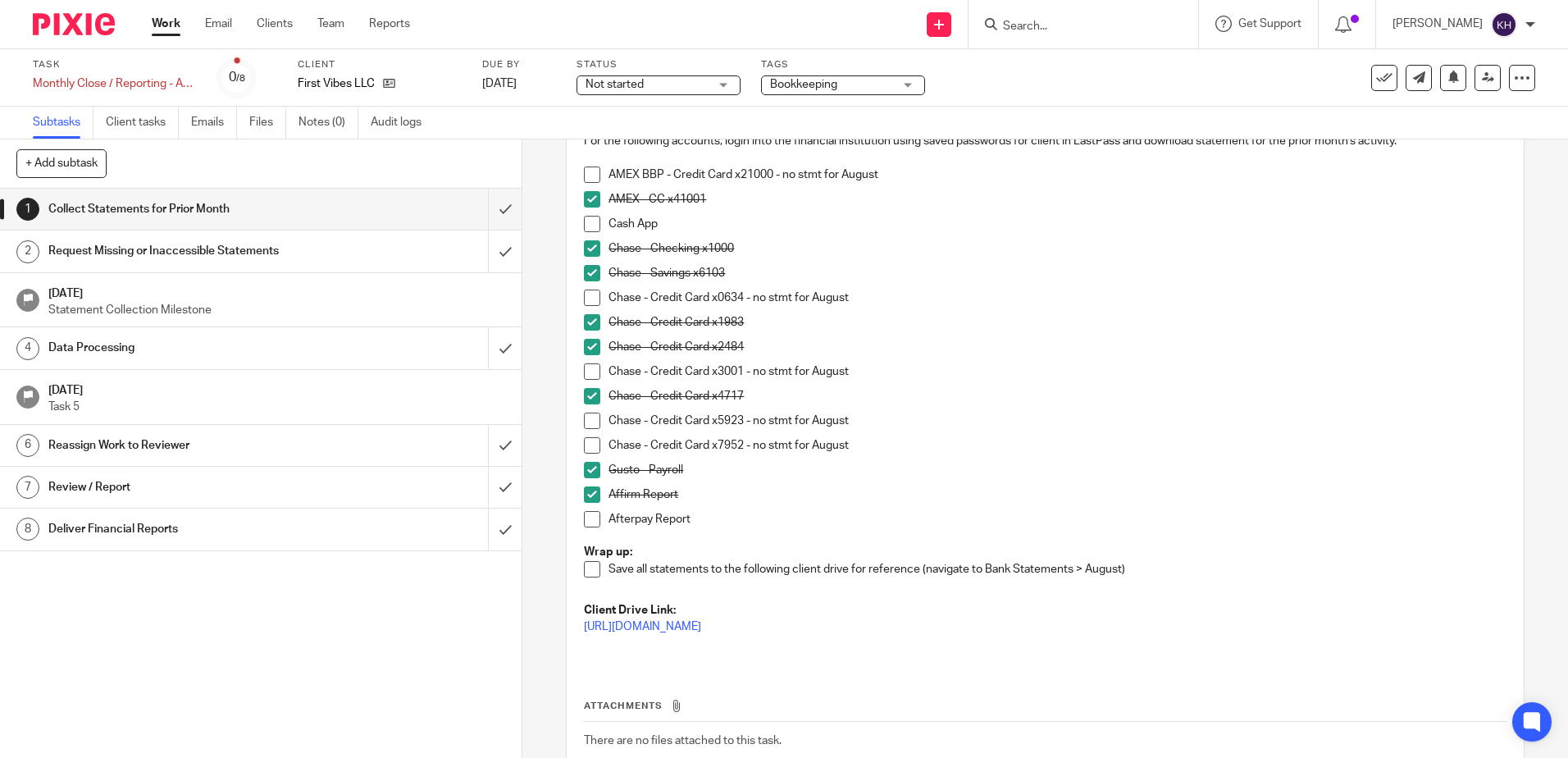
scroll to position [246, 0]
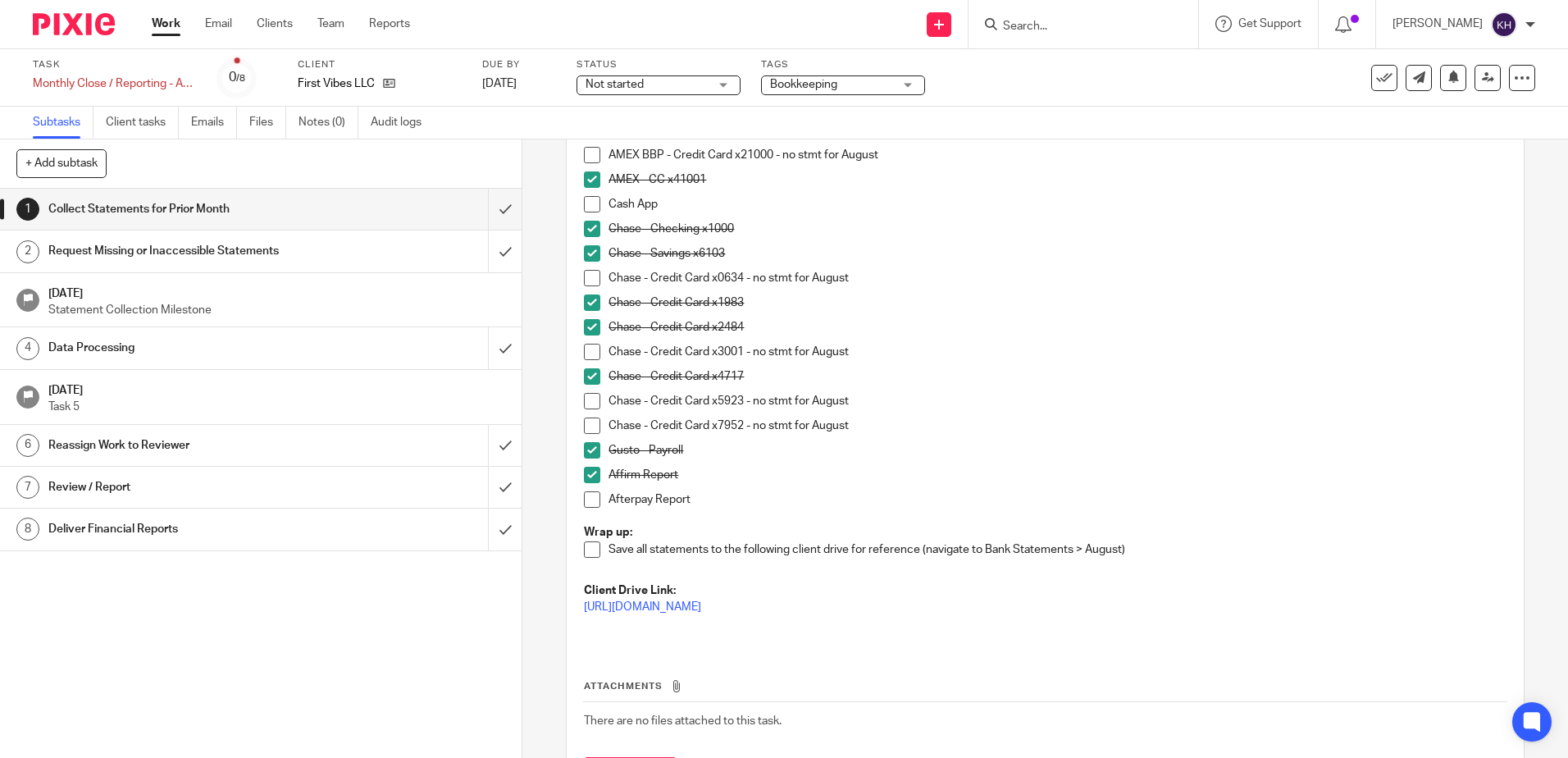
click at [587, 462] on span at bounding box center [592, 499] width 16 height 16
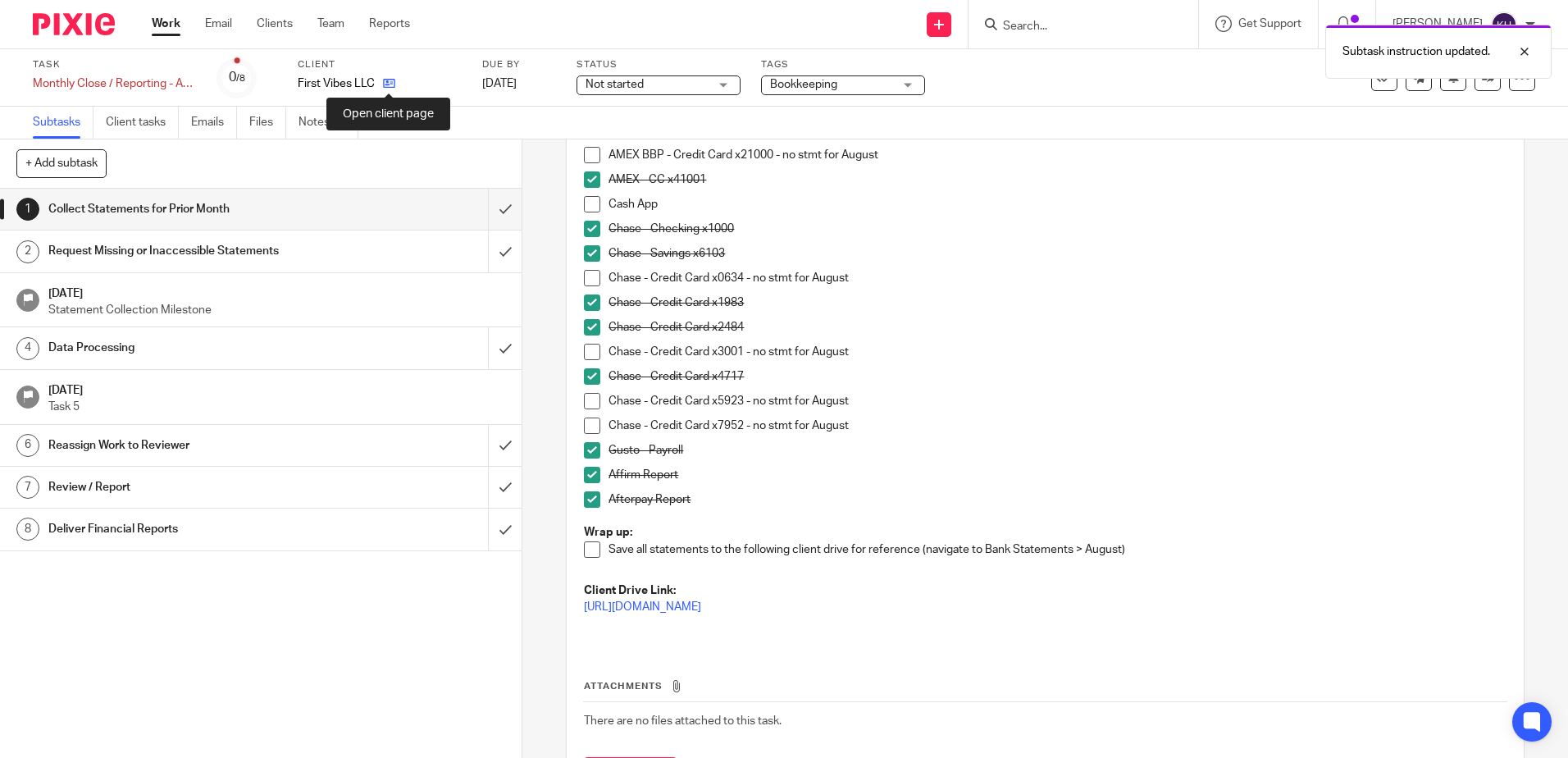
click at [391, 78] on icon at bounding box center [389, 83] width 12 height 12
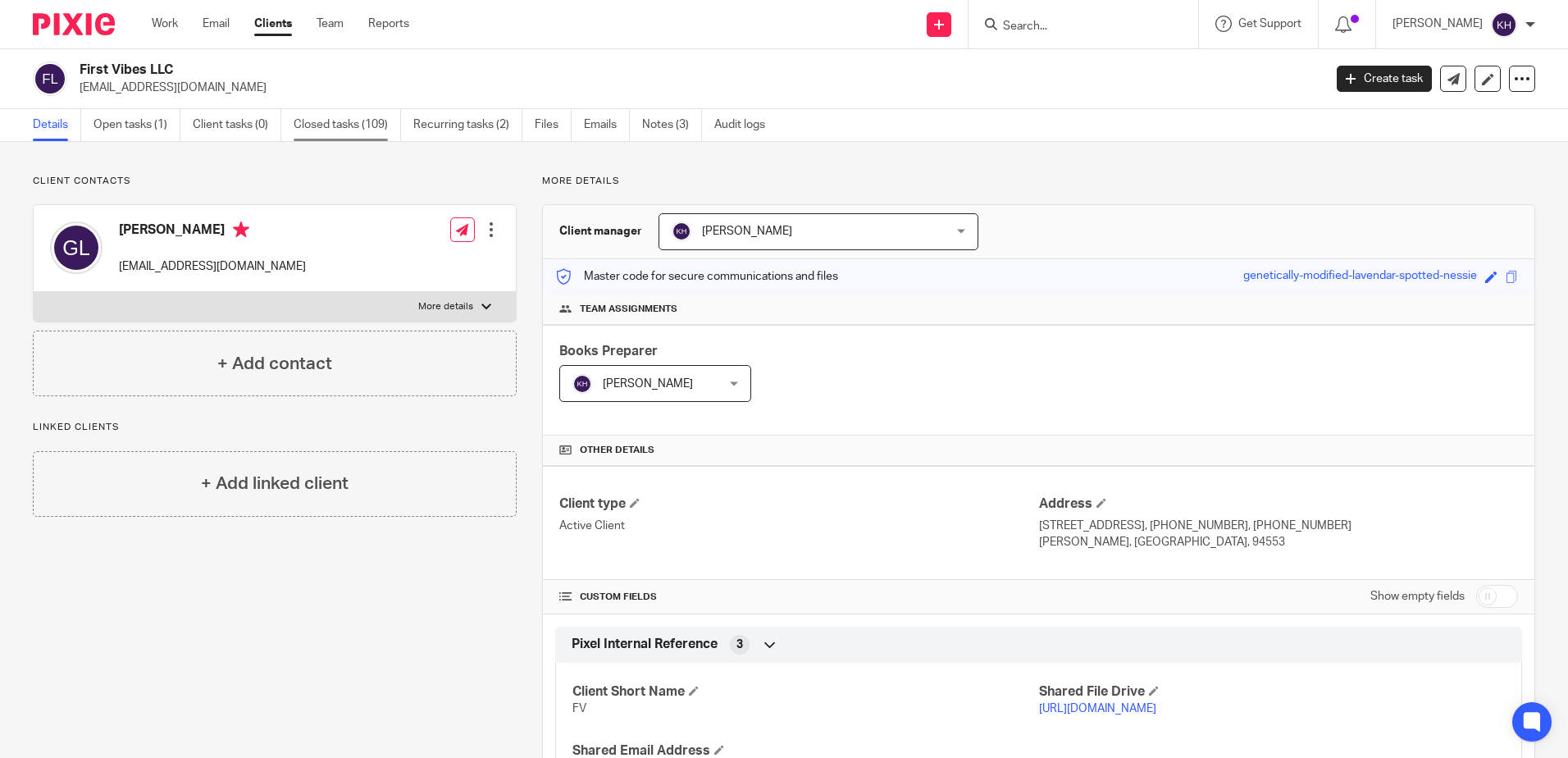
click at [361, 123] on link "Closed tasks (109)" at bounding box center [347, 126] width 108 height 32
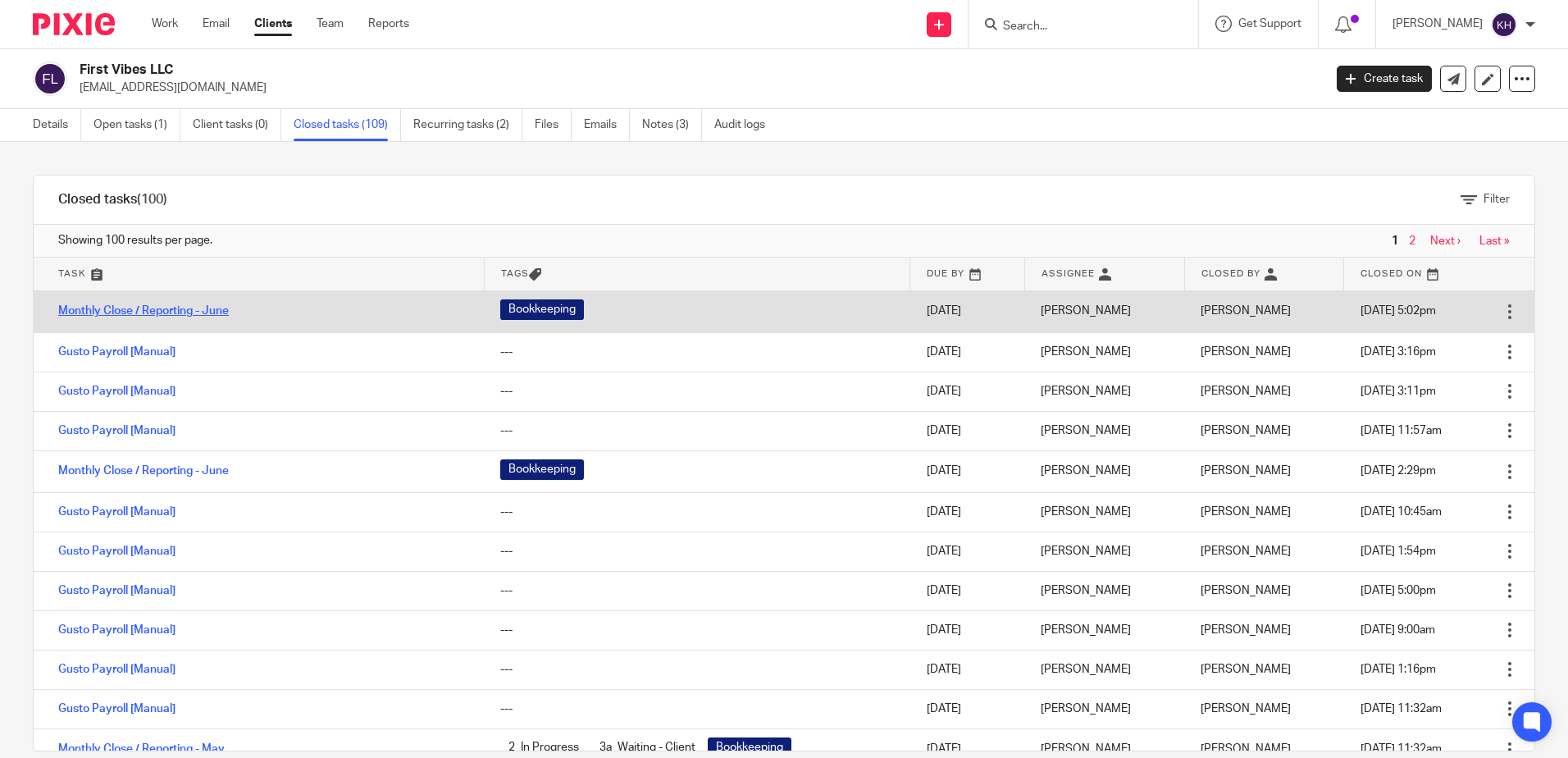
click at [182, 310] on link "Monthly Close / Reporting - June" at bounding box center [143, 311] width 171 height 11
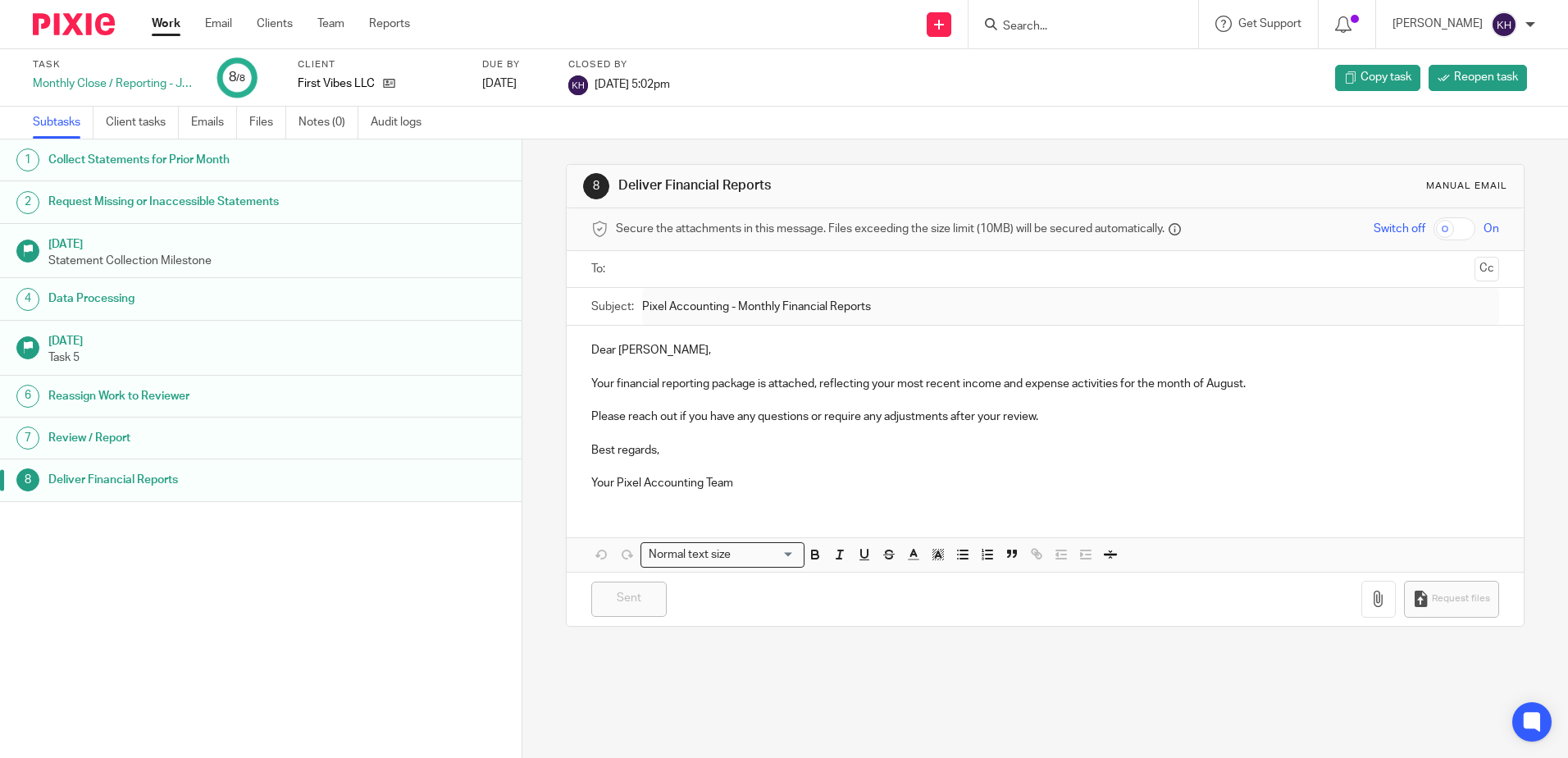
click at [267, 169] on h1 "Collect Statements for Prior Month" at bounding box center [200, 160] width 305 height 25
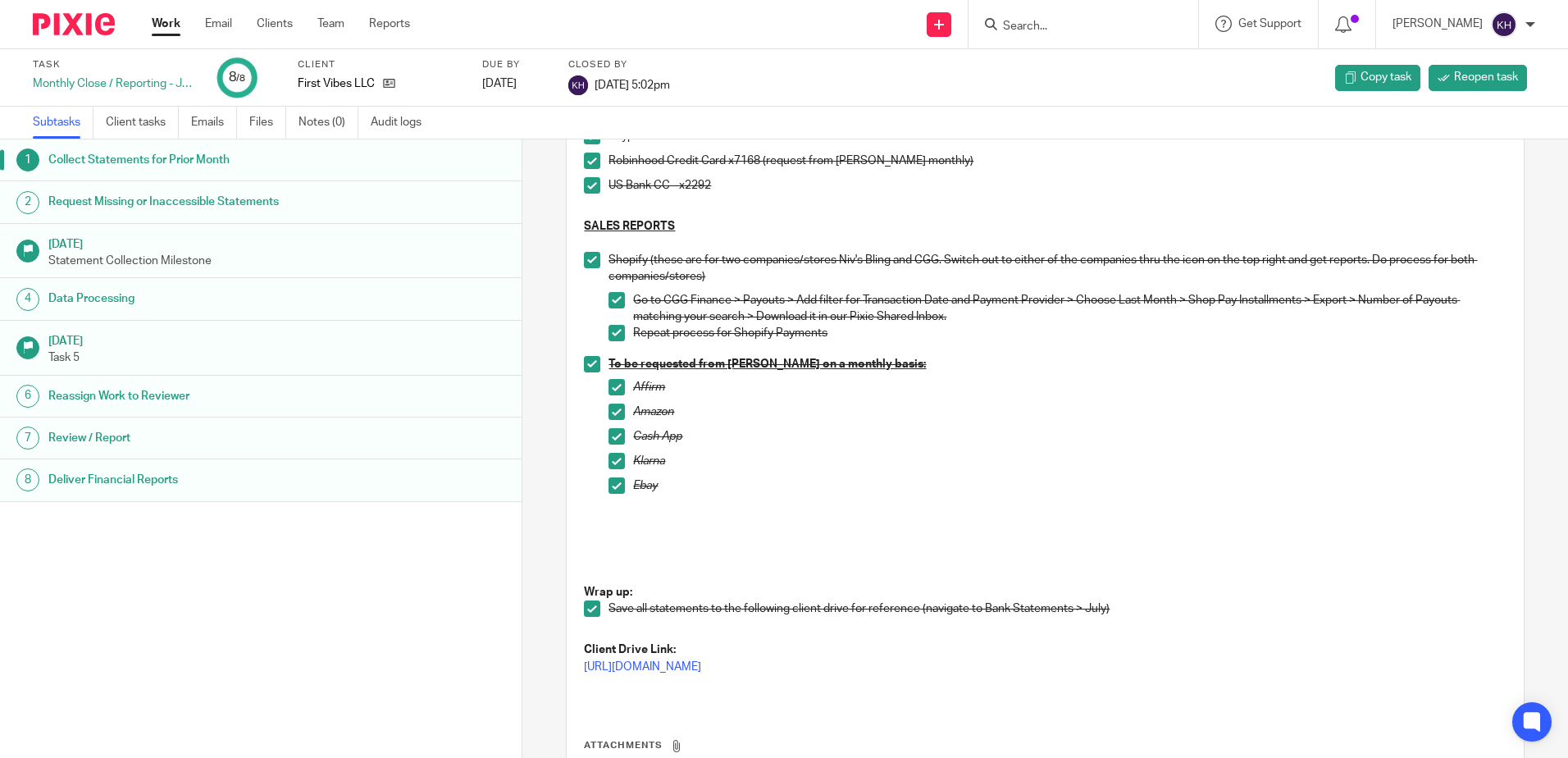
scroll to position [657, 0]
